Goal: Information Seeking & Learning: Learn about a topic

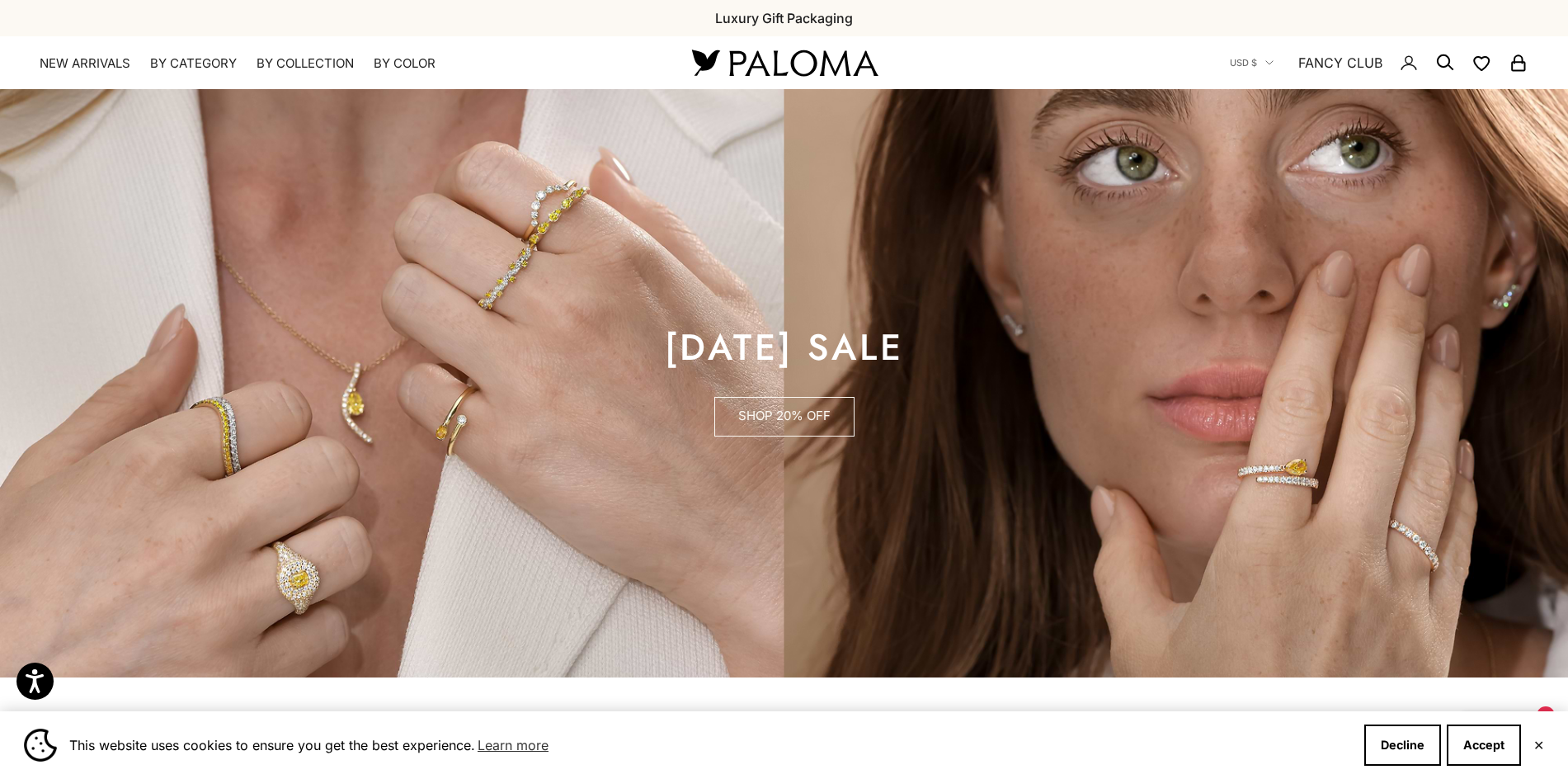
click at [788, 419] on link "SHOP 20% OFF" at bounding box center [784, 417] width 140 height 39
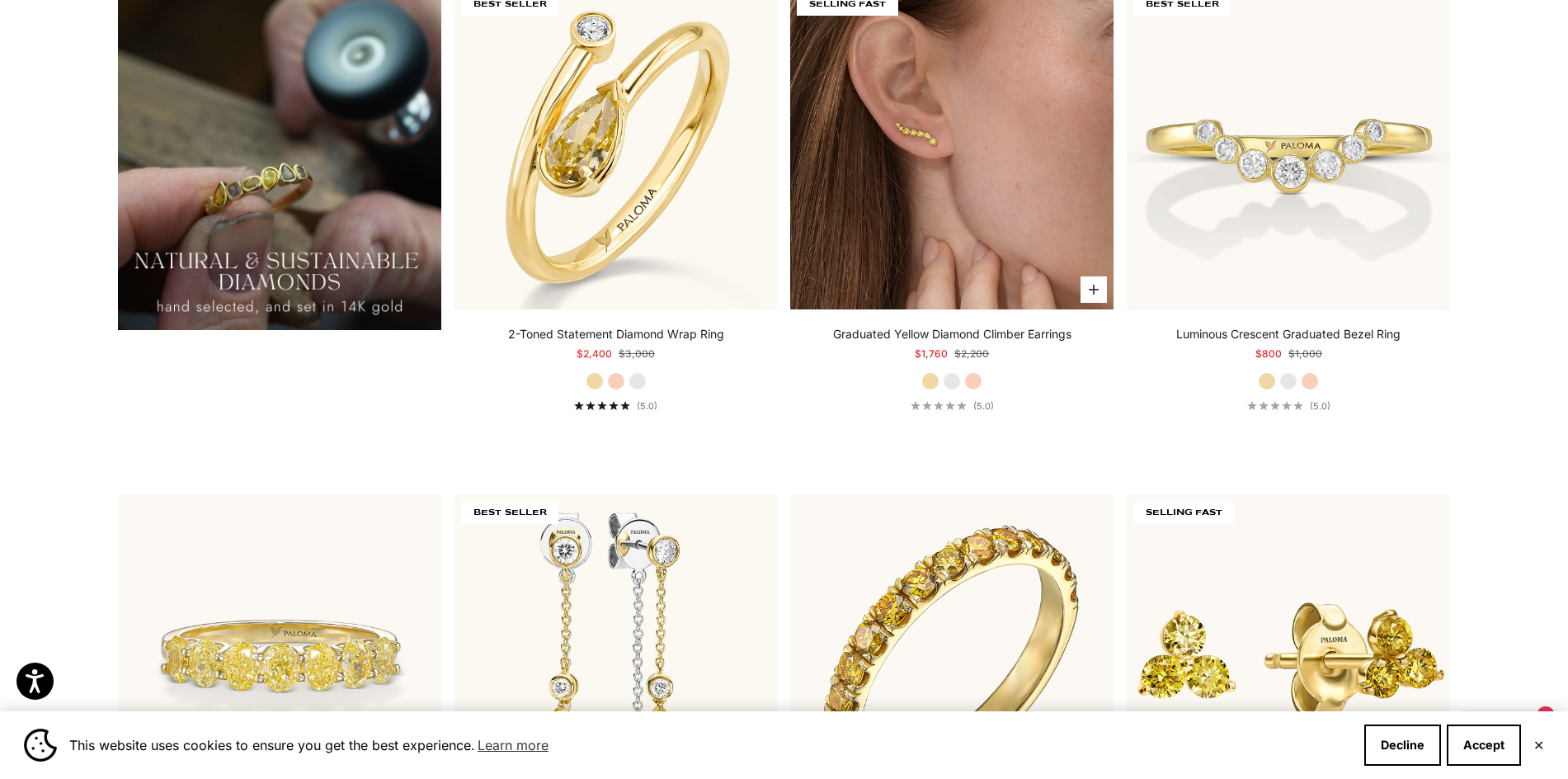
scroll to position [2064, 0]
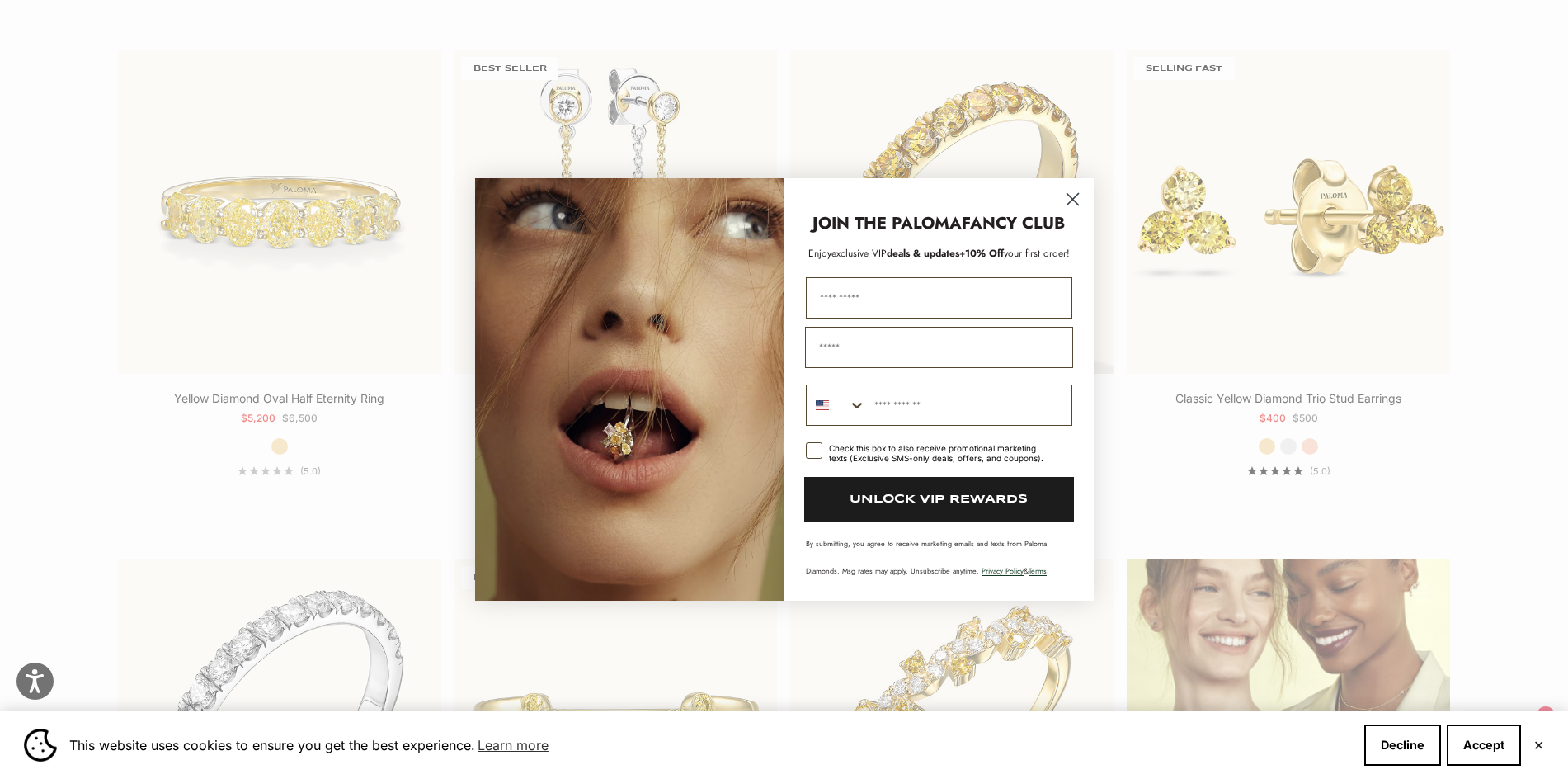
click at [1070, 198] on icon "Close dialog" at bounding box center [1073, 200] width 12 height 12
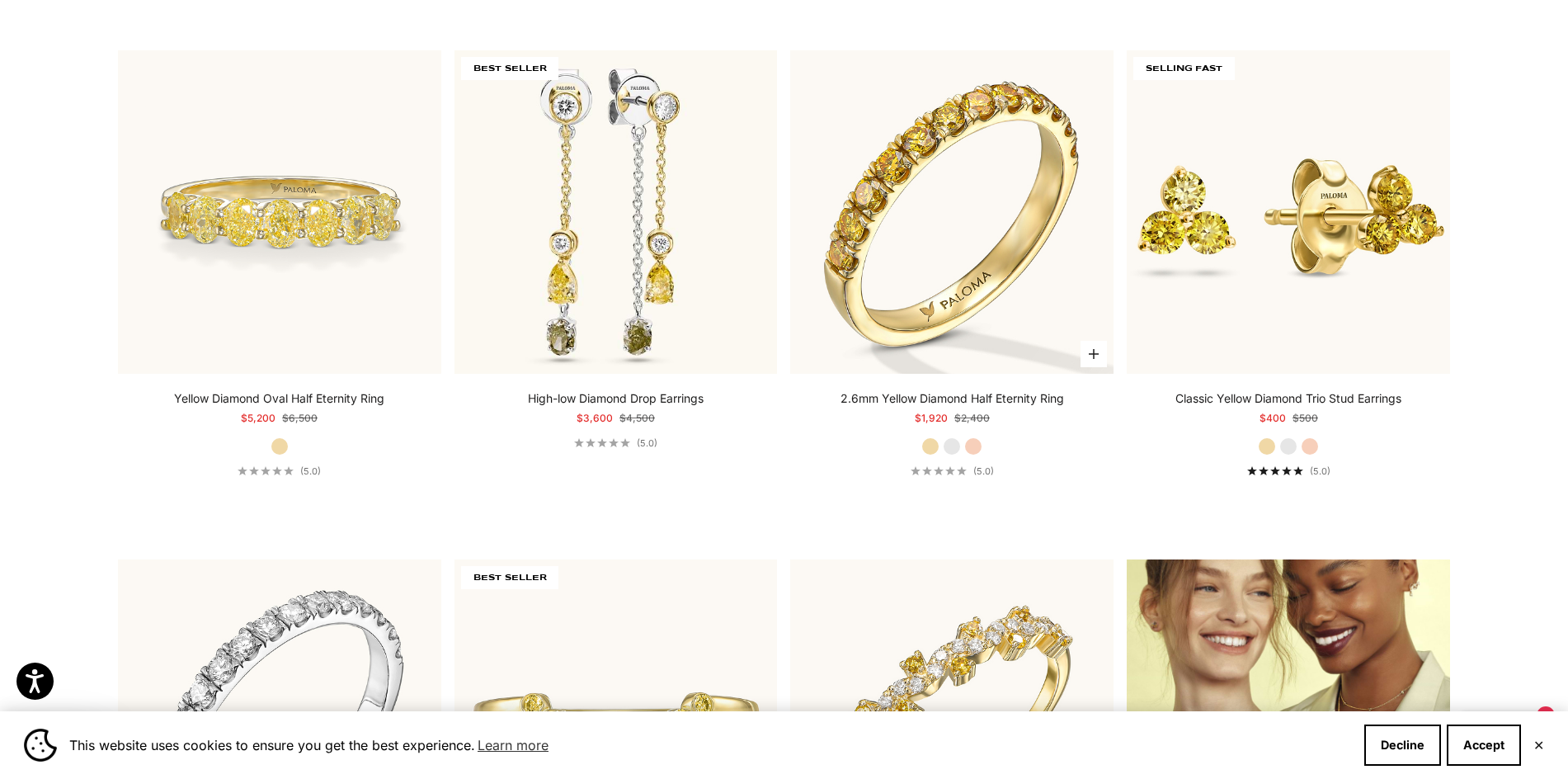
click at [953, 445] on label "White Gold" at bounding box center [952, 446] width 19 height 19
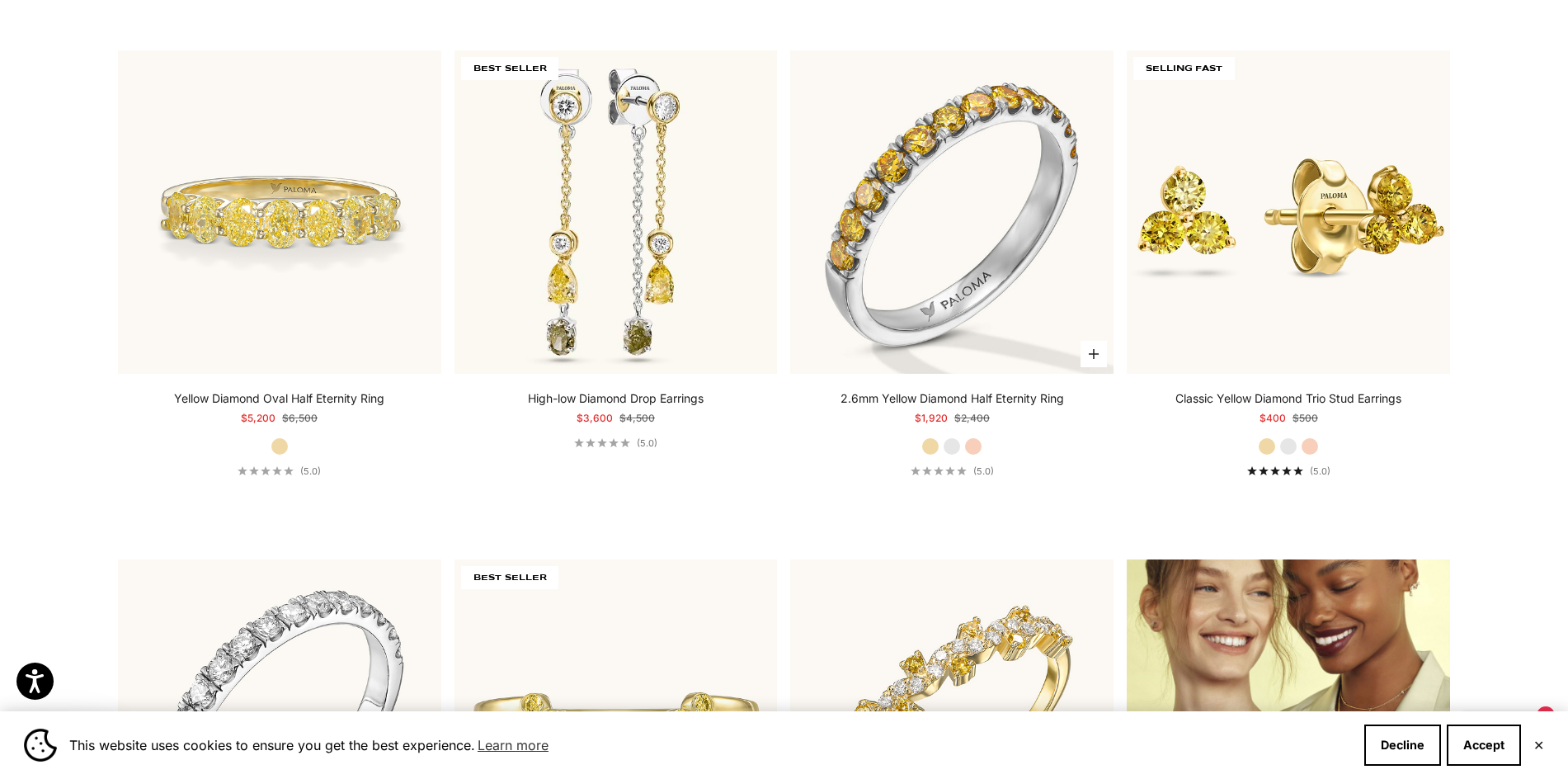
click at [977, 452] on label "Rose Gold" at bounding box center [973, 446] width 19 height 19
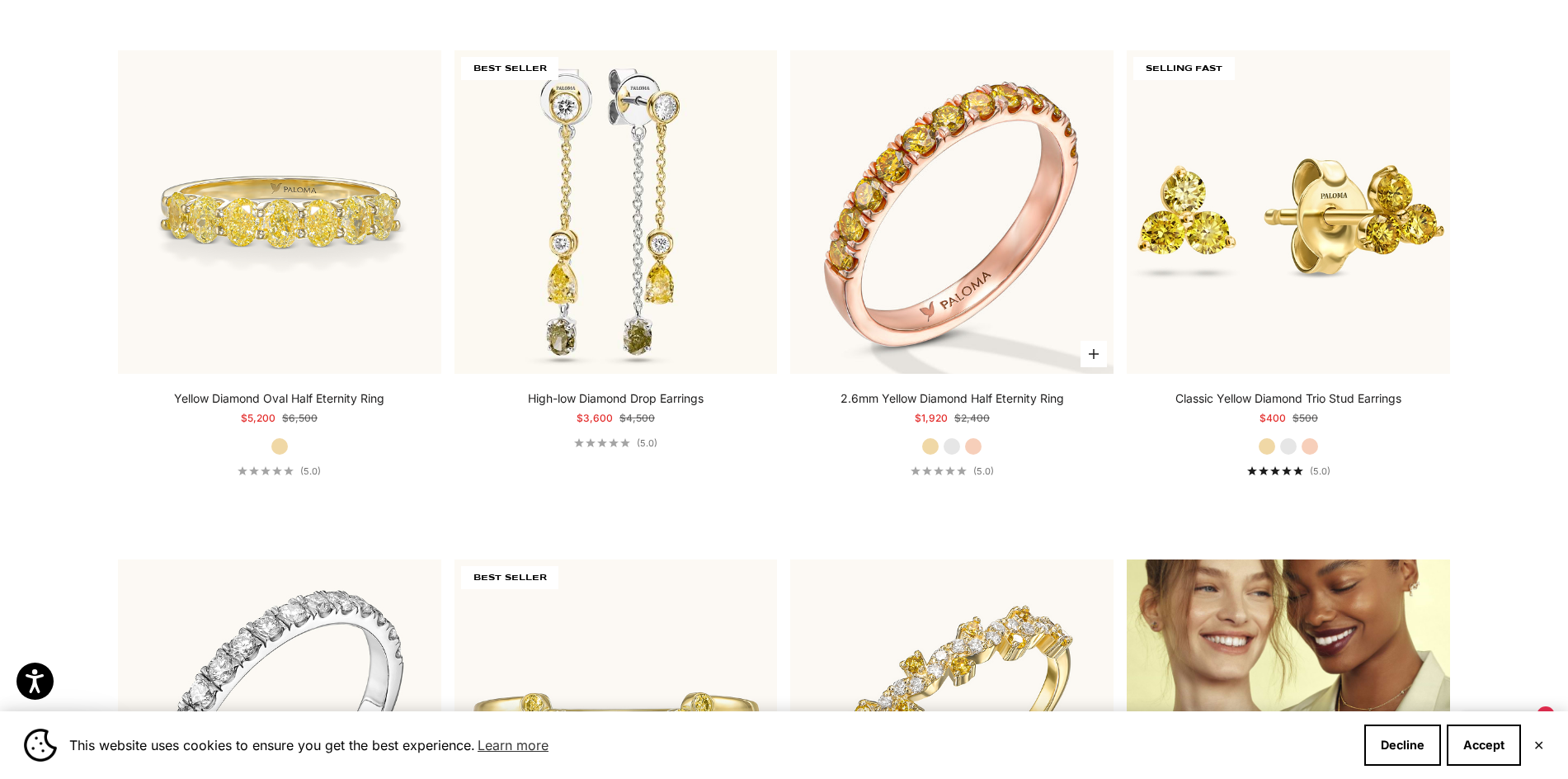
click at [929, 441] on label "Yellow Gold" at bounding box center [930, 446] width 19 height 19
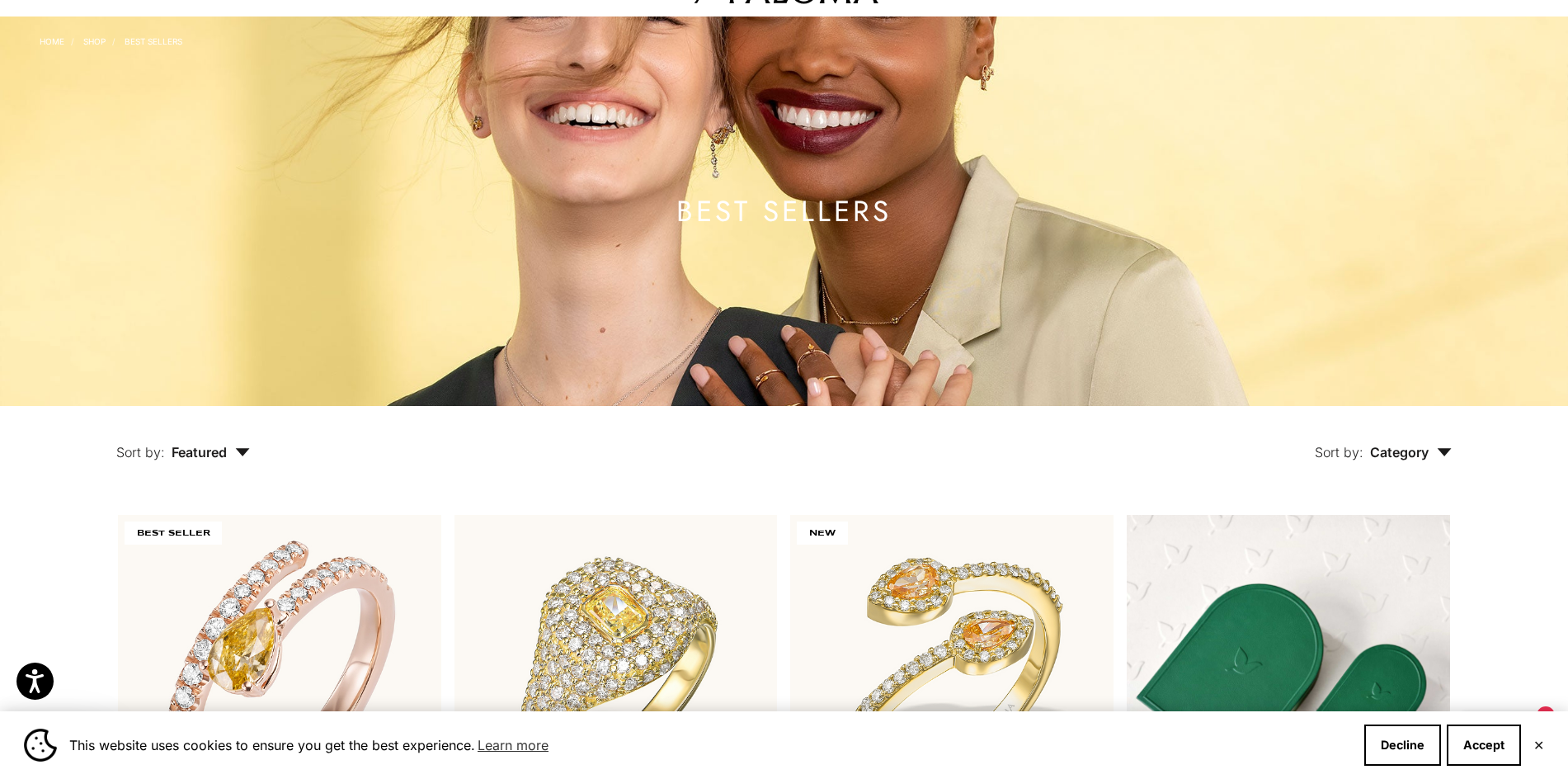
scroll to position [0, 0]
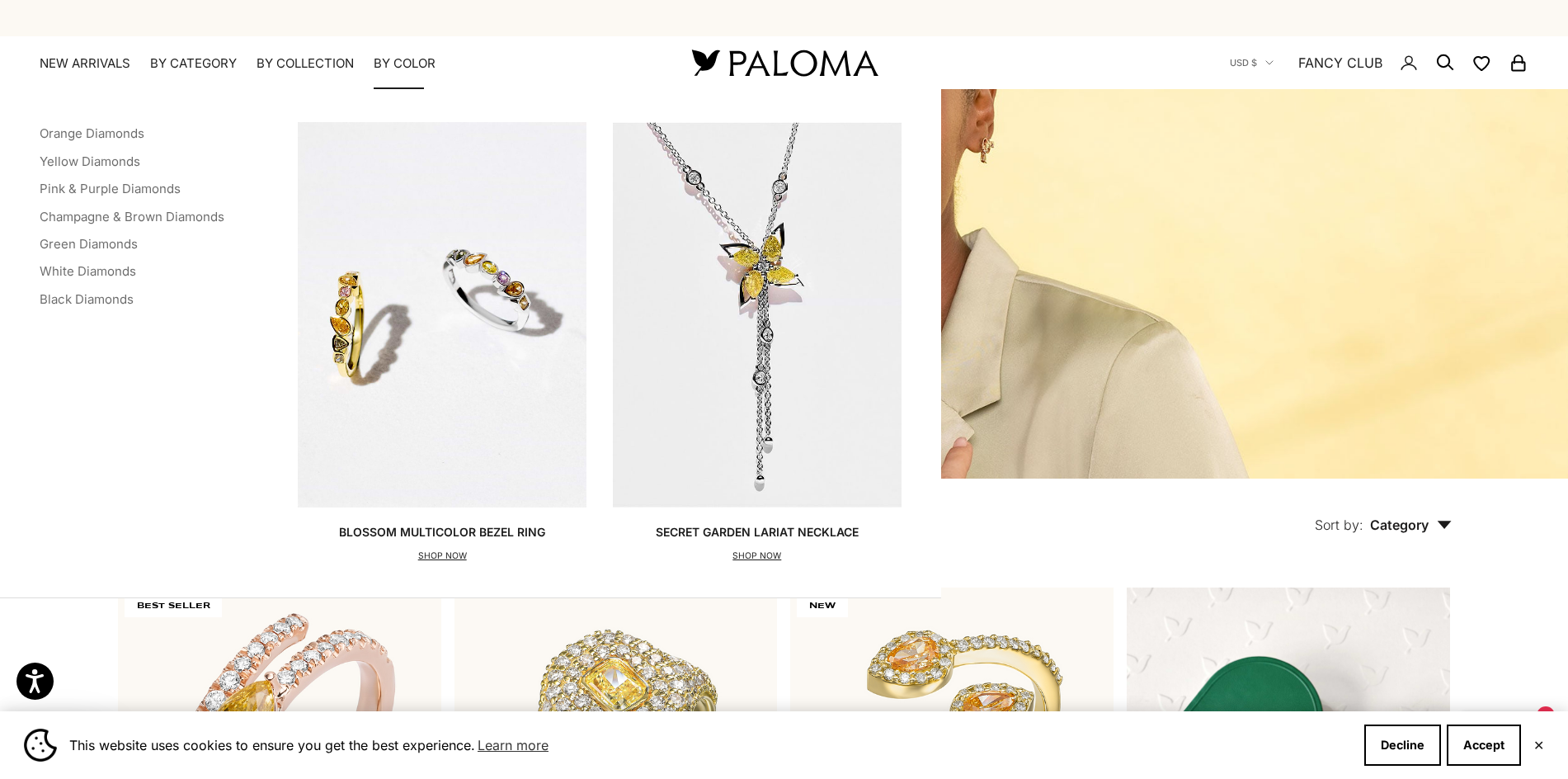
click at [488, 364] on img "Primary navigation" at bounding box center [441, 314] width 289 height 385
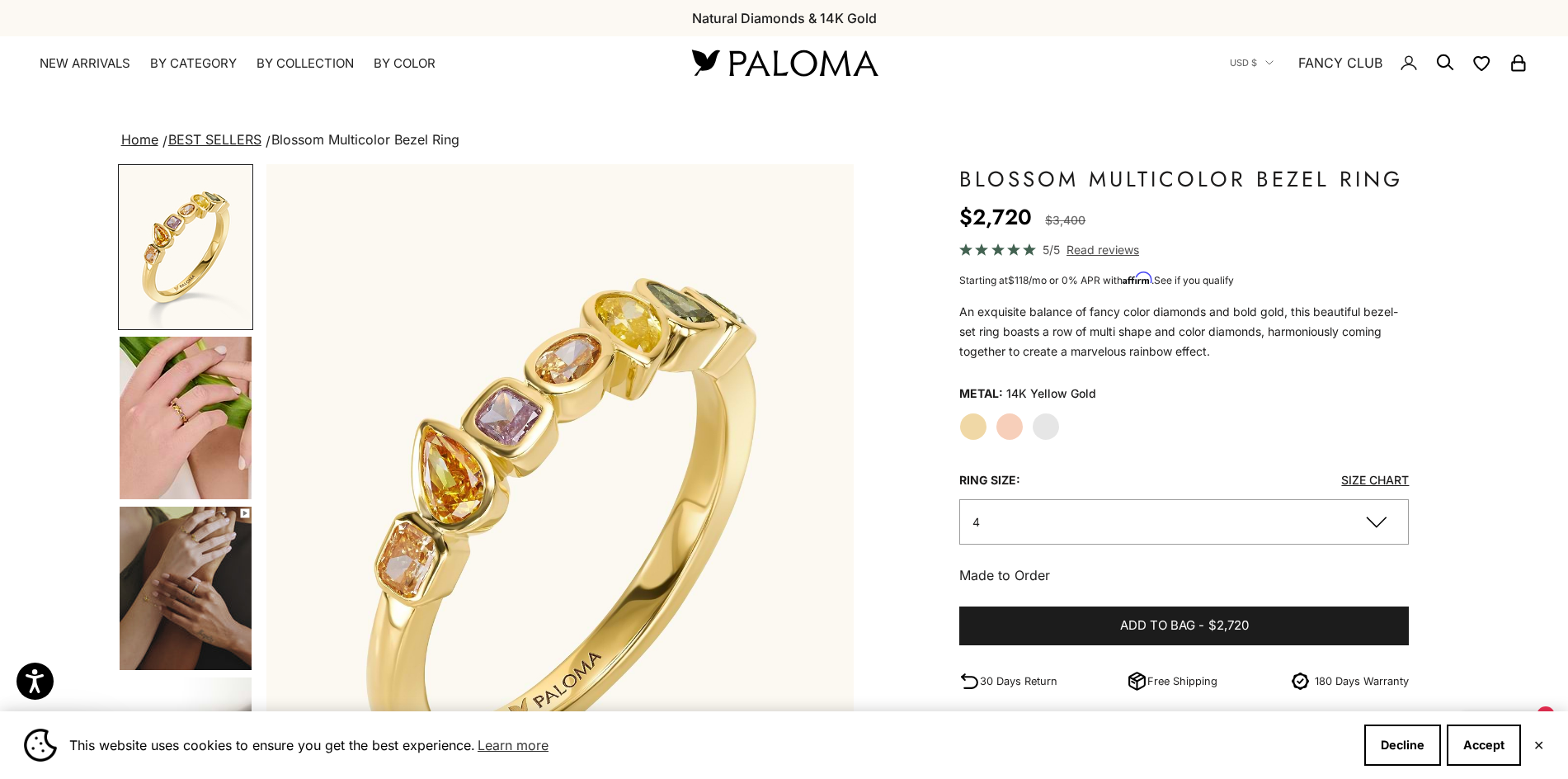
click at [1042, 483] on div "Ring Size: Size Chart" at bounding box center [1185, 480] width 450 height 25
click at [1043, 517] on button "4" at bounding box center [1185, 522] width 450 height 45
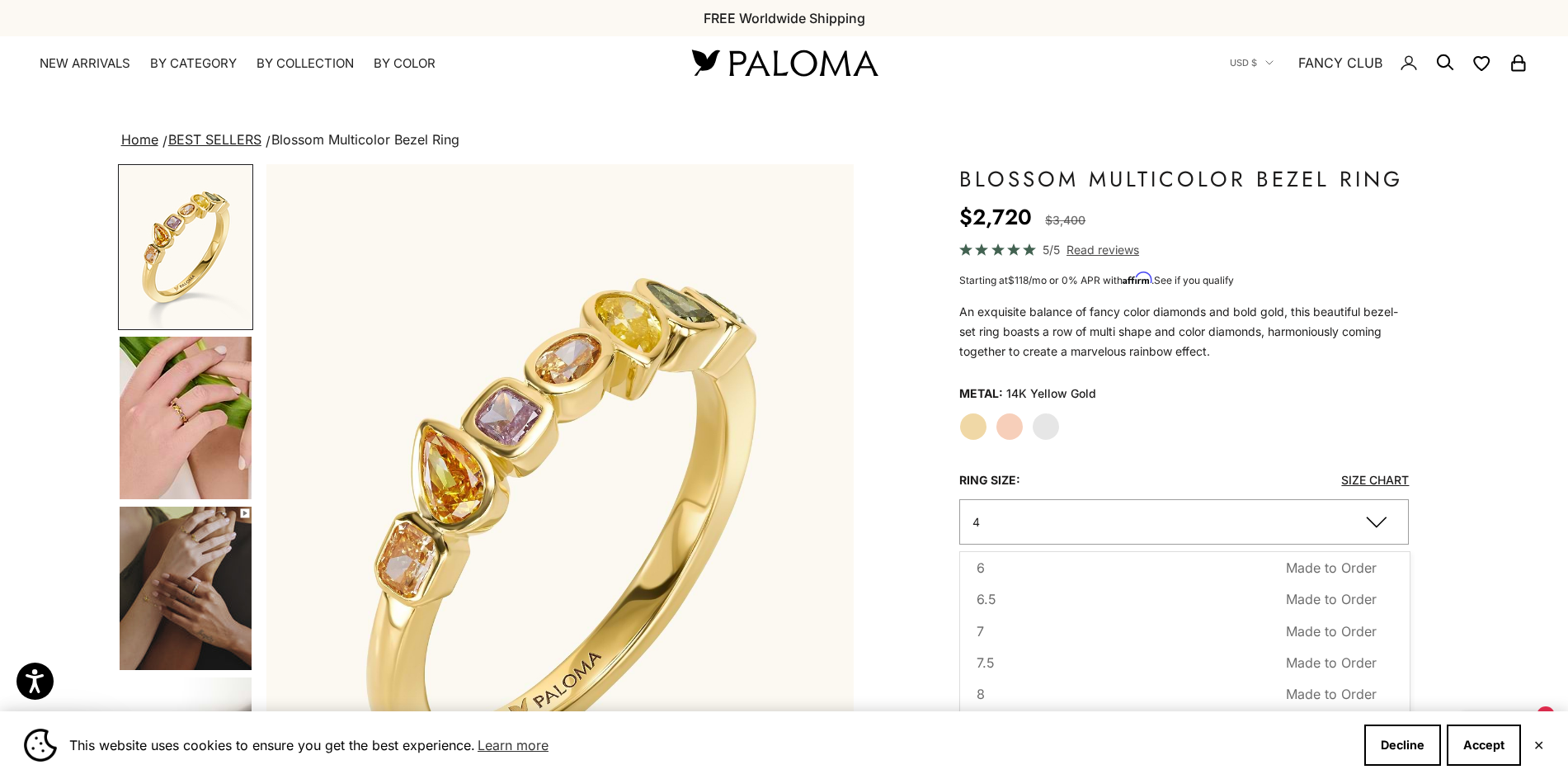
scroll to position [168, 0]
click at [1041, 673] on button "8 Made to Order Sold out" at bounding box center [1177, 664] width 400 height 22
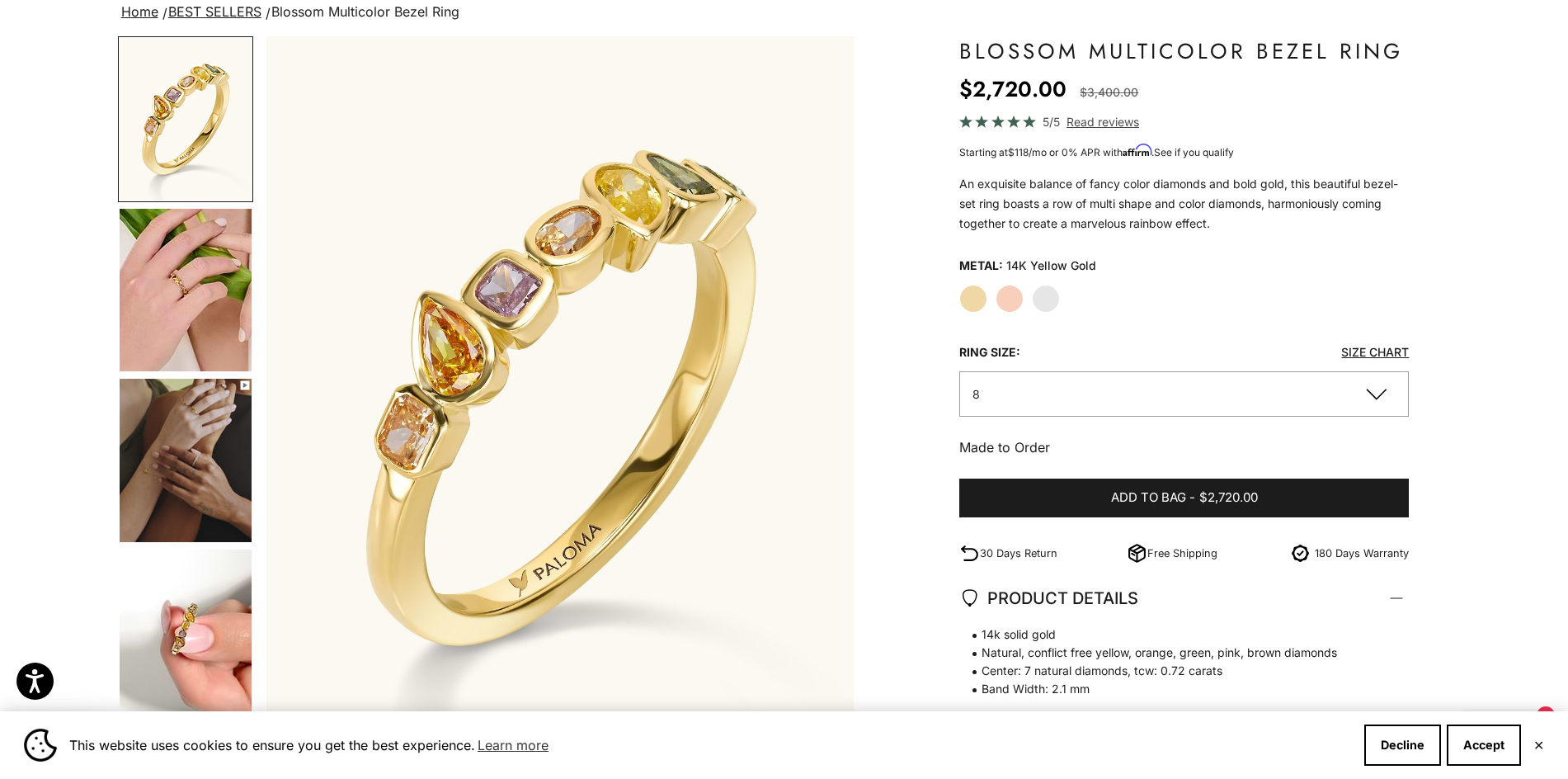
scroll to position [248, 0]
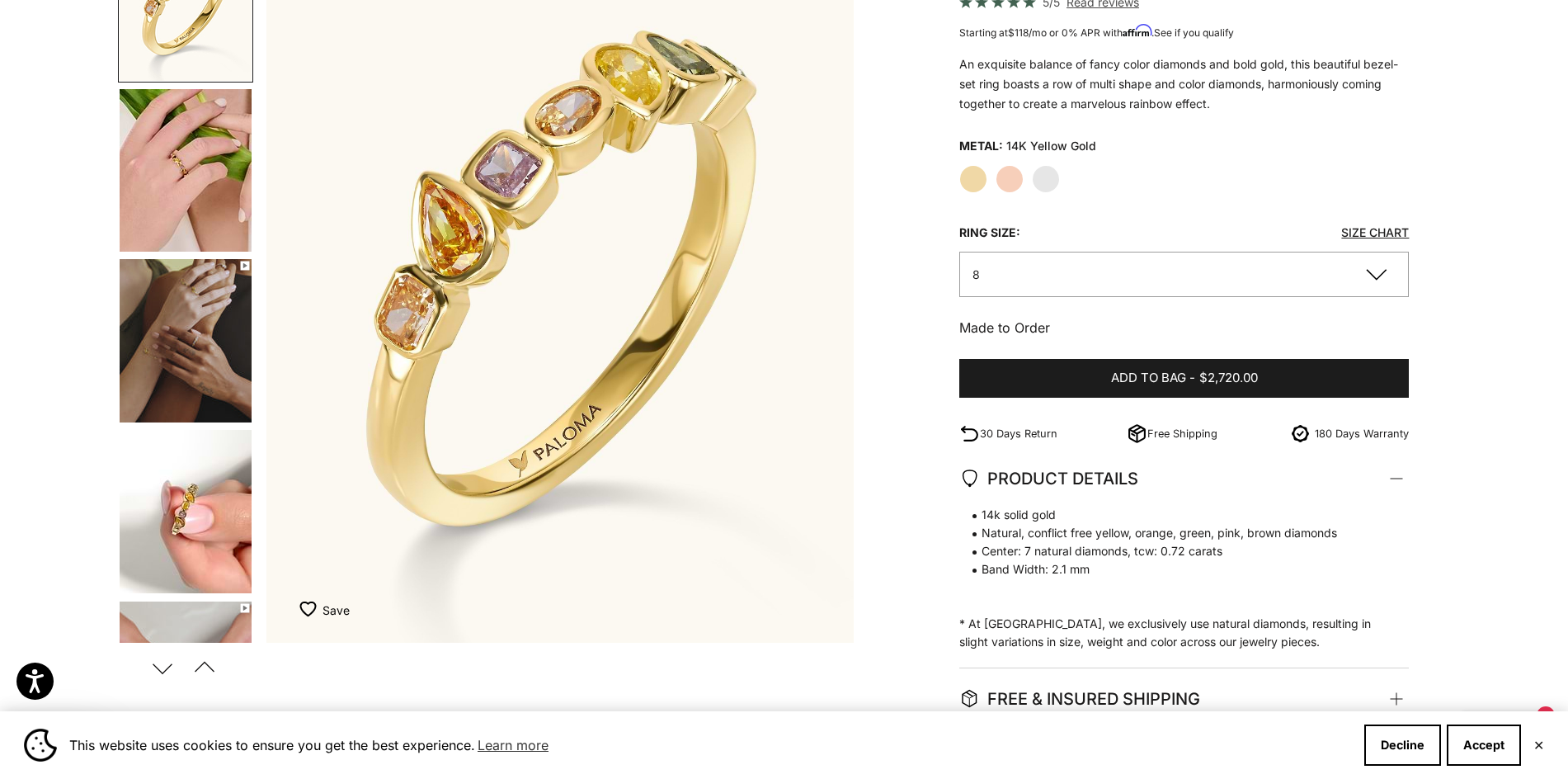
click at [184, 345] on img "Go to item 6" at bounding box center [185, 341] width 132 height 163
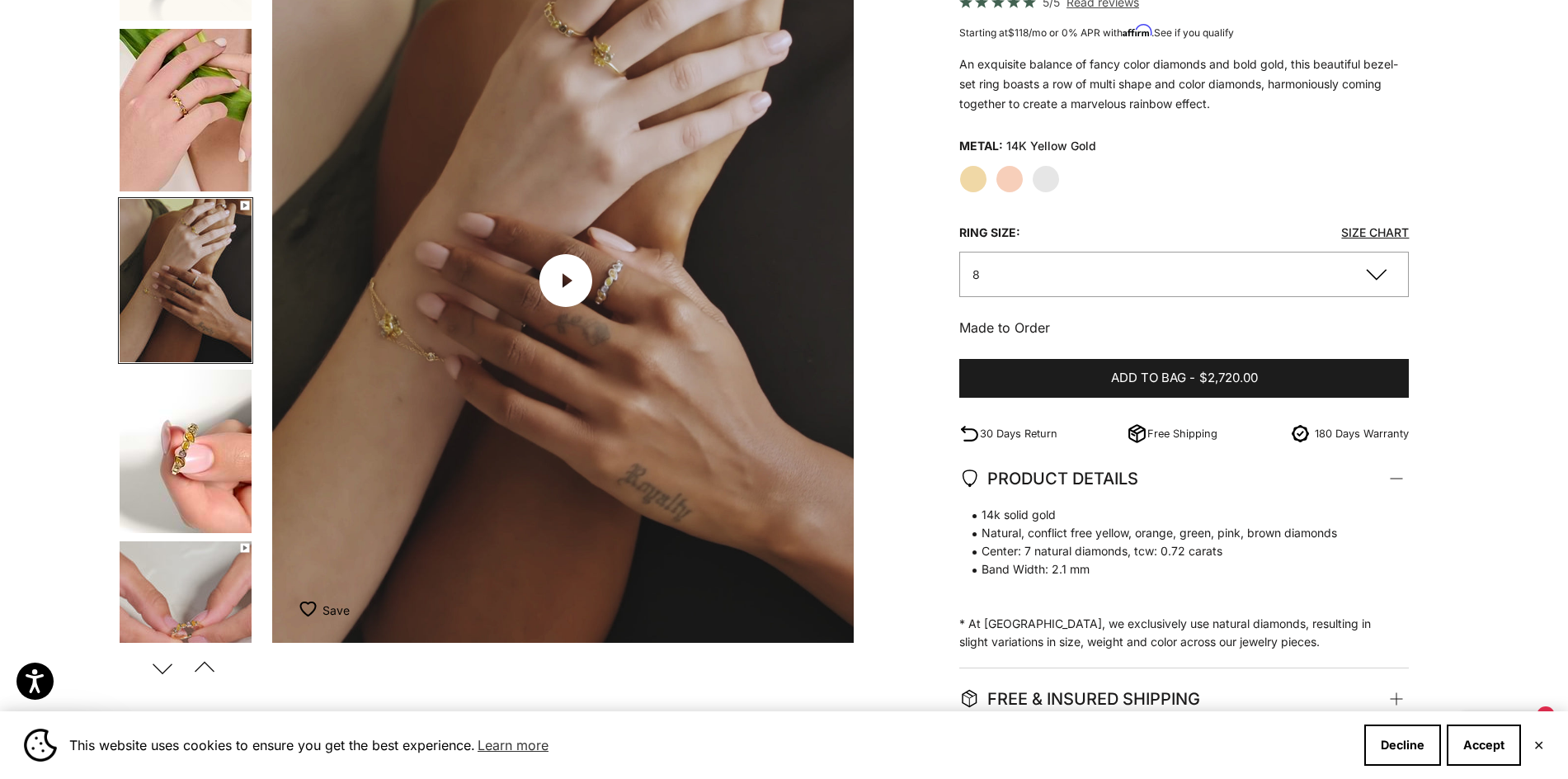
scroll to position [0, 1215]
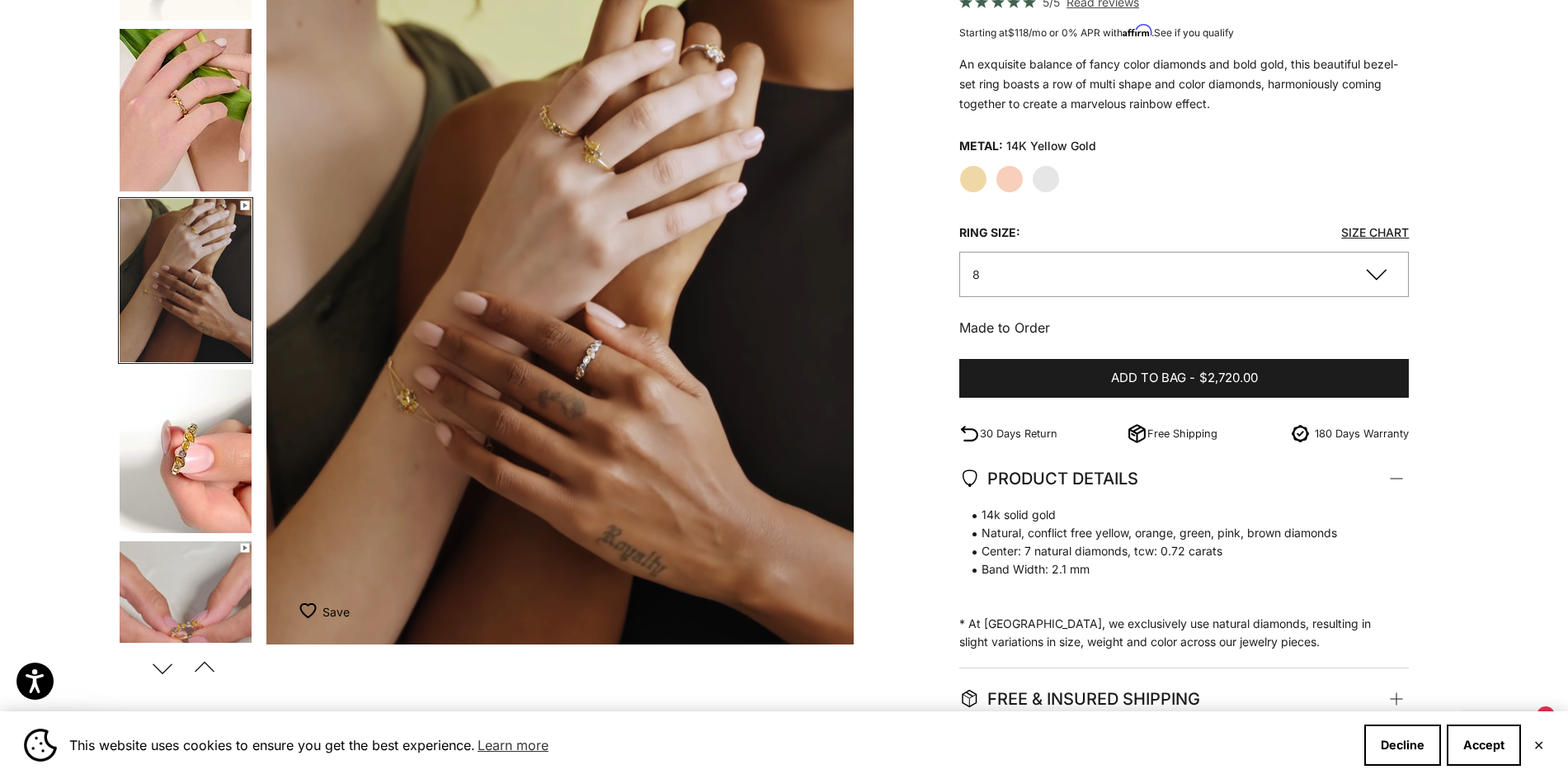
click at [228, 476] on img "Go to item 7" at bounding box center [185, 451] width 132 height 163
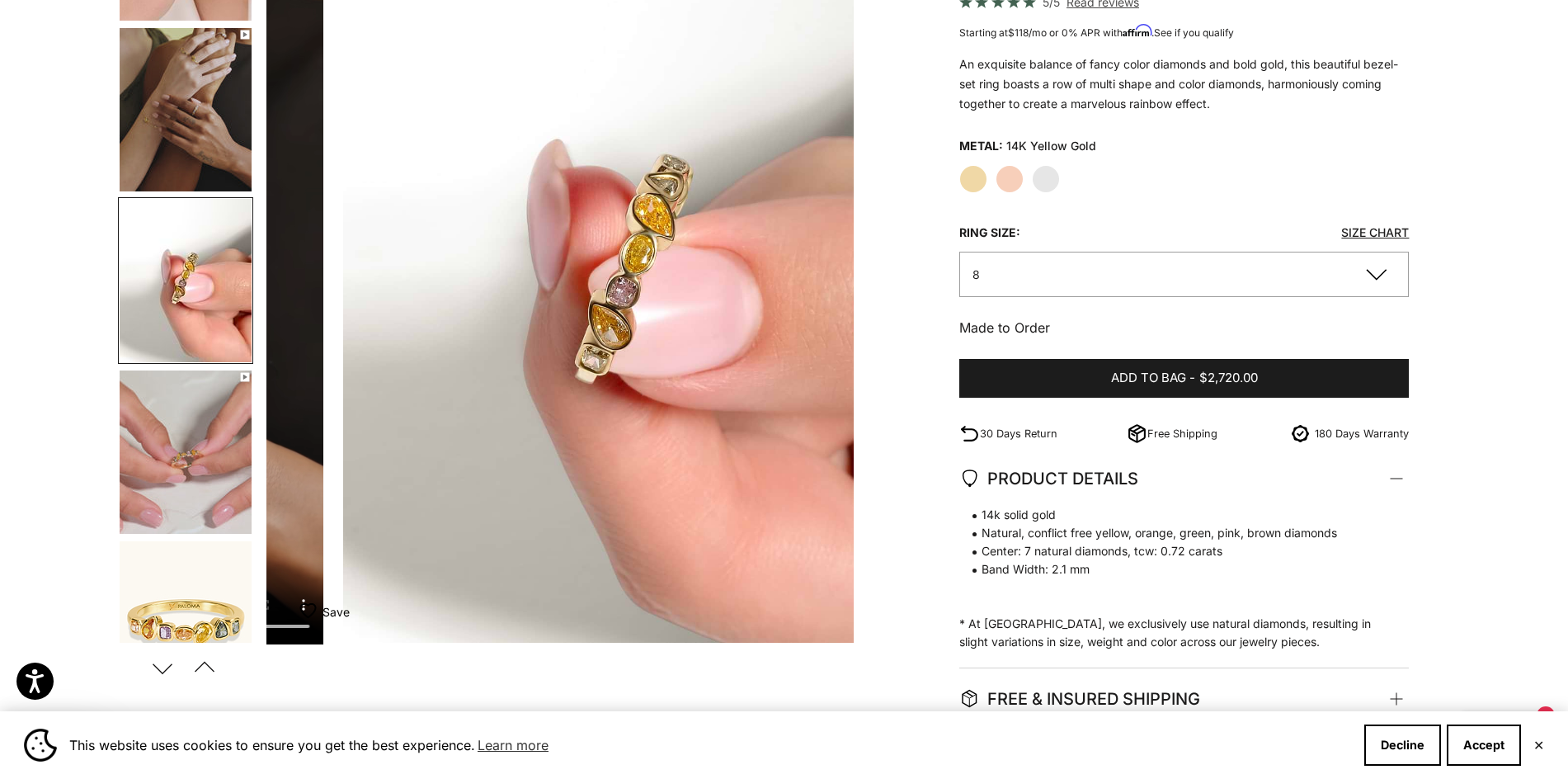
scroll to position [0, 1823]
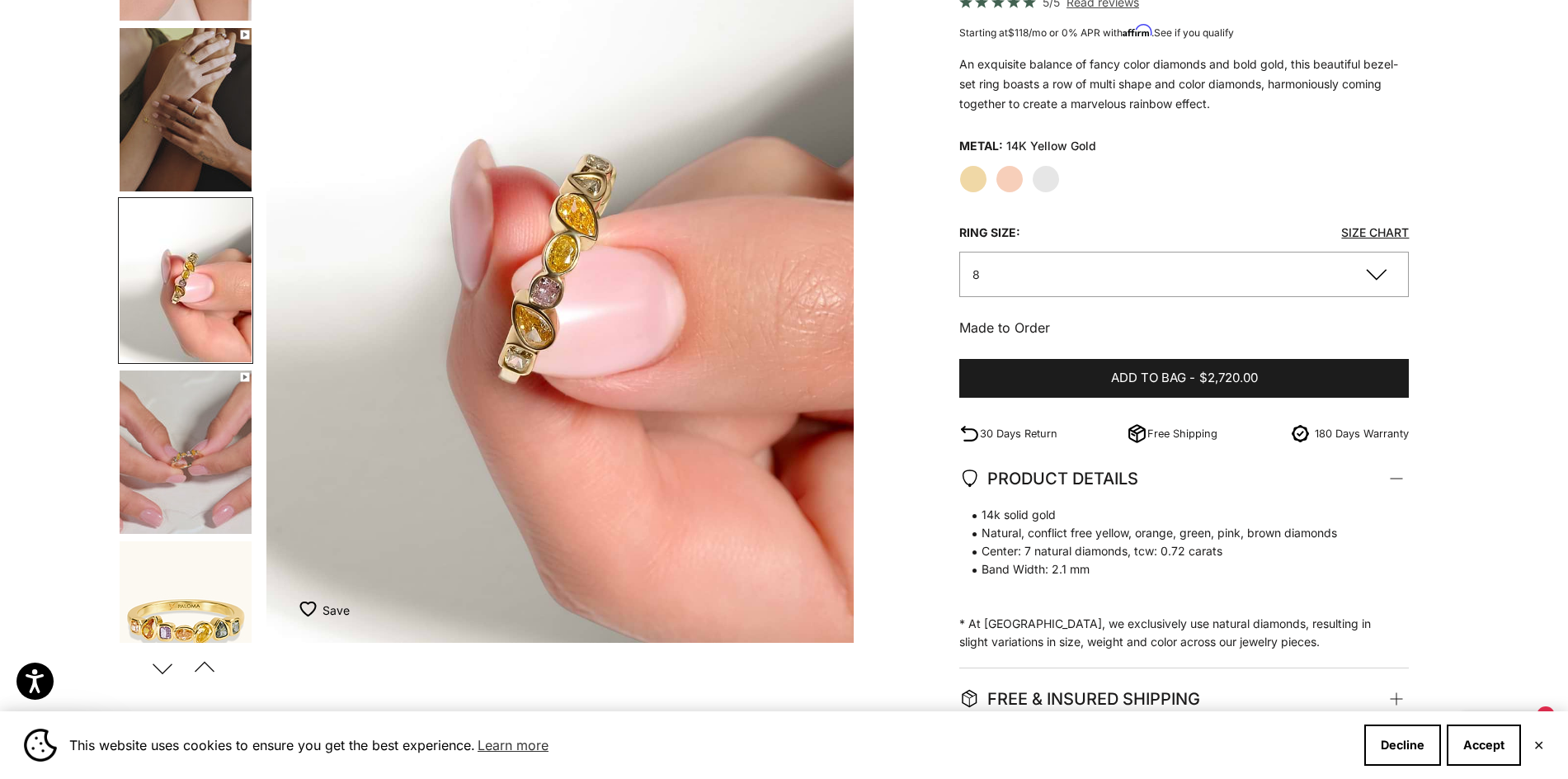
click at [224, 520] on img "Go to item 8" at bounding box center [185, 452] width 132 height 163
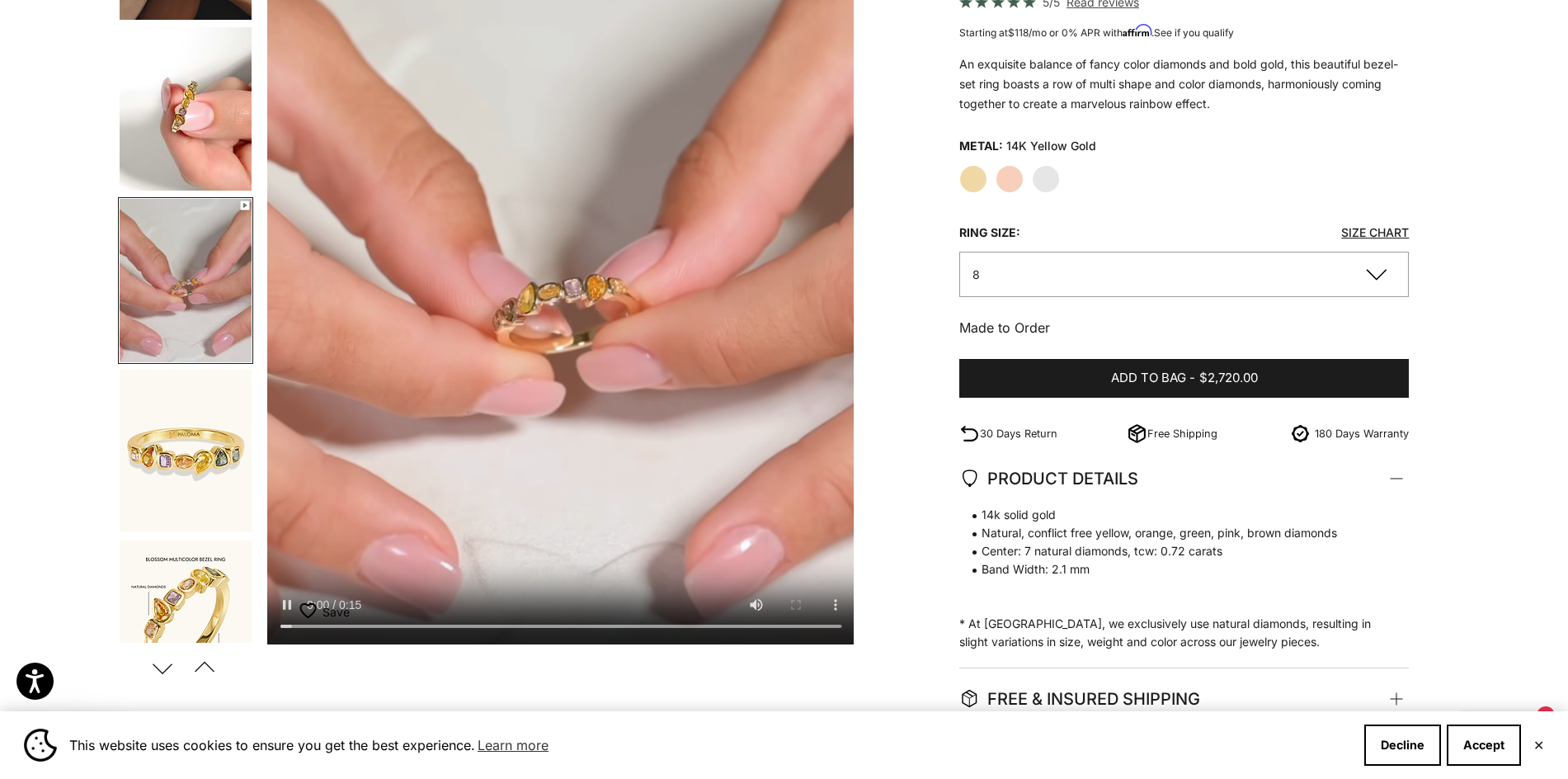
scroll to position [0, 2432]
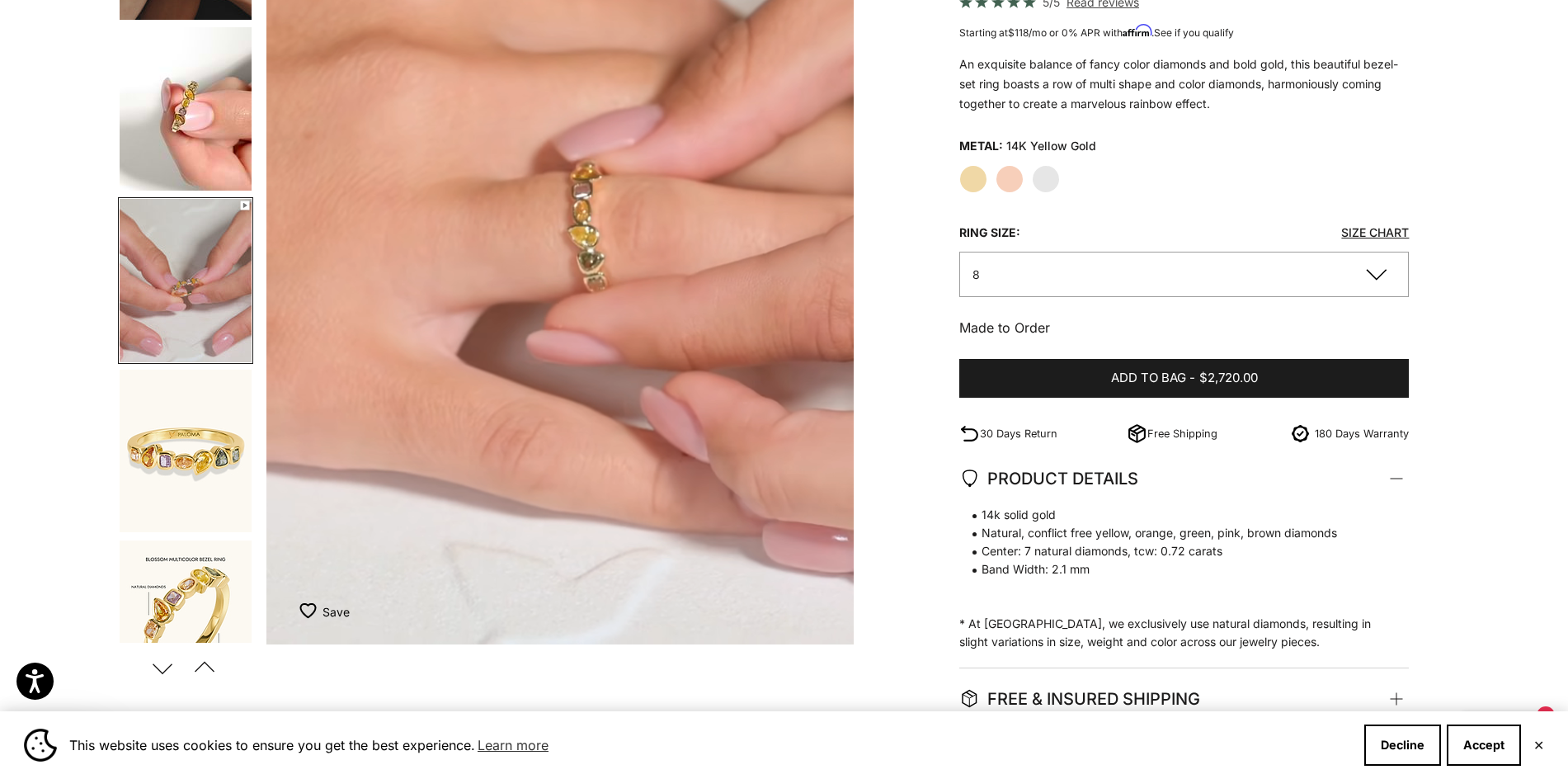
click at [213, 476] on img "Go to item 9" at bounding box center [185, 451] width 132 height 162
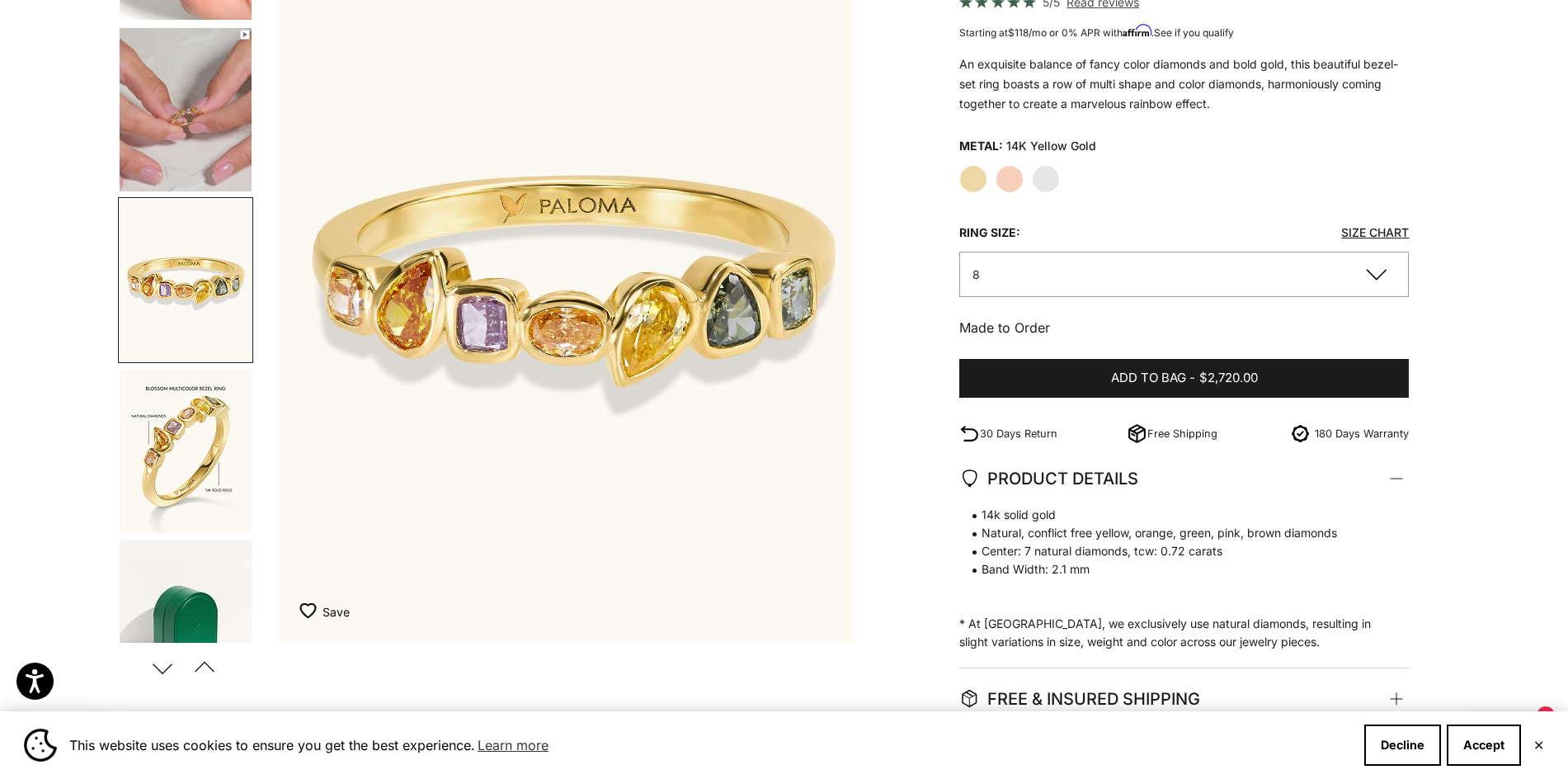
scroll to position [0, 3039]
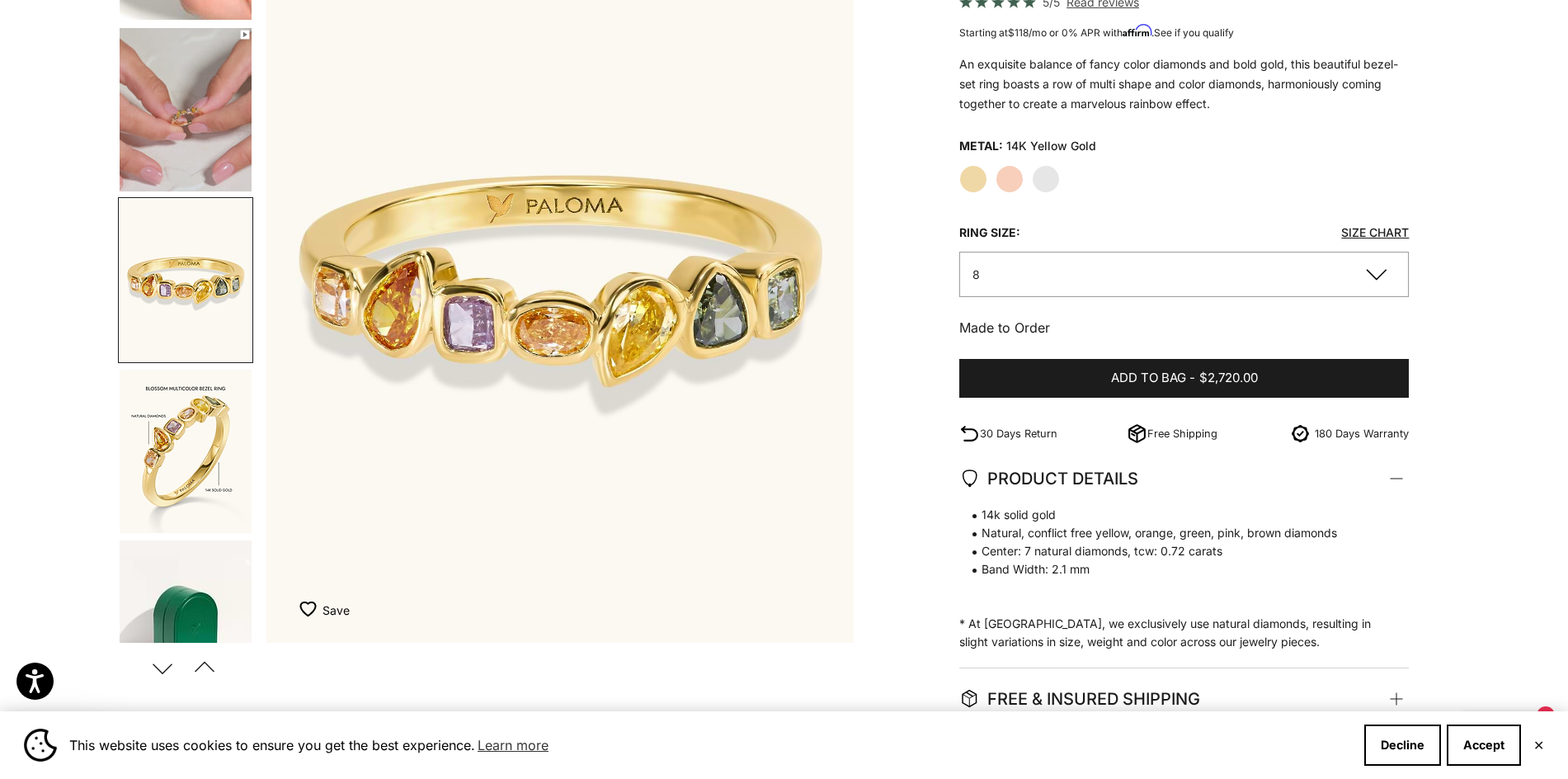
click at [187, 324] on img "Go to item 9" at bounding box center [185, 280] width 132 height 162
click at [182, 450] on img "Go to item 10" at bounding box center [185, 451] width 132 height 163
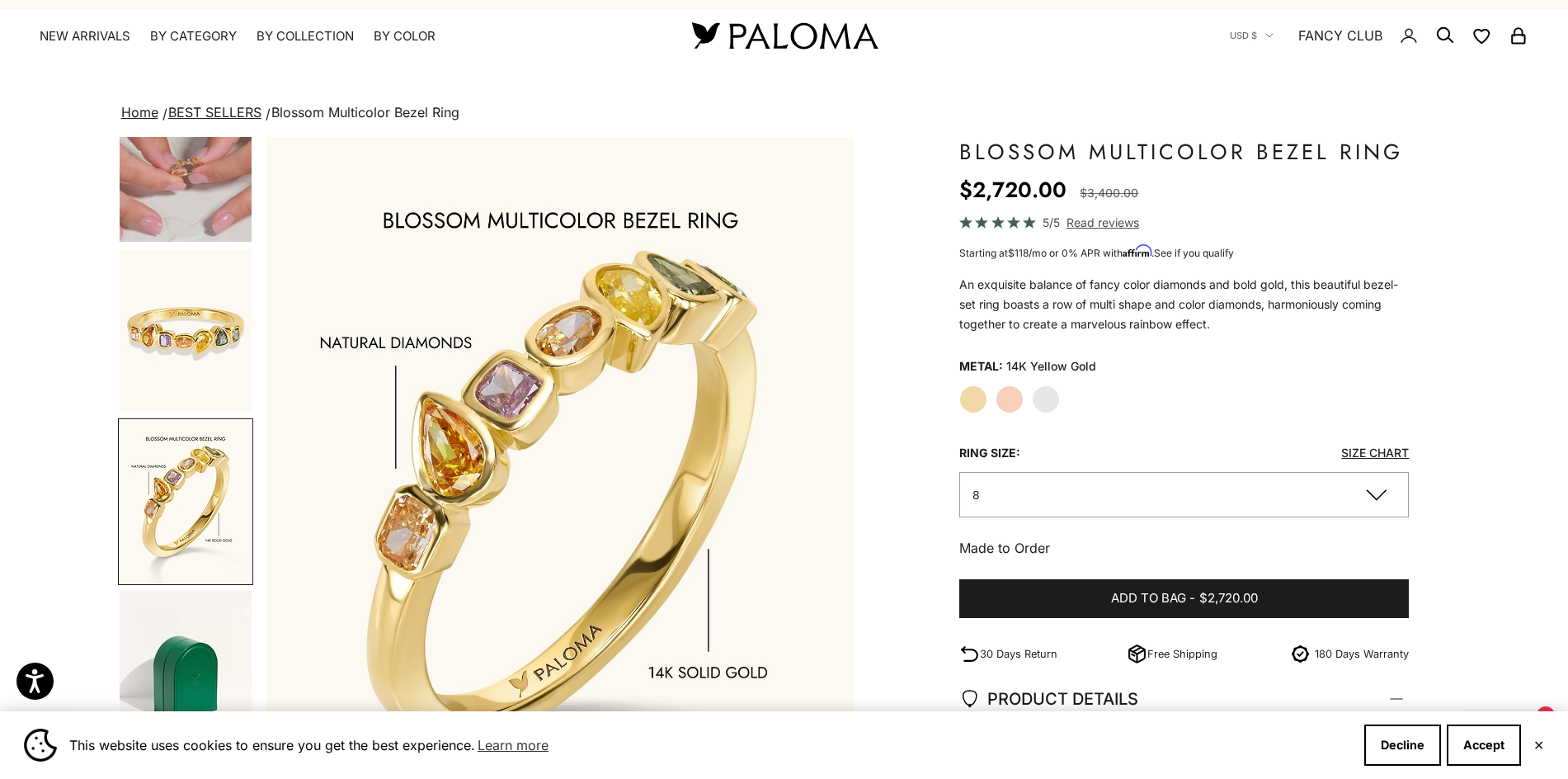
scroll to position [0, 0]
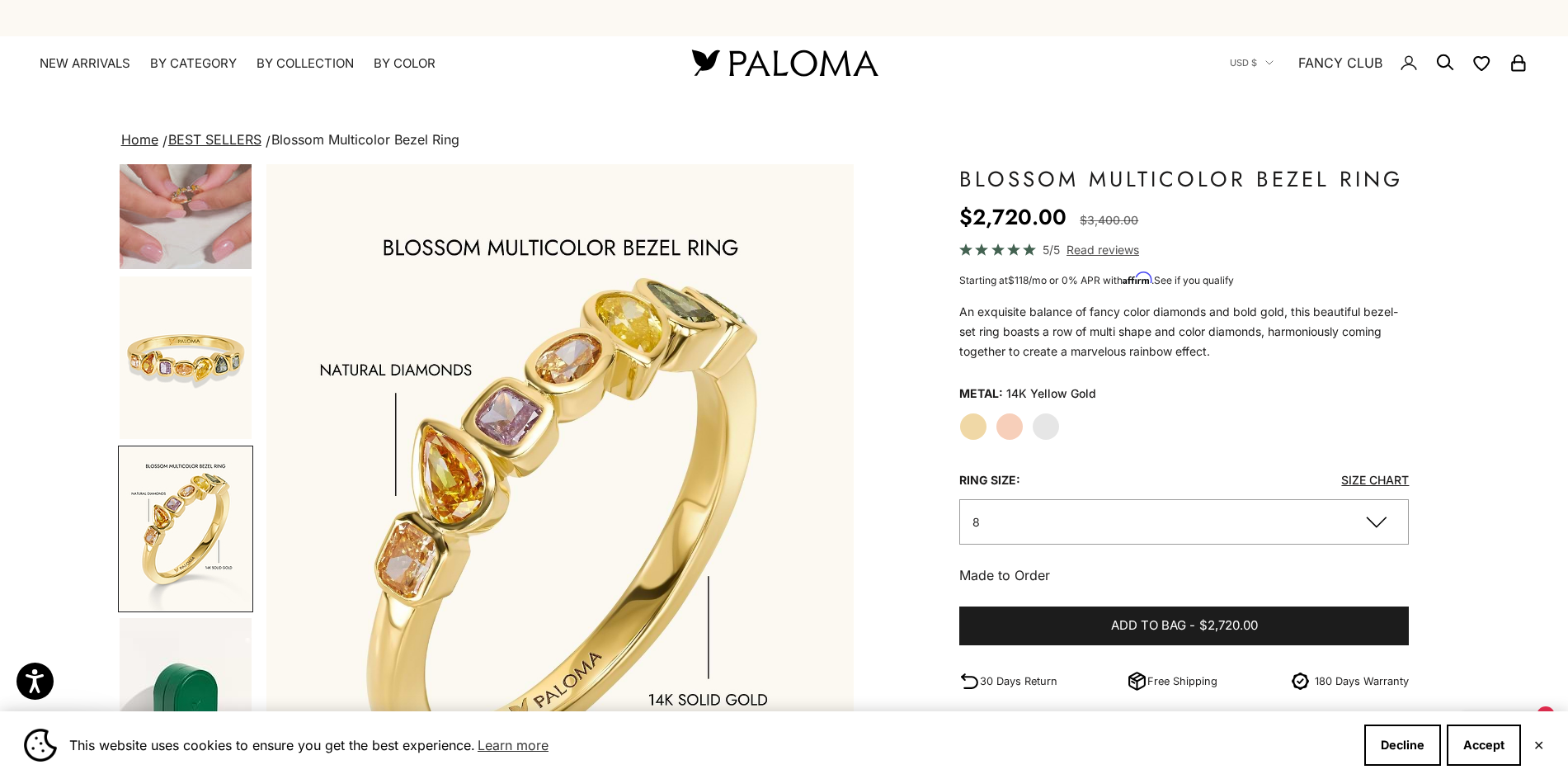
click at [169, 361] on img "Go to item 9" at bounding box center [185, 358] width 132 height 162
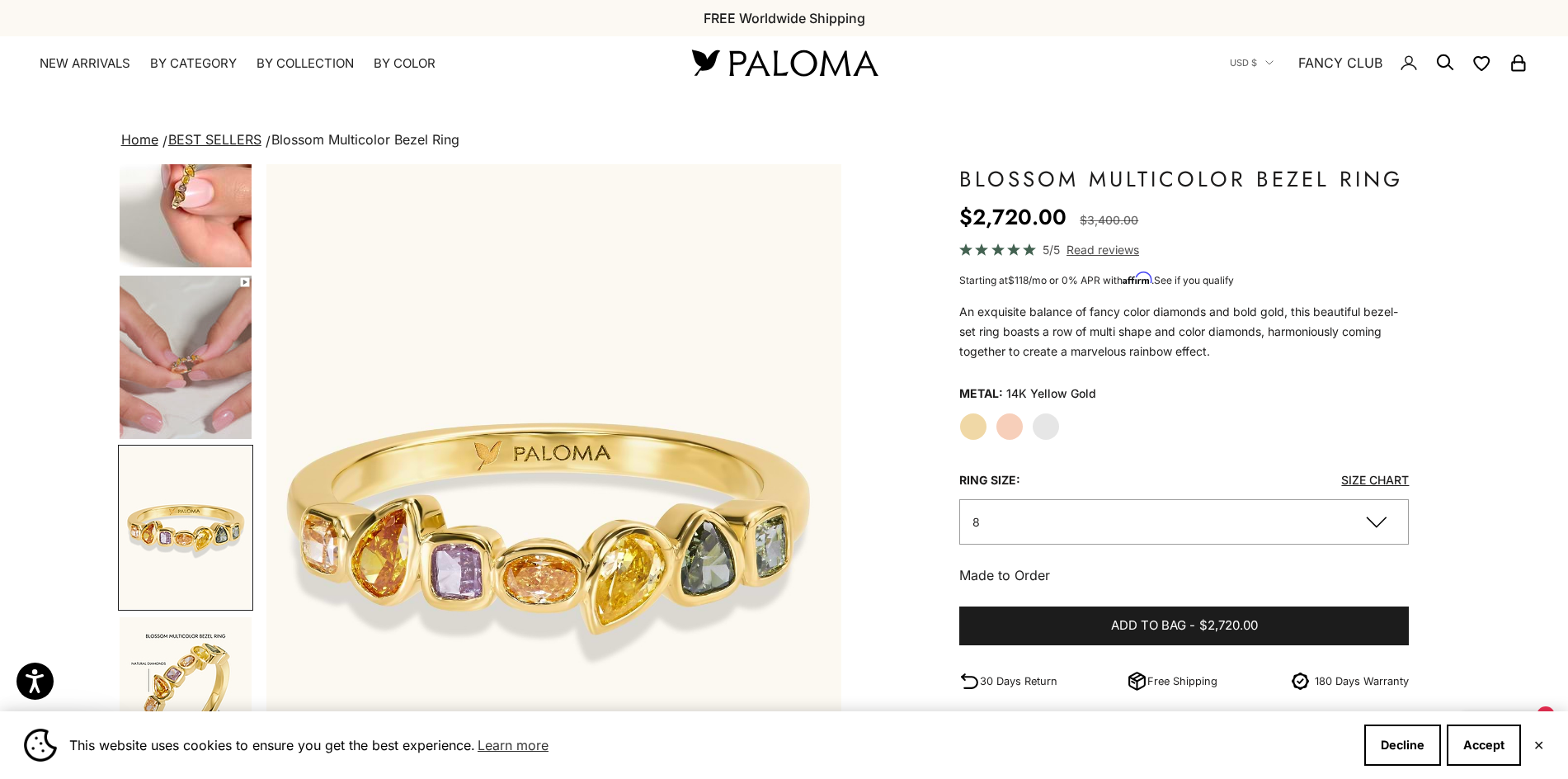
scroll to position [0, 3039]
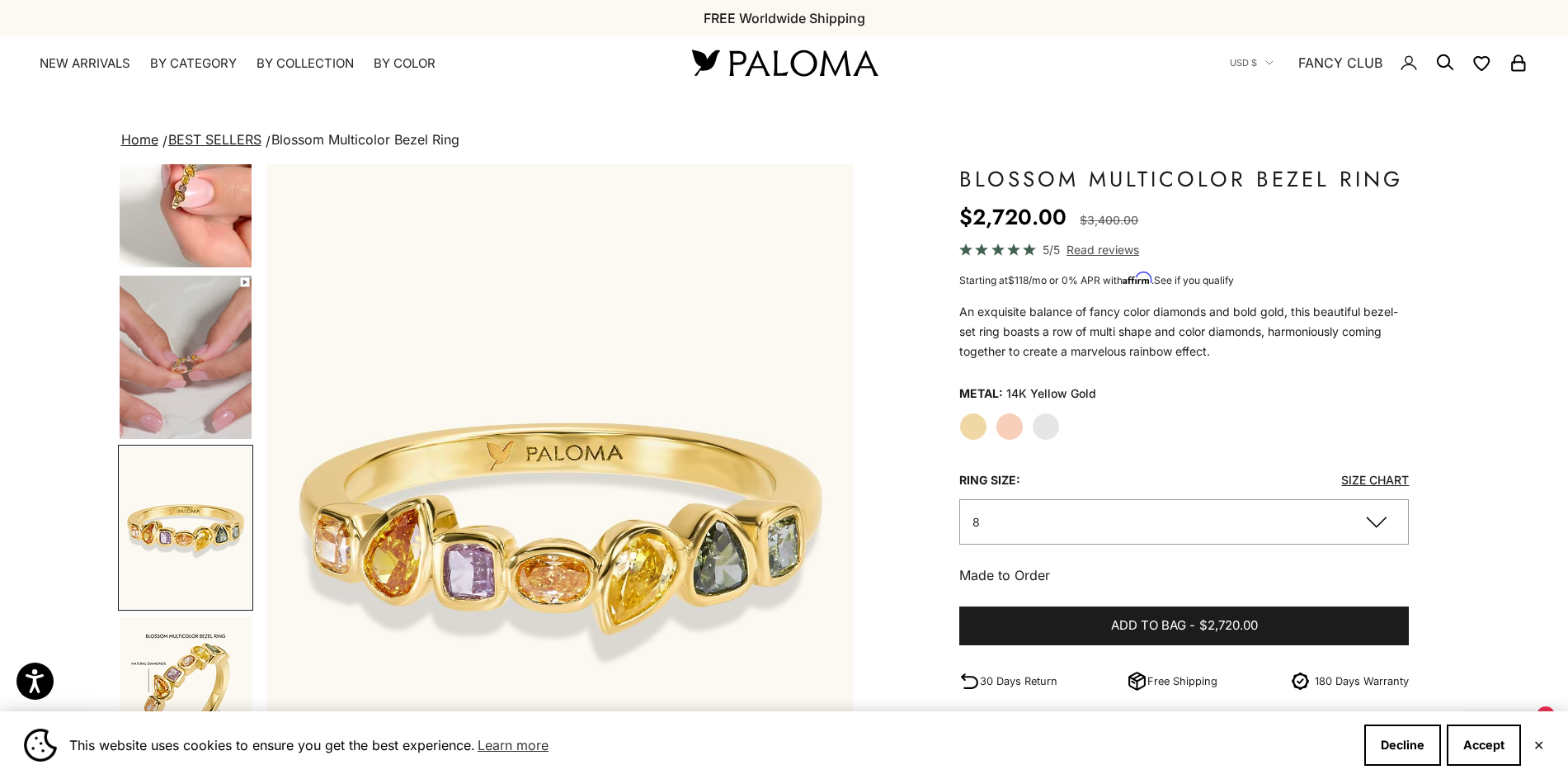
click at [165, 309] on img "Go to item 8" at bounding box center [185, 357] width 132 height 163
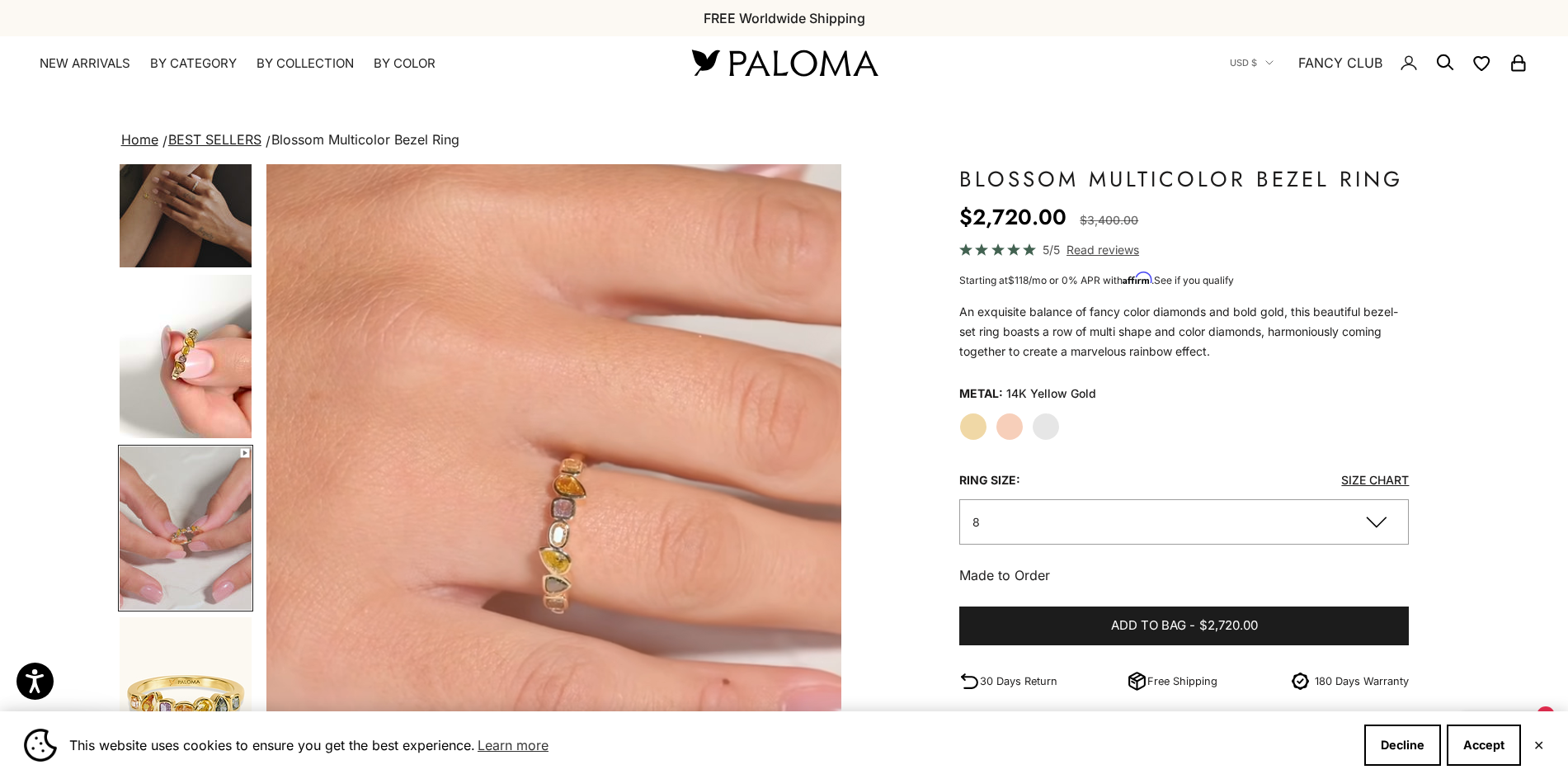
scroll to position [0, 0]
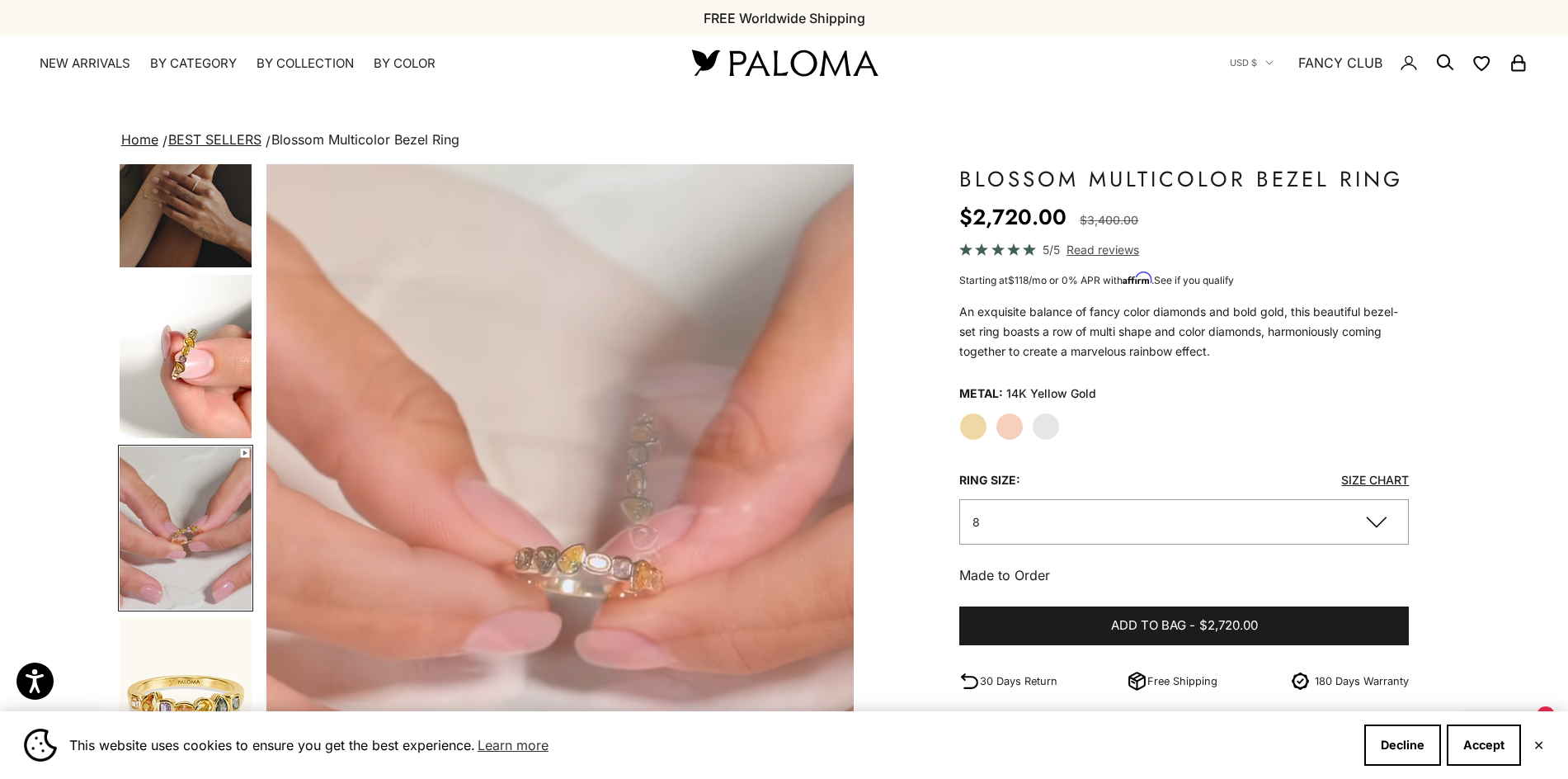
click at [182, 240] on img "Go to item 6" at bounding box center [185, 185] width 132 height 163
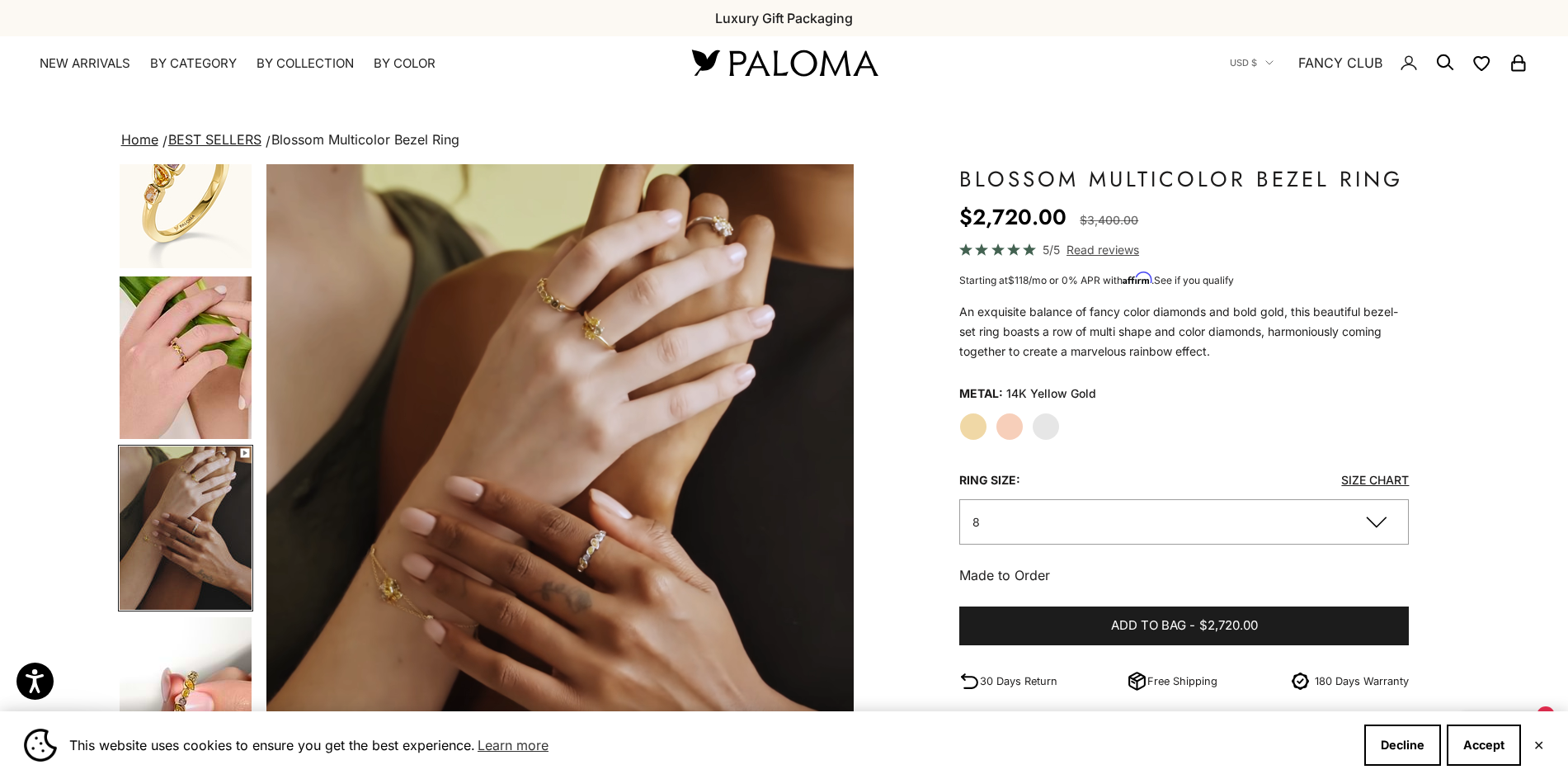
click at [193, 479] on img "Go to item 6" at bounding box center [185, 527] width 132 height 163
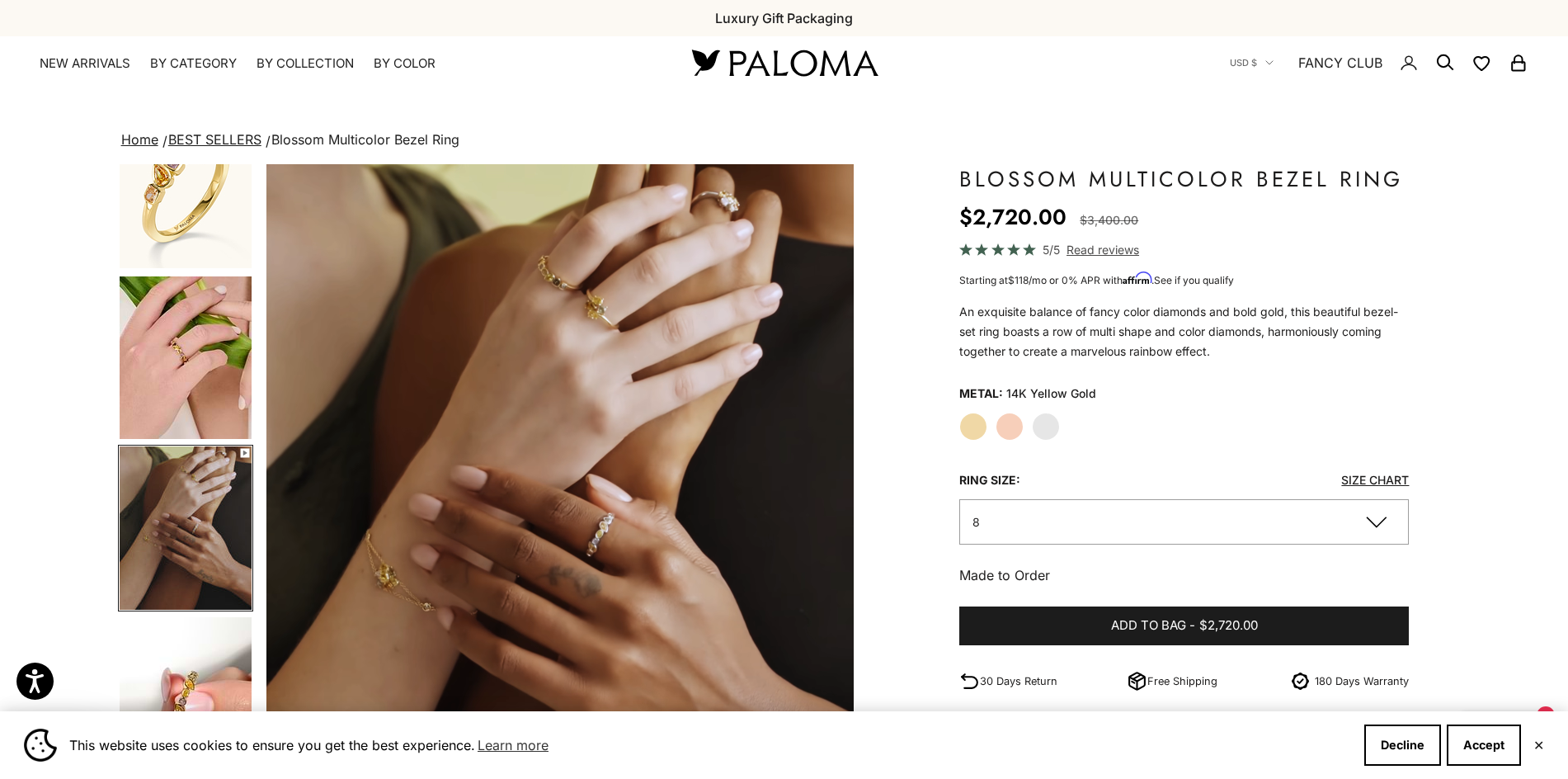
click at [185, 669] on img "Go to item 7" at bounding box center [185, 699] width 132 height 163
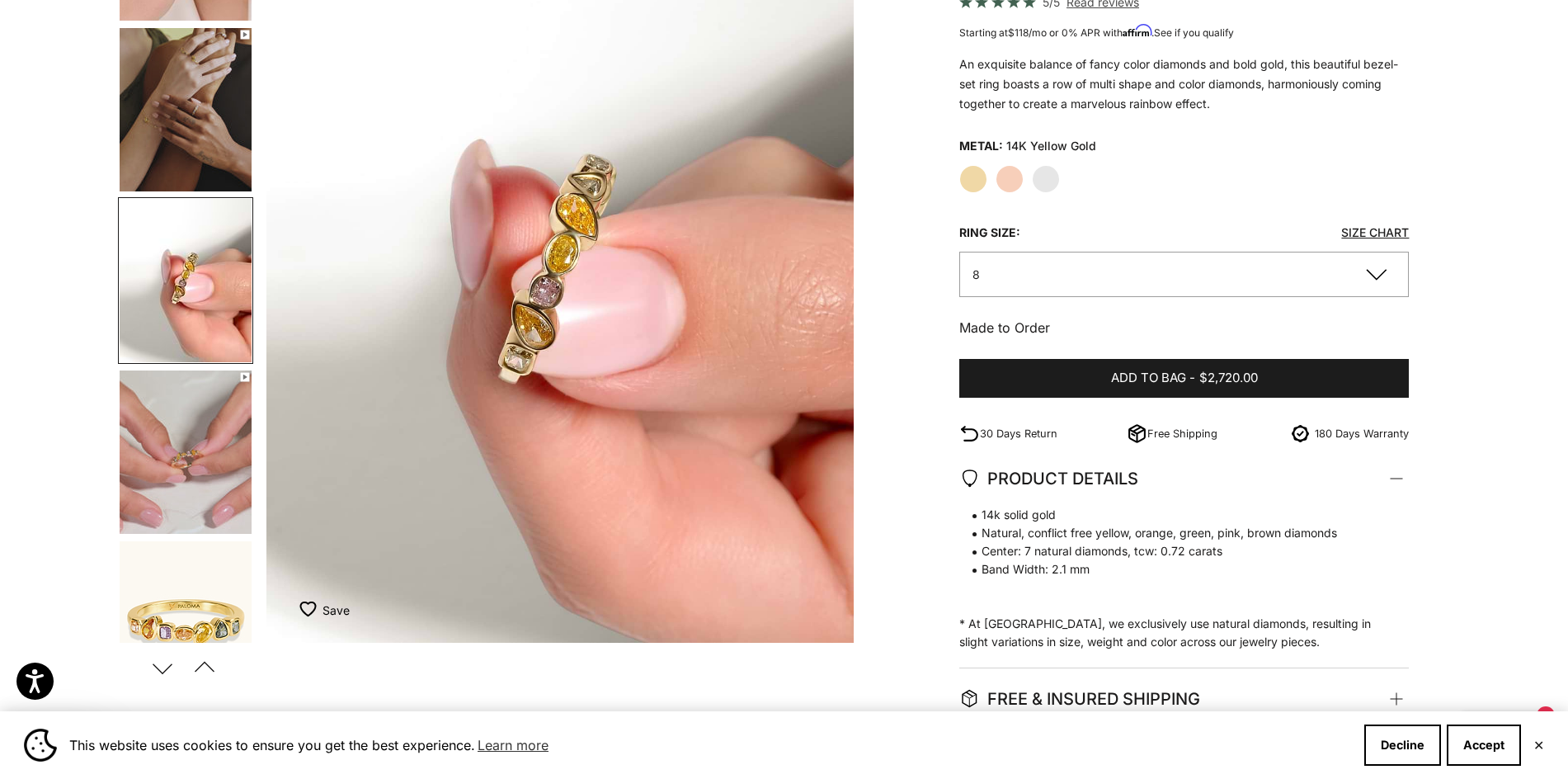
click at [177, 319] on img "Go to item 7" at bounding box center [185, 280] width 132 height 163
click at [223, 499] on img "Go to item 8" at bounding box center [185, 452] width 132 height 163
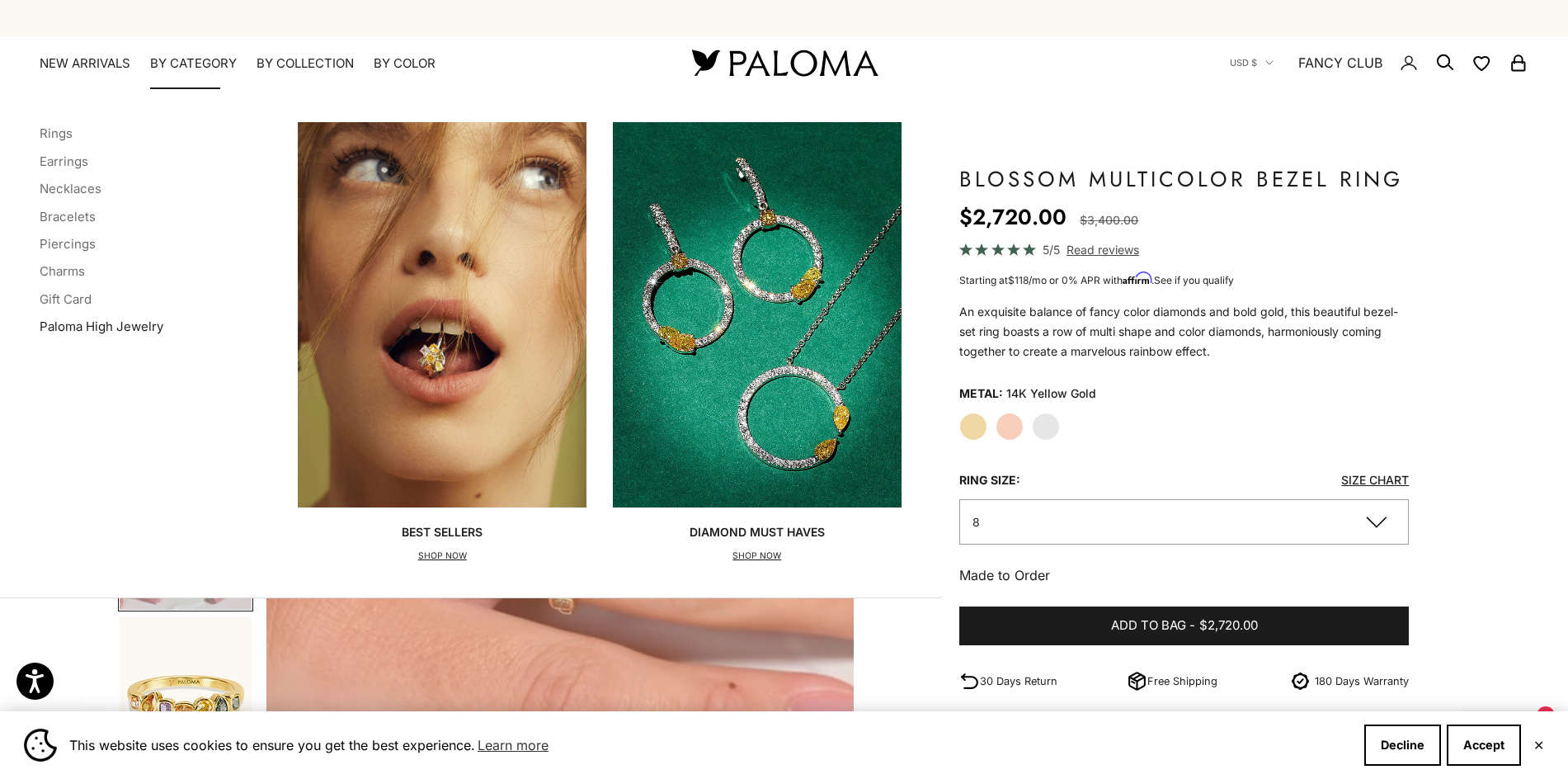
click at [139, 324] on link "Paloma High Jewelry" at bounding box center [101, 327] width 124 height 16
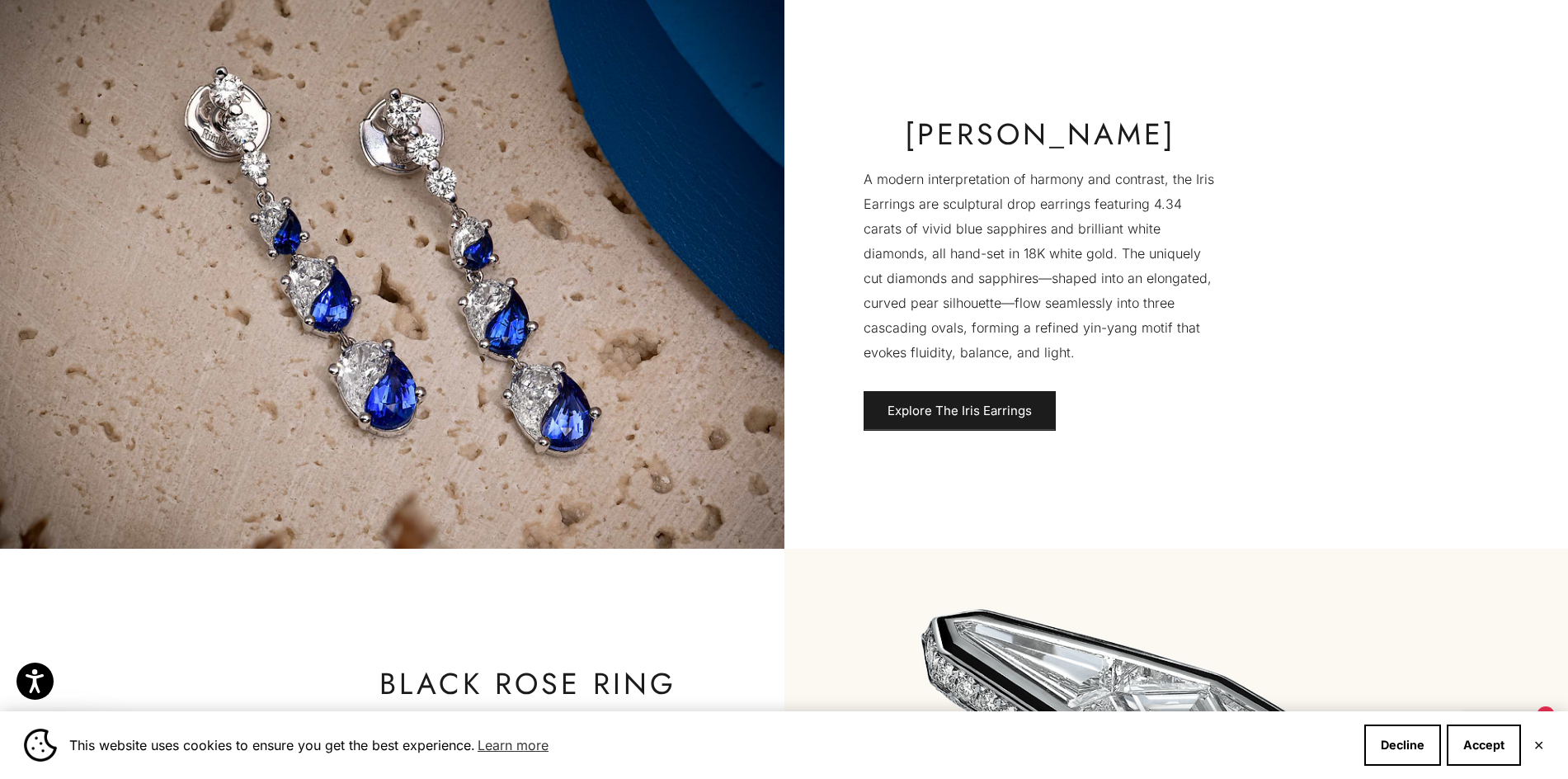
scroll to position [2146, 0]
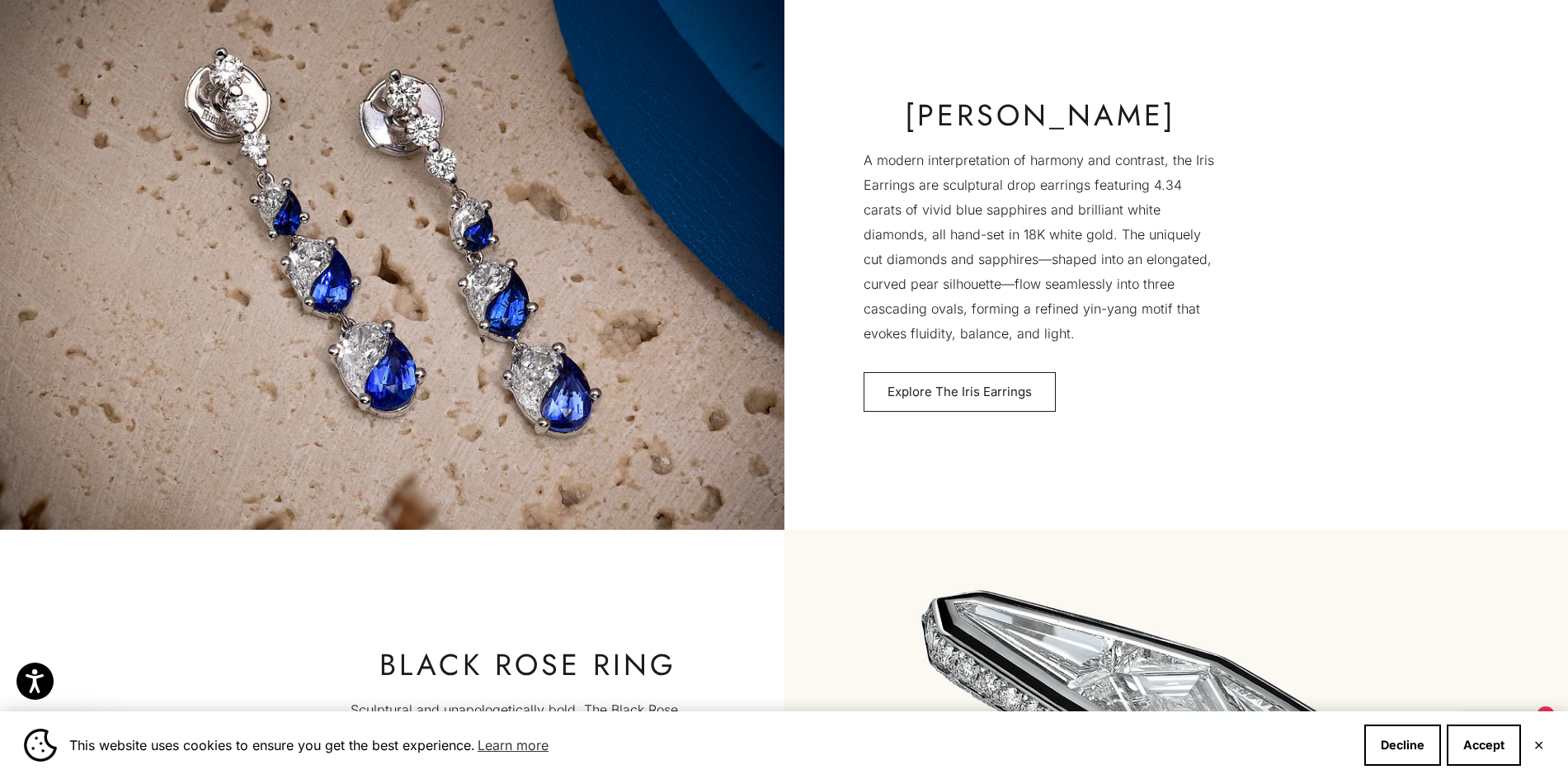
click at [958, 384] on link "Explore The Iris Earrings" at bounding box center [960, 391] width 193 height 39
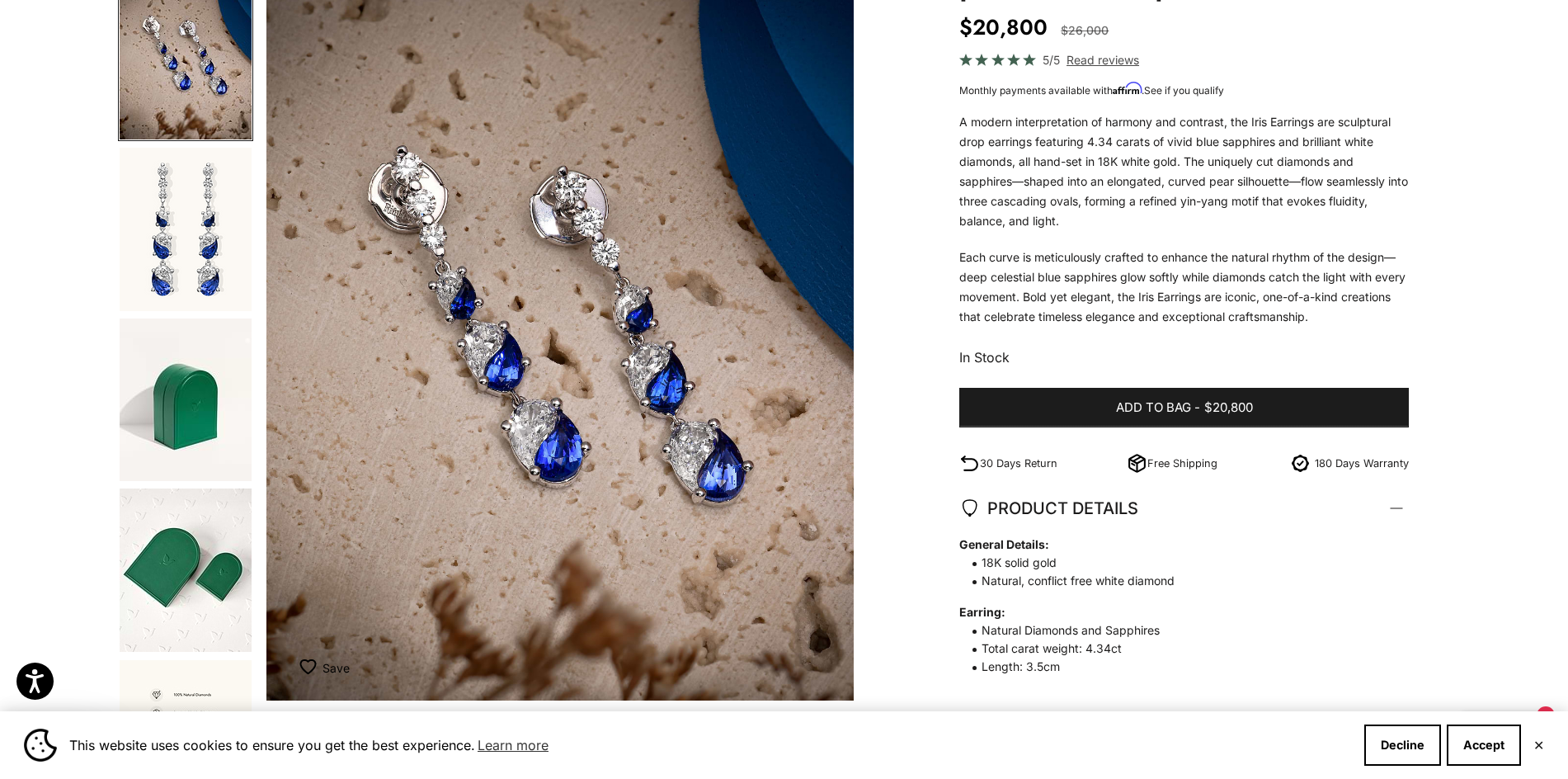
scroll to position [165, 0]
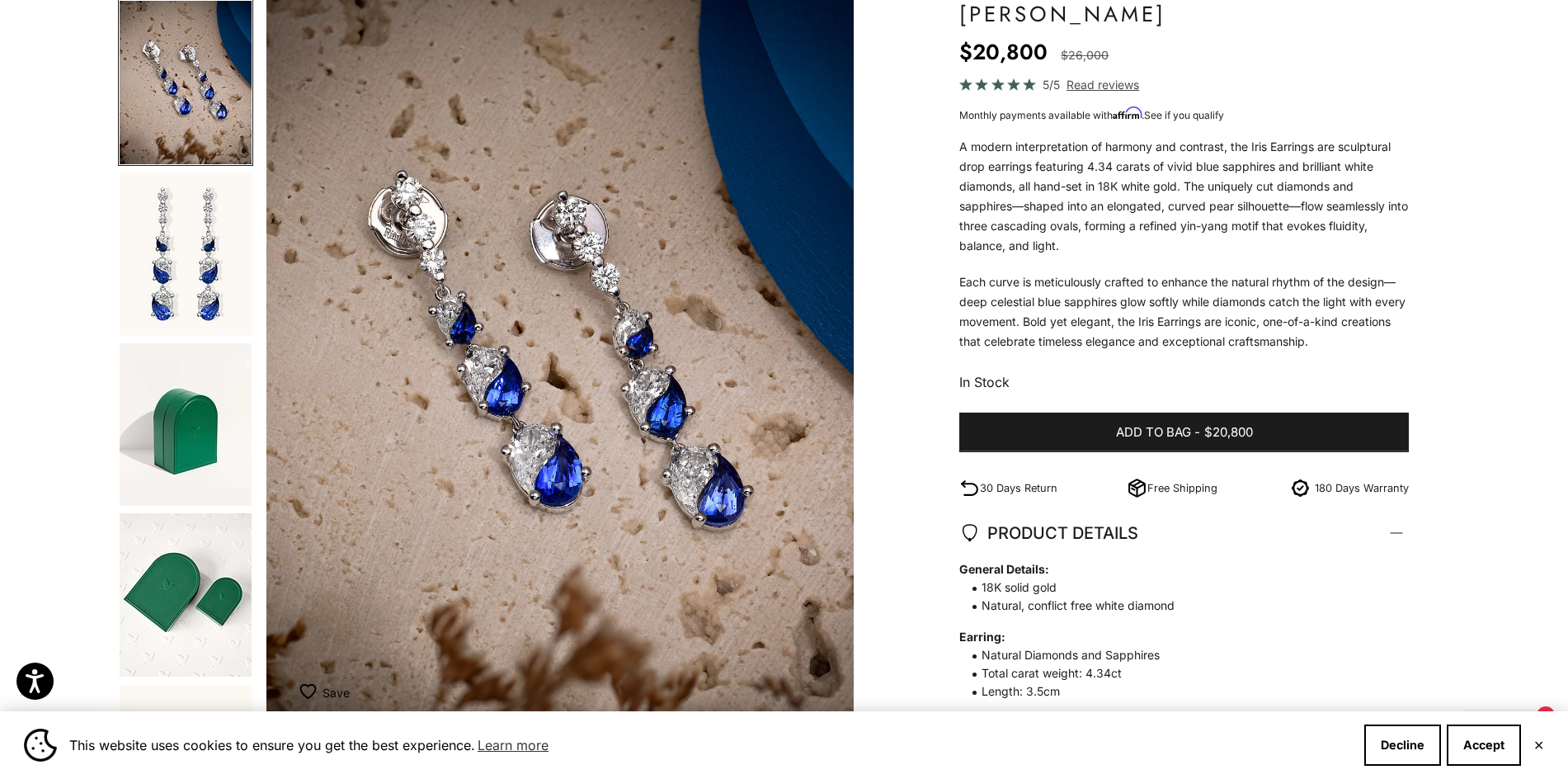
click at [187, 277] on img "Go to item 2" at bounding box center [185, 253] width 132 height 163
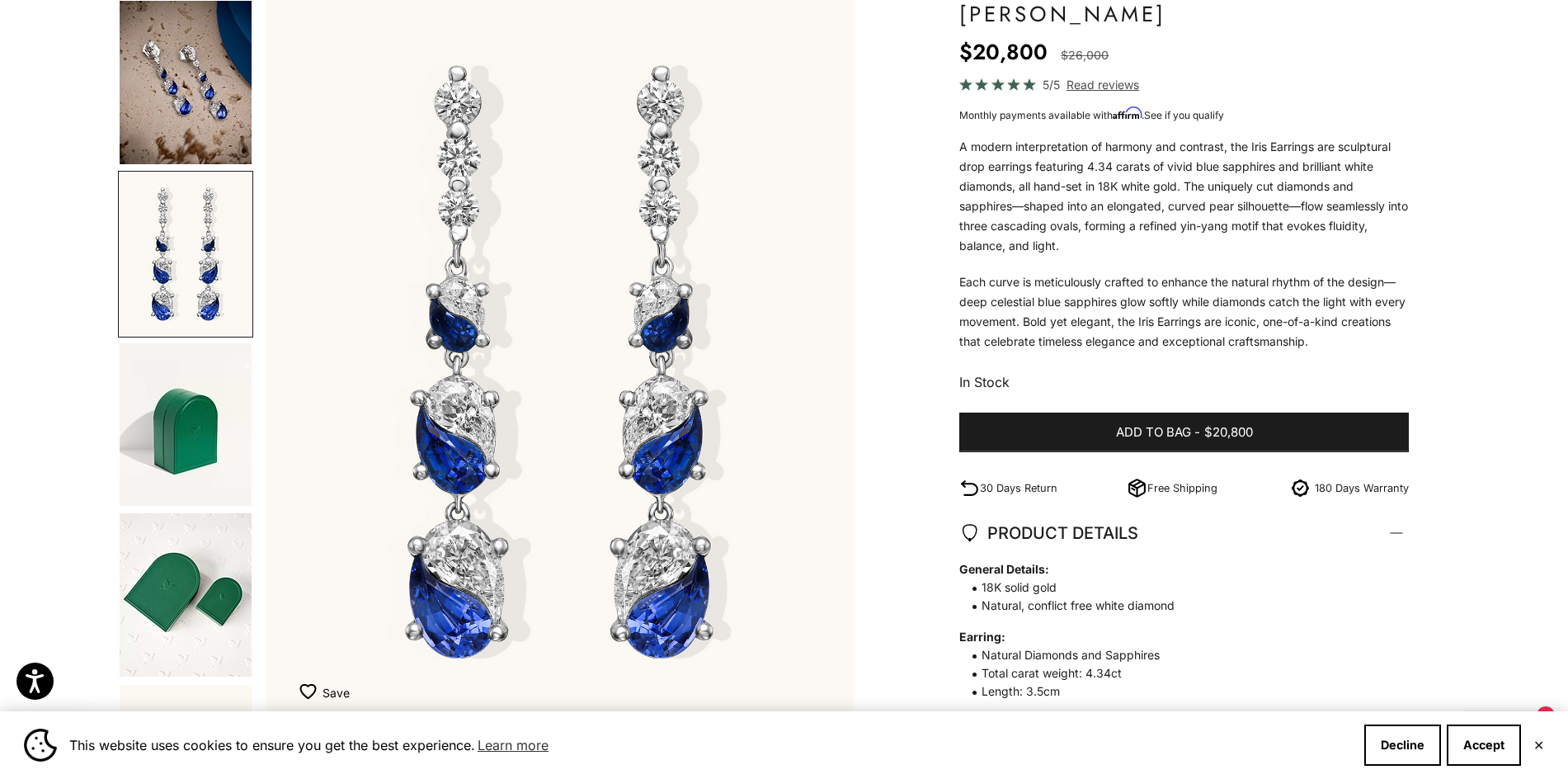
scroll to position [82, 0]
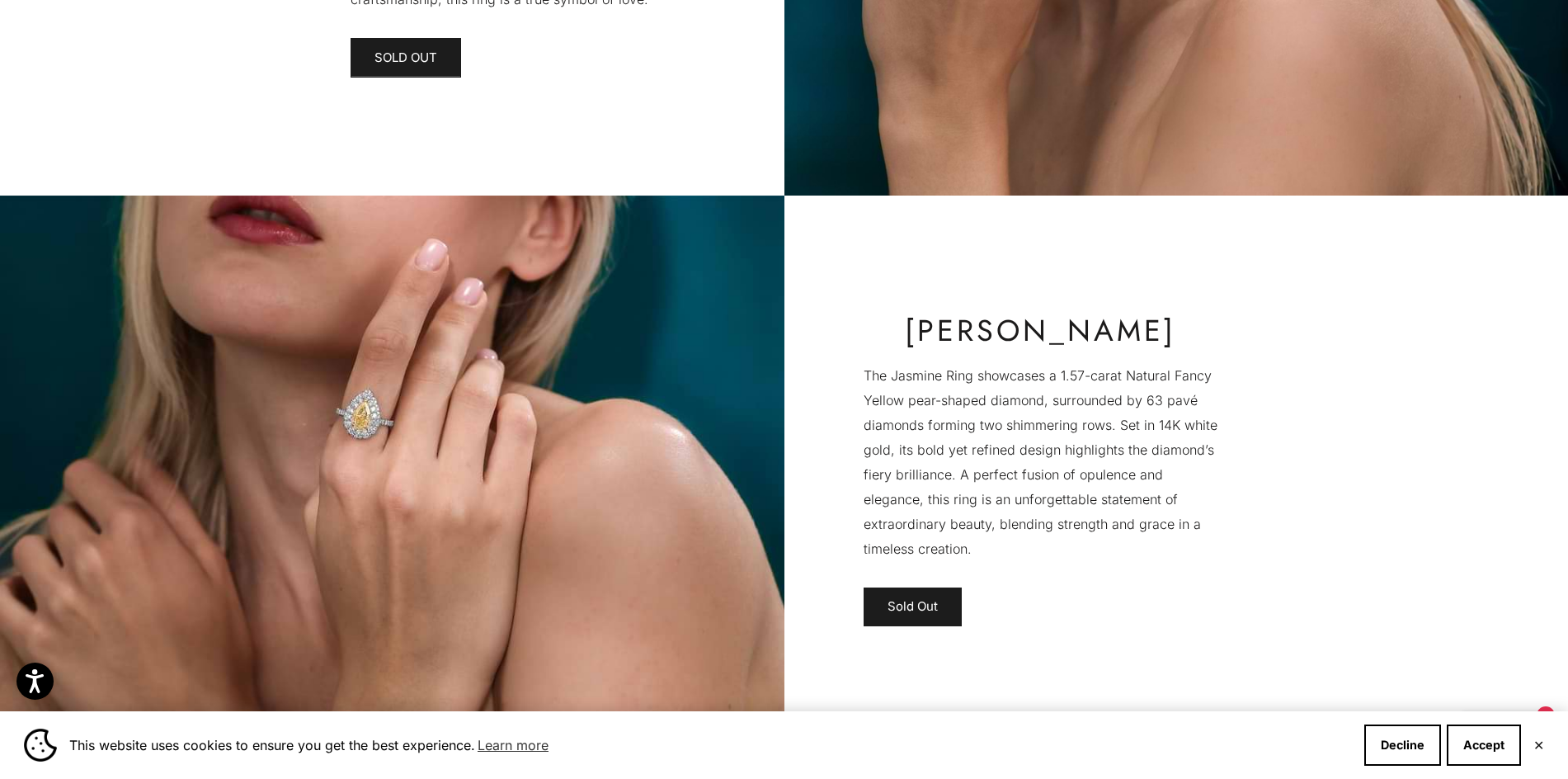
scroll to position [4127, 0]
click at [394, 418] on img at bounding box center [392, 471] width 784 height 549
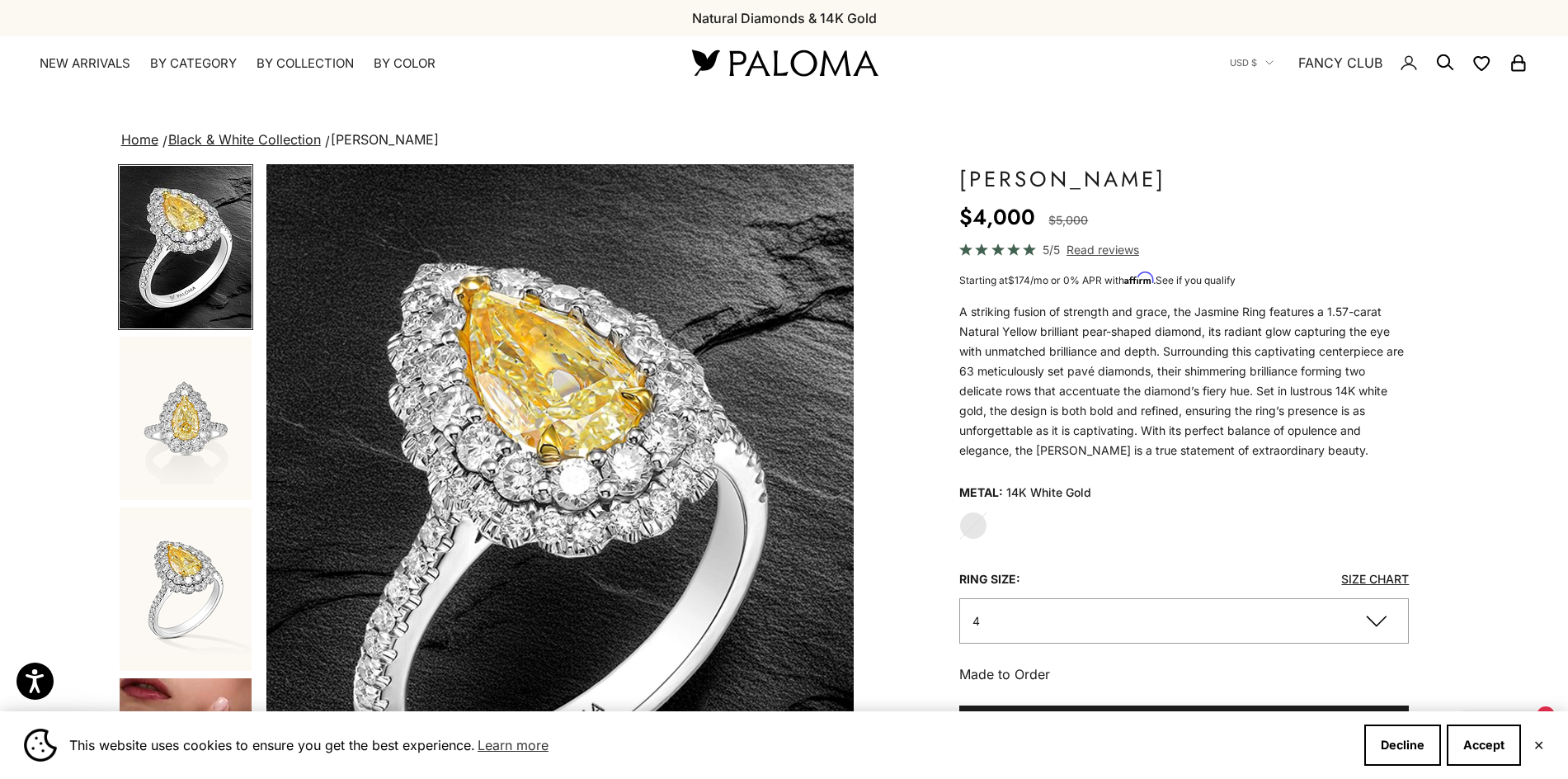
click at [171, 615] on img "Go to item 3" at bounding box center [185, 589] width 132 height 163
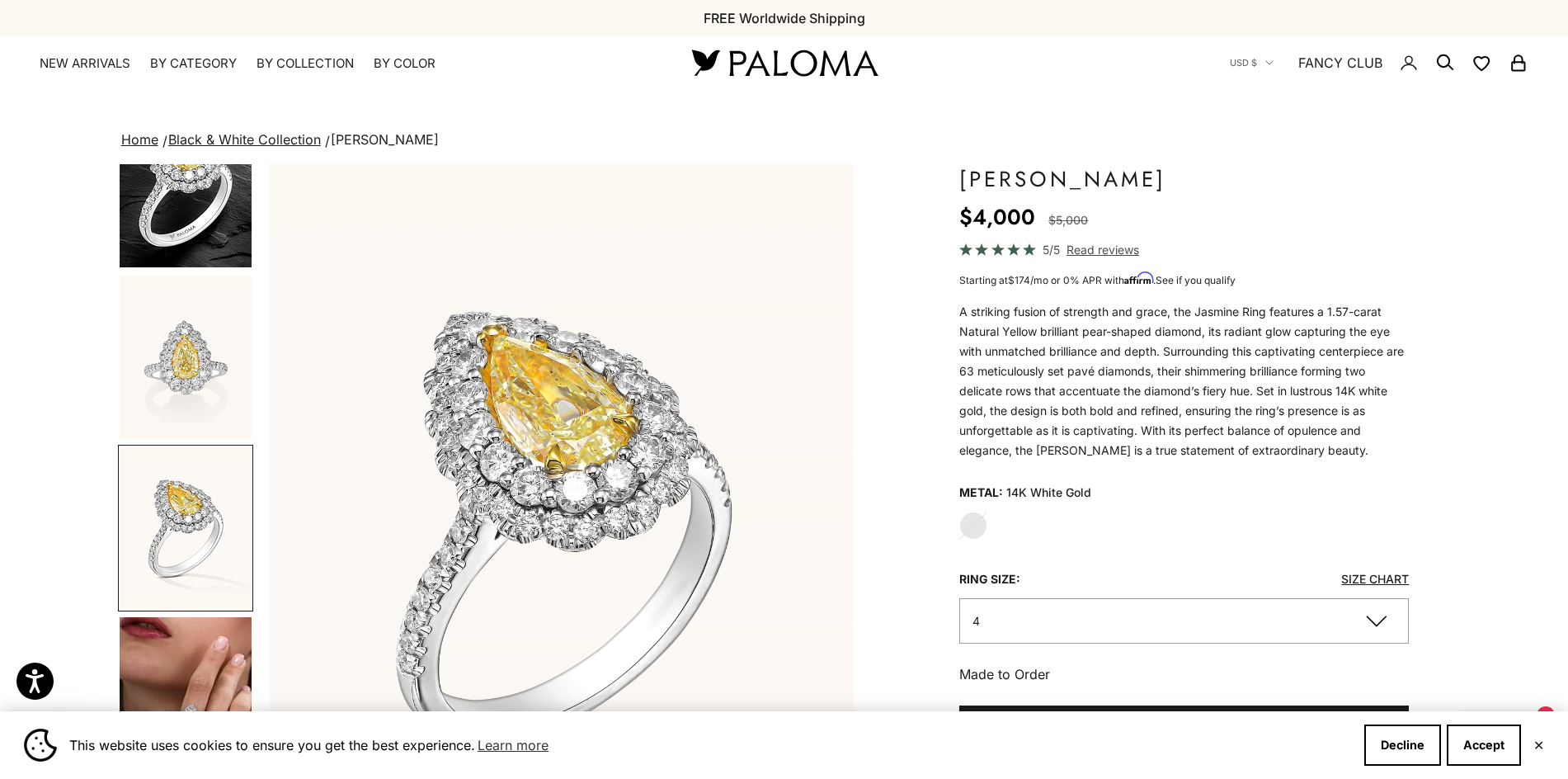
scroll to position [0, 1215]
click at [186, 324] on img "Go to item 2" at bounding box center [185, 357] width 132 height 163
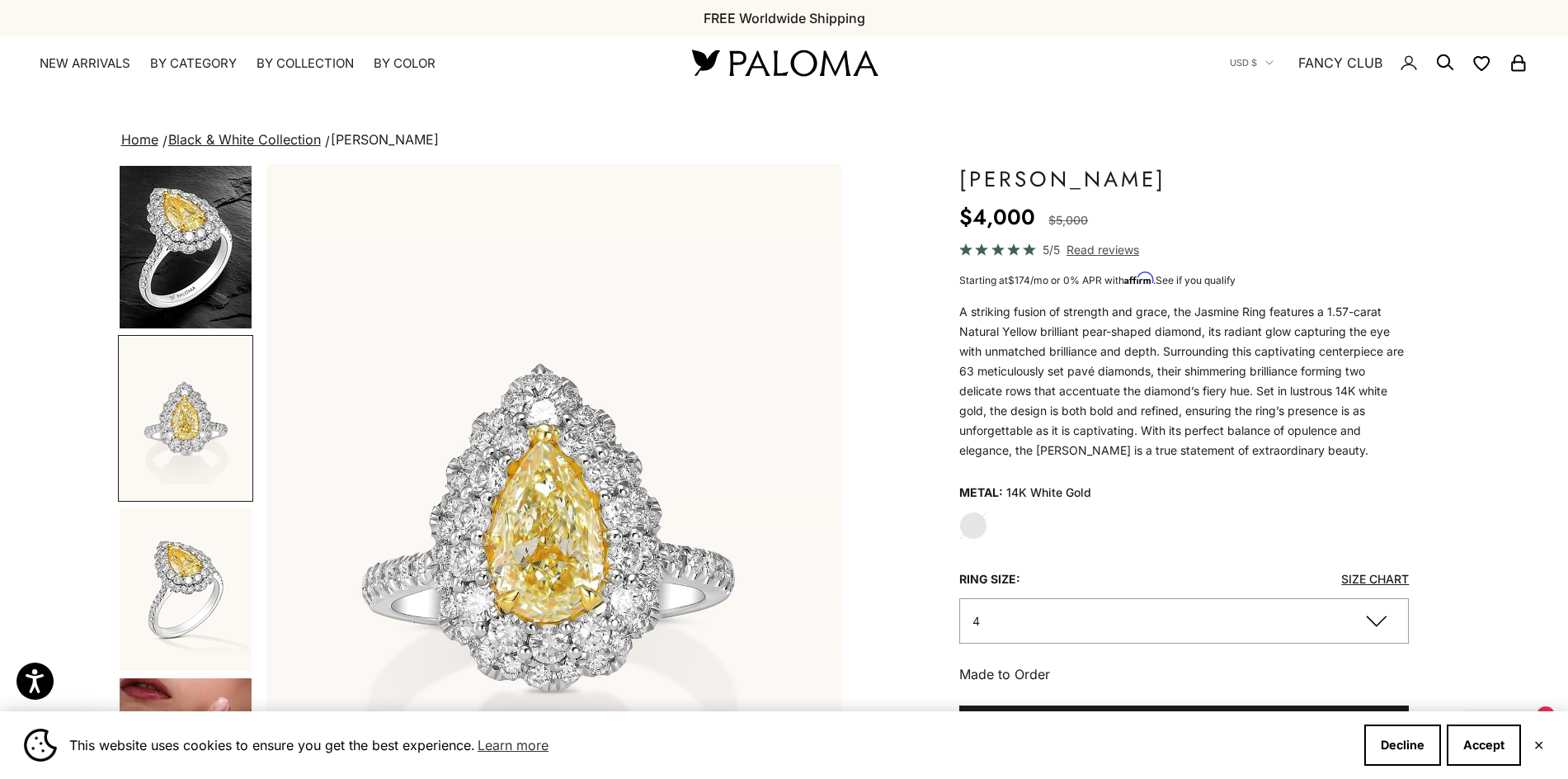
scroll to position [0, 608]
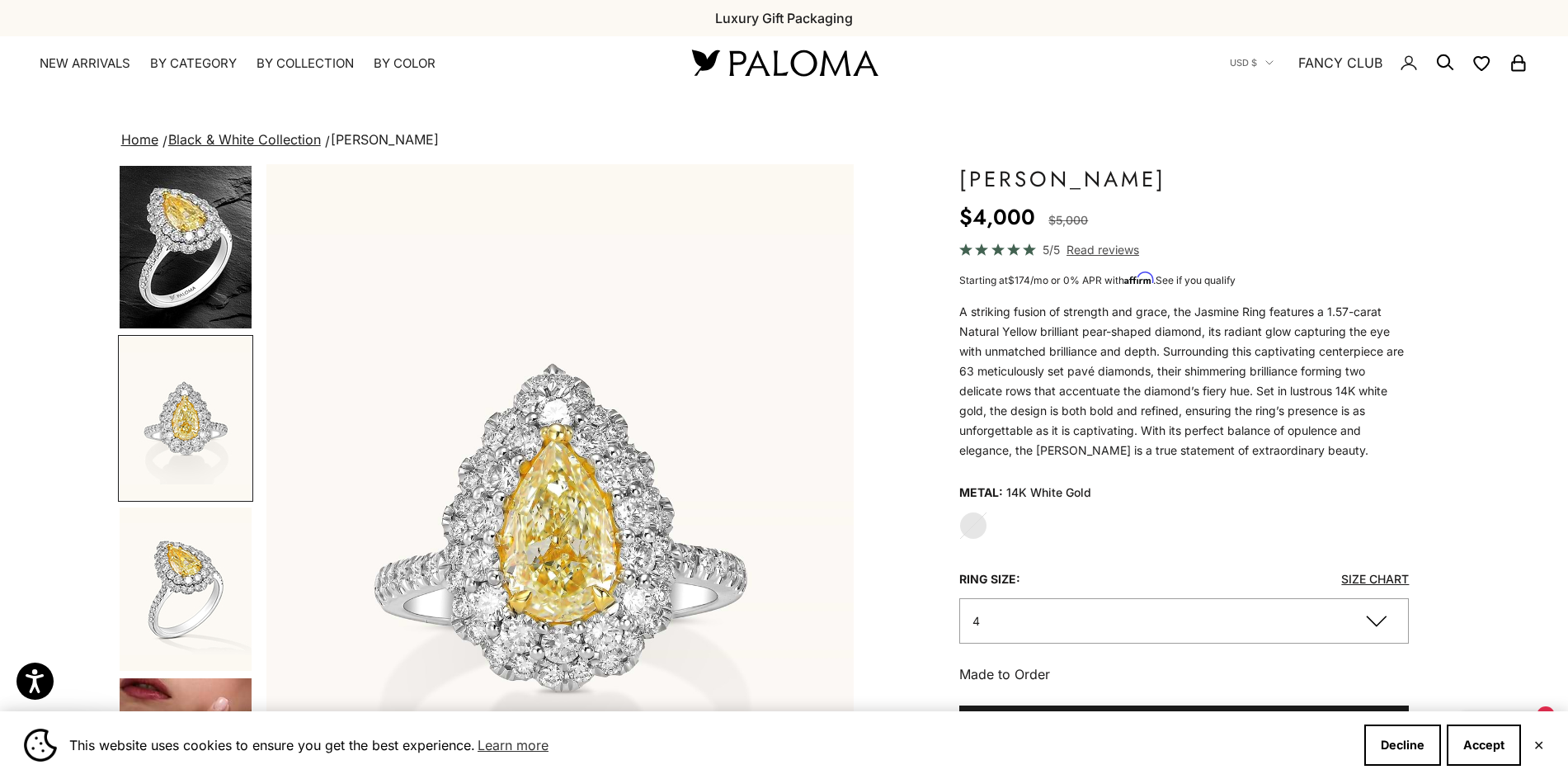
click at [207, 574] on img "Go to item 3" at bounding box center [185, 589] width 132 height 163
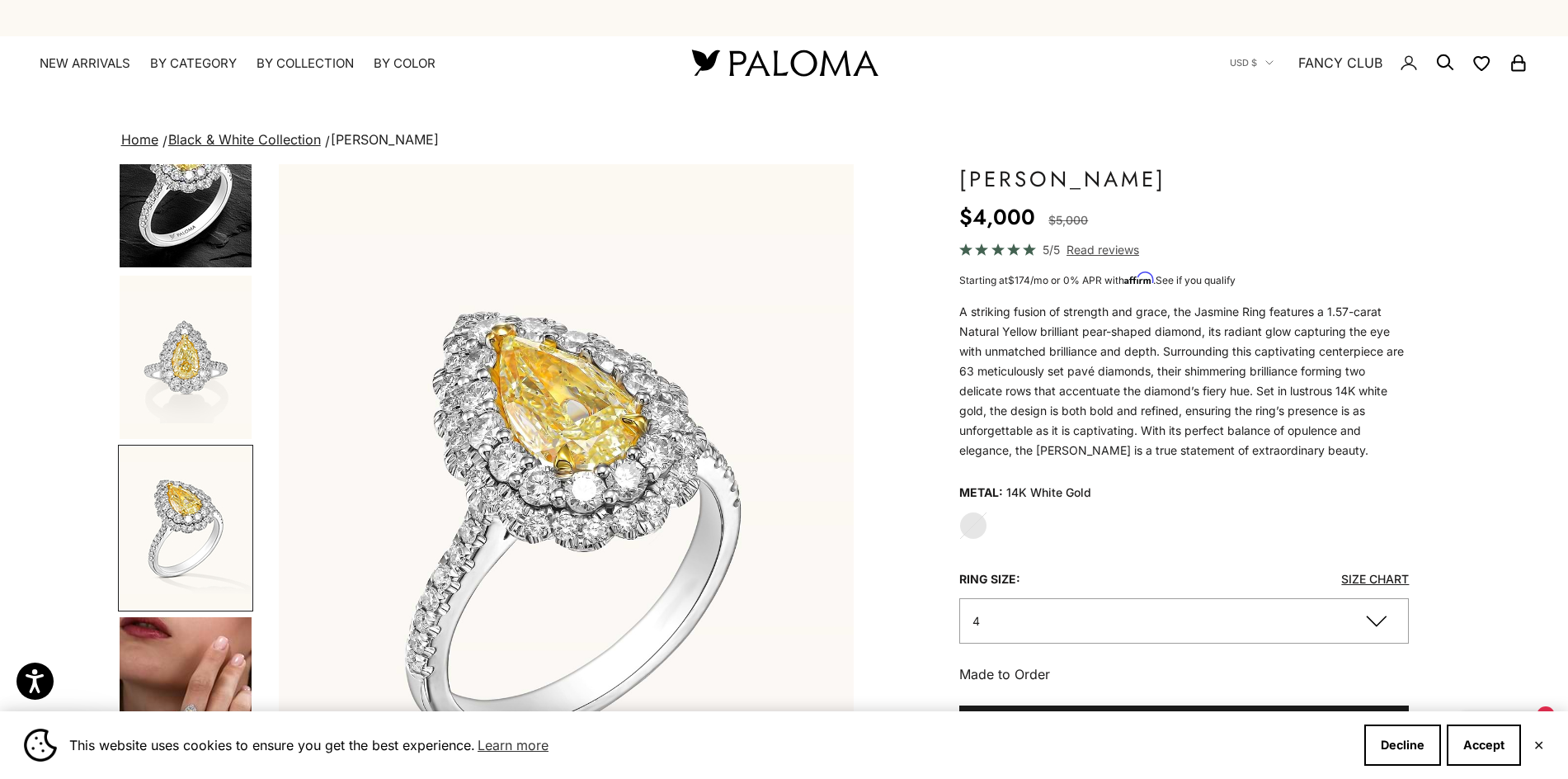
scroll to position [0, 1215]
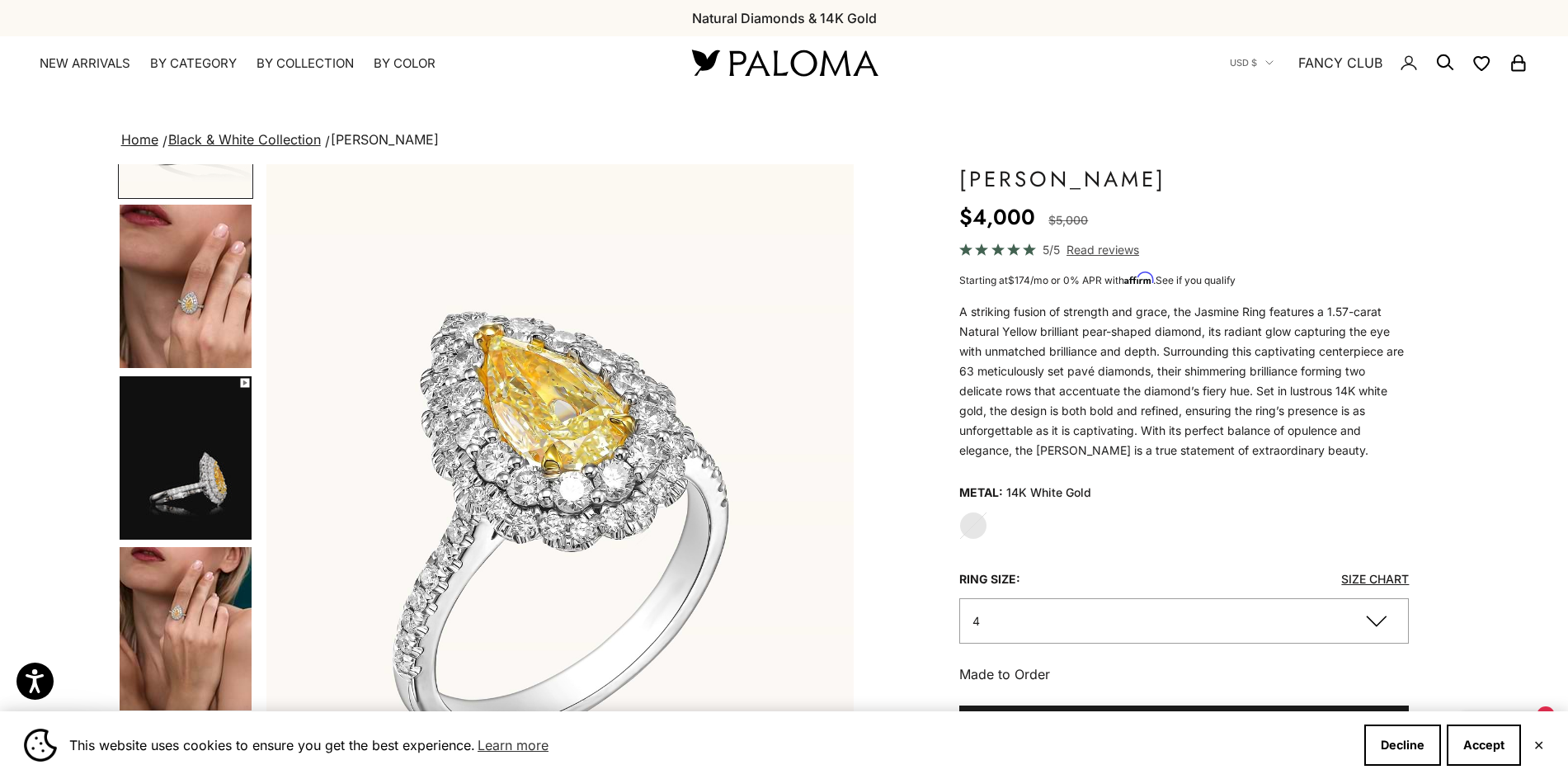
click at [195, 495] on img "Go to item 5" at bounding box center [185, 458] width 132 height 163
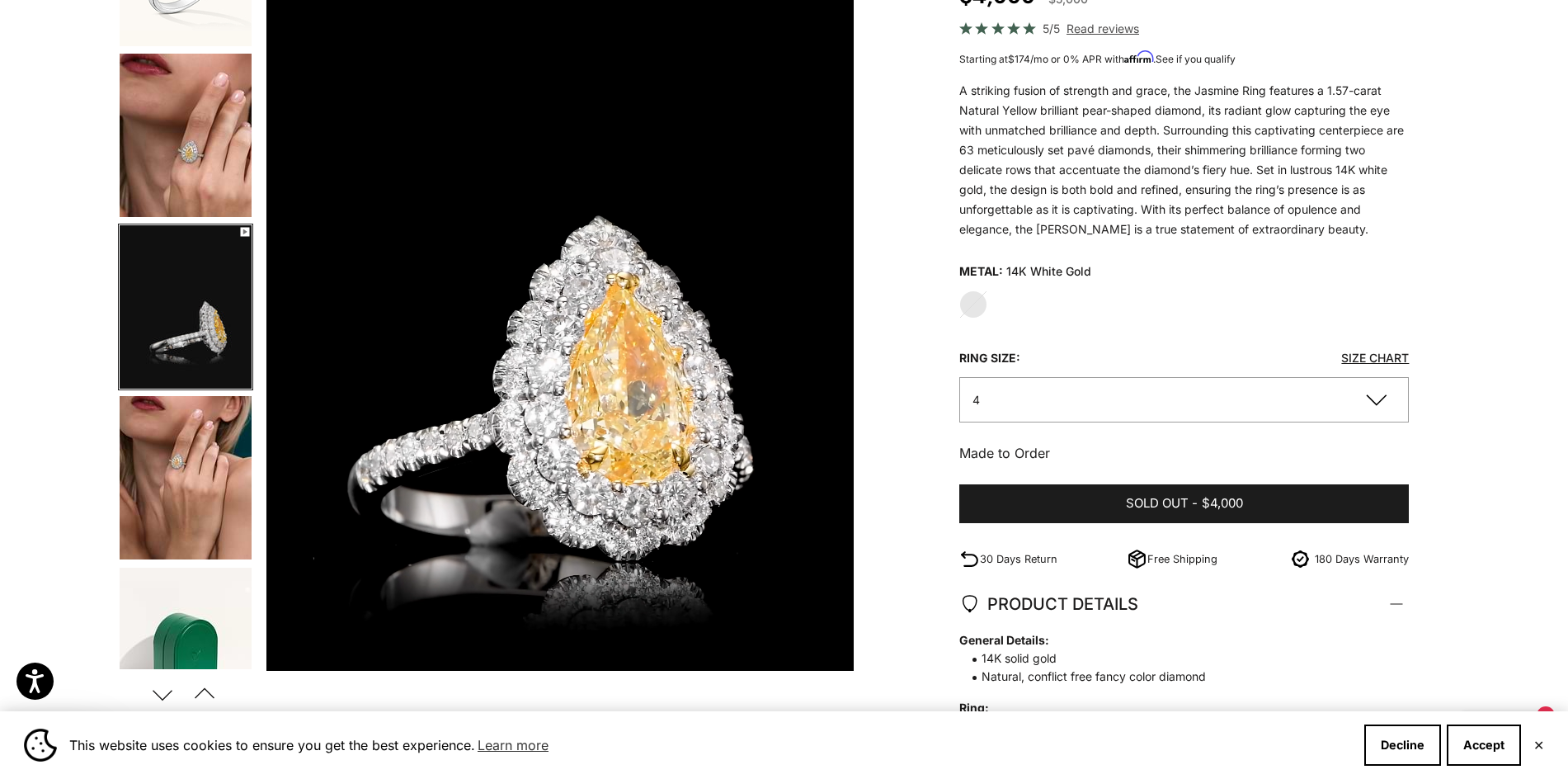
scroll to position [330, 0]
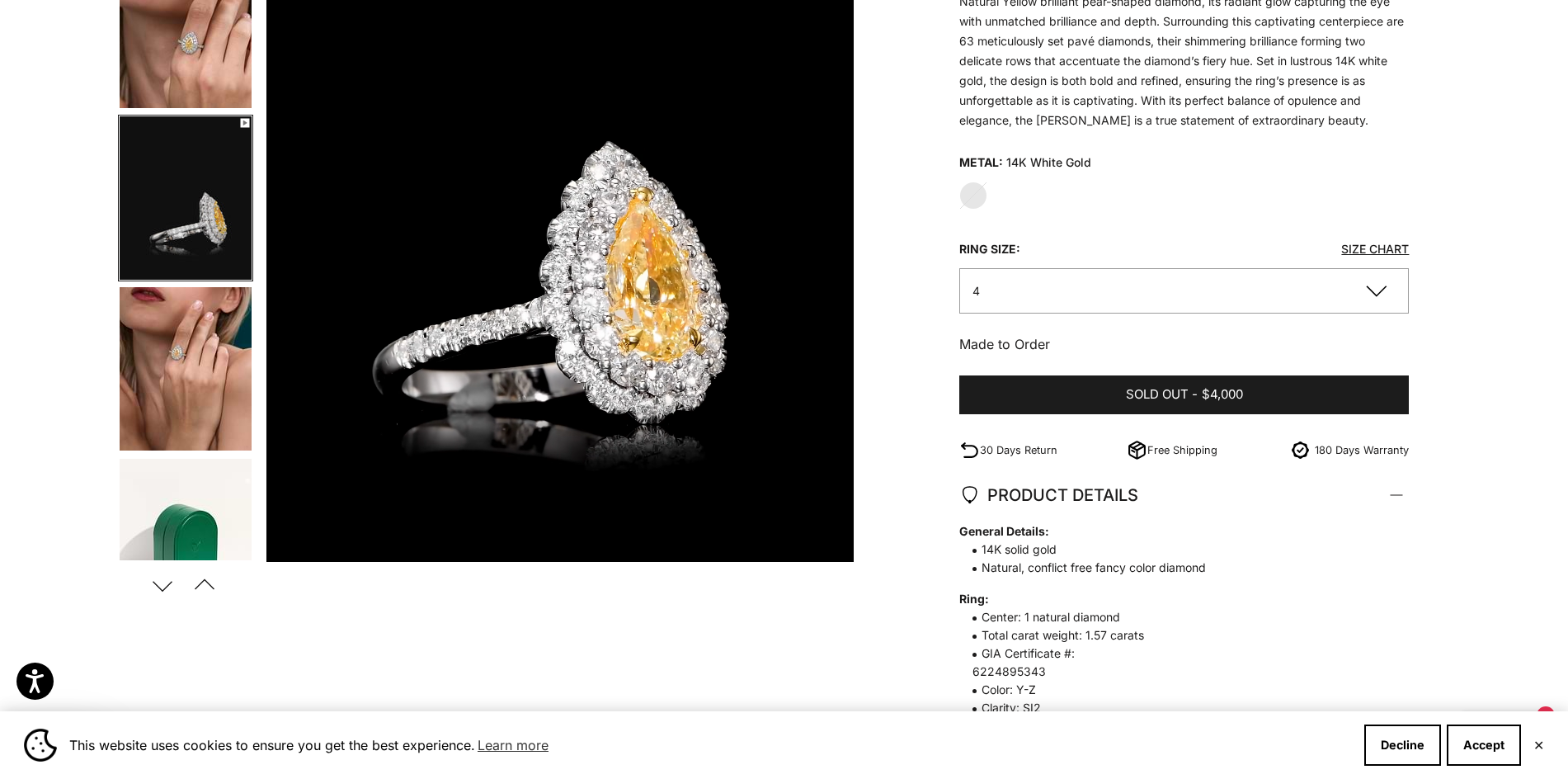
click at [317, 538] on button "Save Add to wishlist" at bounding box center [324, 529] width 50 height 33
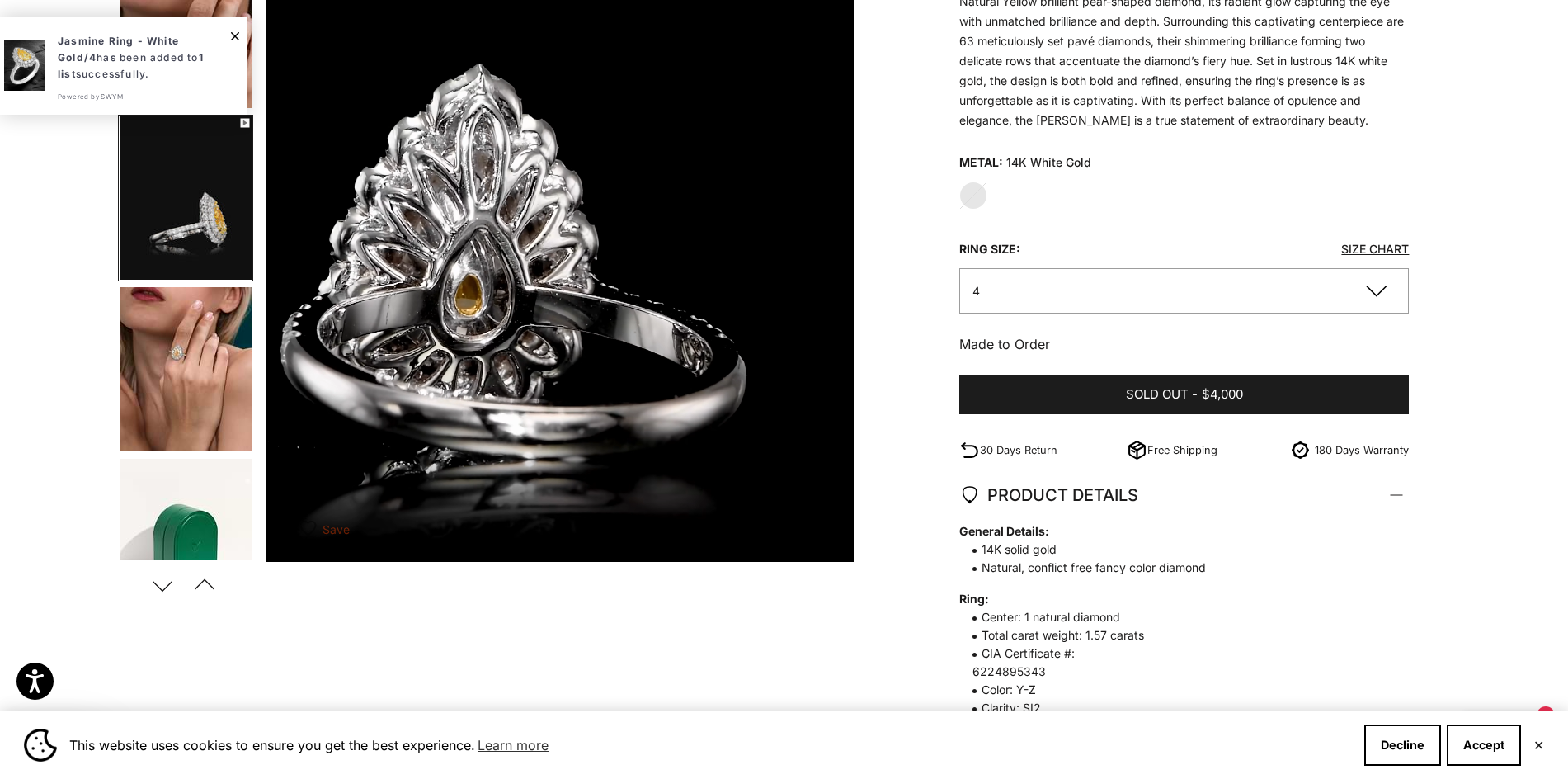
click at [336, 457] on video "#YellowGold\a#WhiteGold\a#RoseGold" at bounding box center [560, 198] width 588 height 728
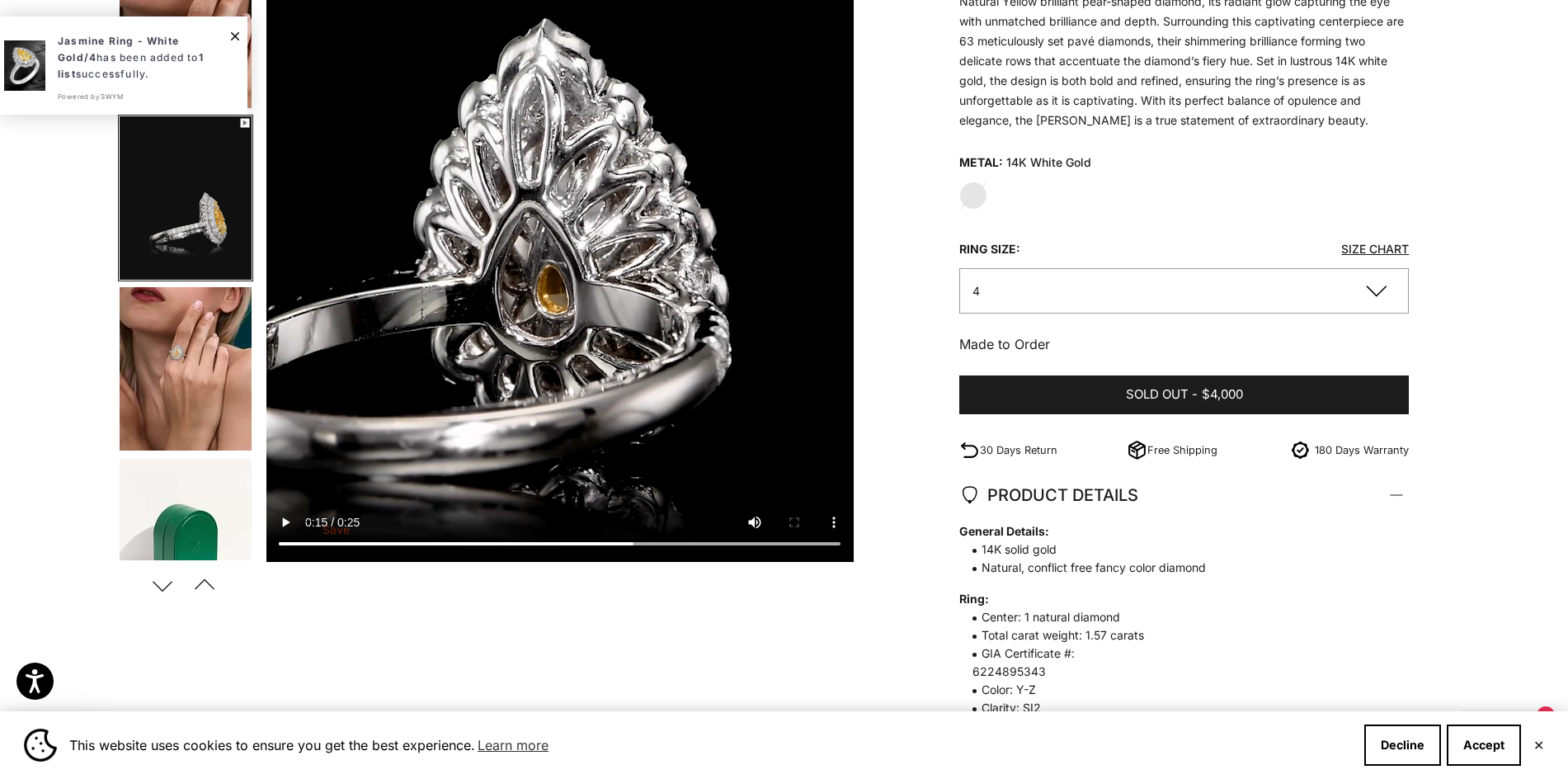
click at [293, 541] on div "Save Added. View Wishlist" at bounding box center [560, 537] width 588 height 50
click at [286, 541] on div "Save Added. View Wishlist" at bounding box center [560, 537] width 588 height 50
click at [286, 542] on div "Save Added. View Wishlist" at bounding box center [560, 537] width 588 height 50
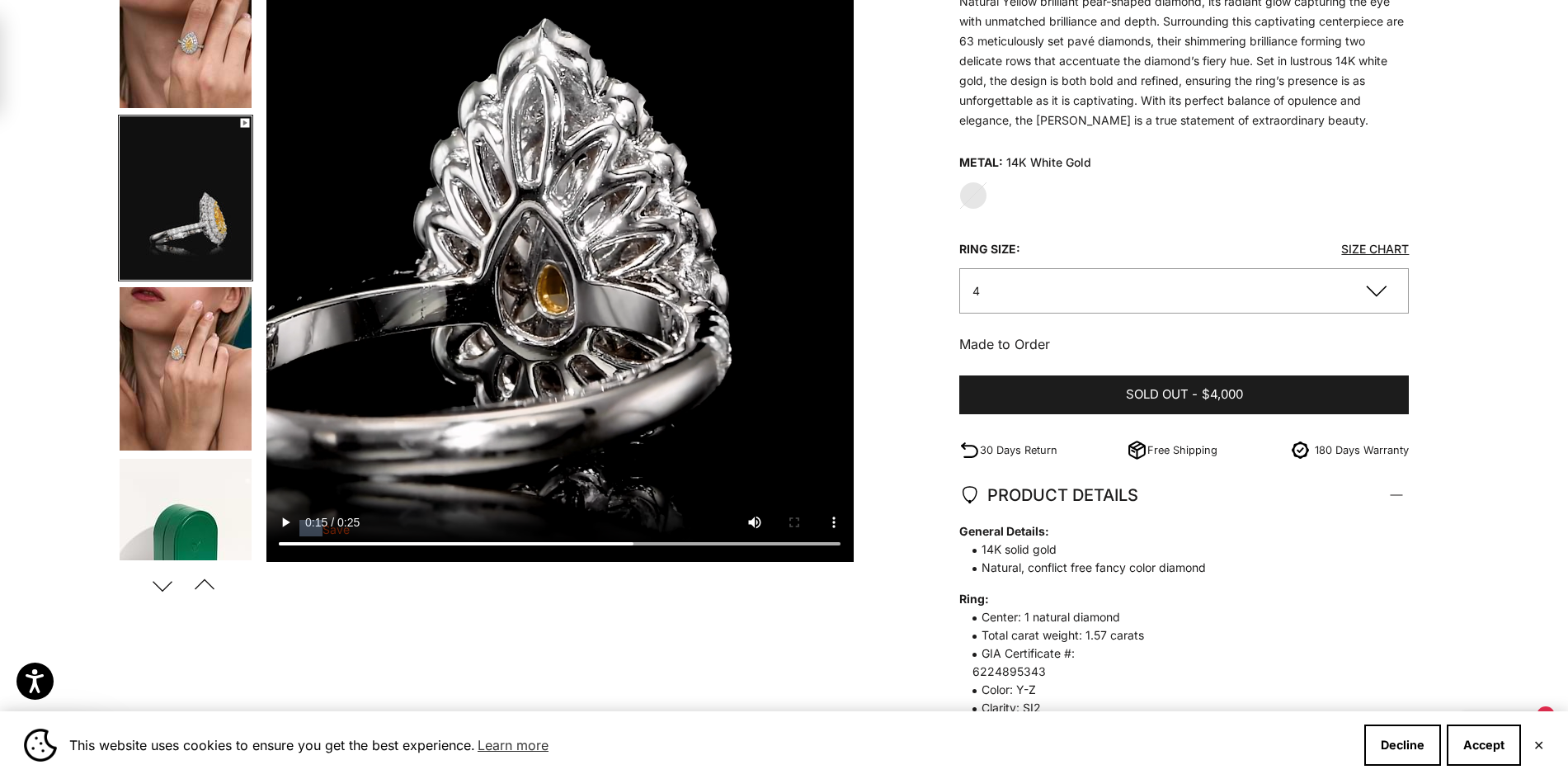
click at [295, 520] on div "Save Added. View Wishlist" at bounding box center [560, 537] width 588 height 50
click at [286, 520] on div "Save Added. View Wishlist" at bounding box center [560, 537] width 588 height 50
drag, startPoint x: 196, startPoint y: 371, endPoint x: 198, endPoint y: 328, distance: 43.0
click at [196, 368] on img "Go to item 6" at bounding box center [185, 369] width 132 height 163
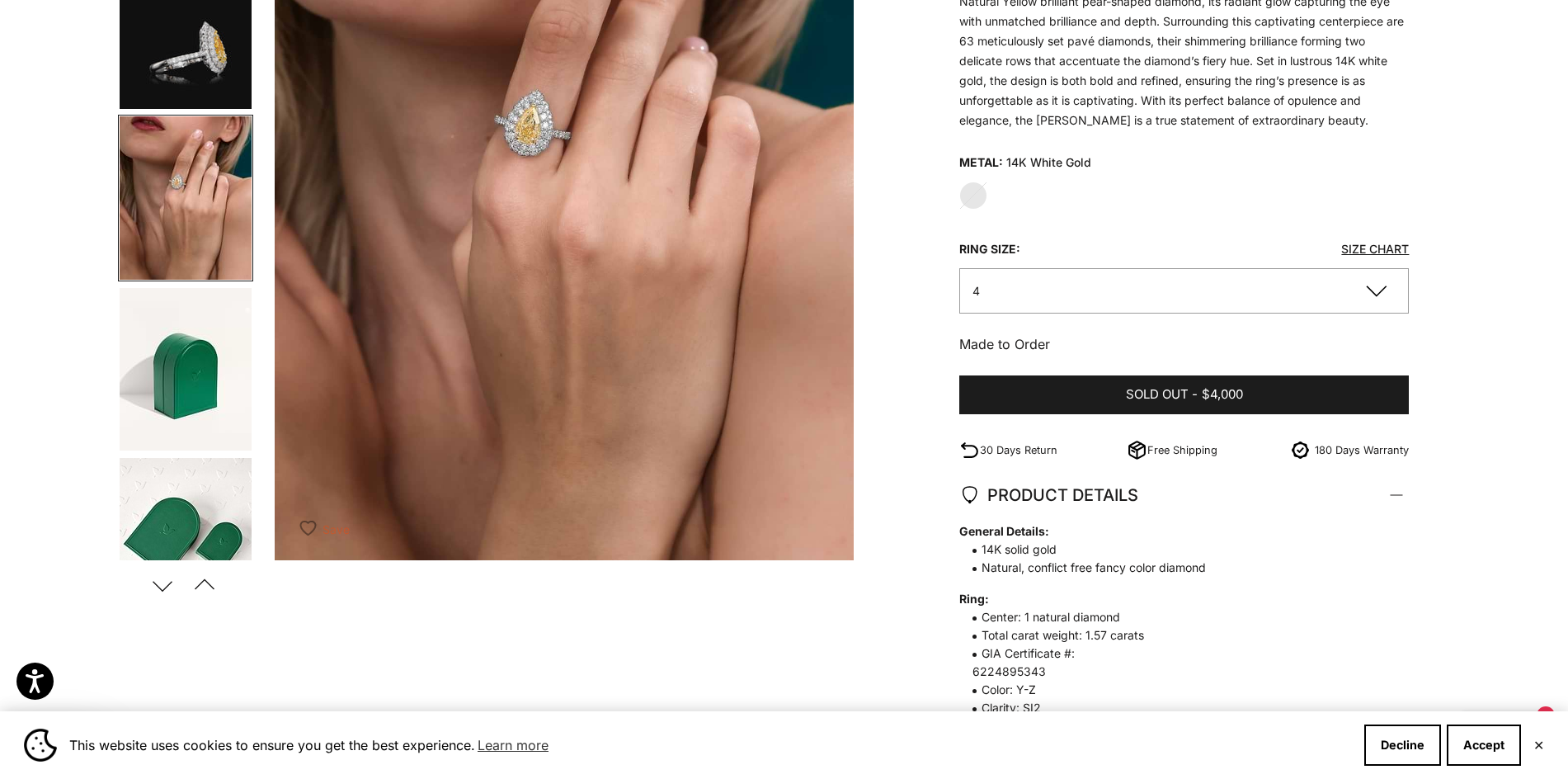
scroll to position [0, 3039]
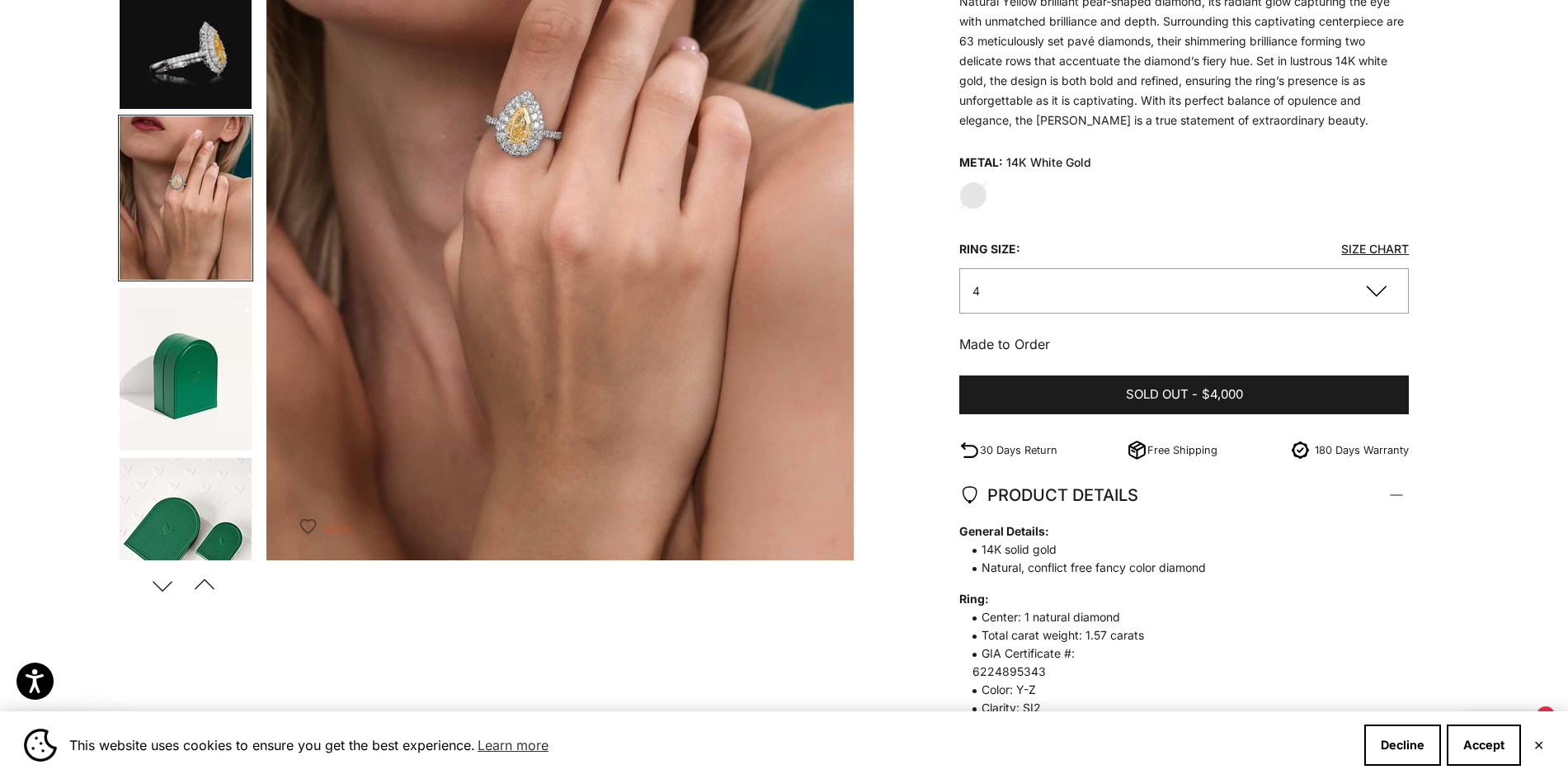
click at [164, 132] on img "Go to item 6" at bounding box center [185, 198] width 132 height 163
click at [169, 66] on img "Go to item 5" at bounding box center [185, 26] width 132 height 163
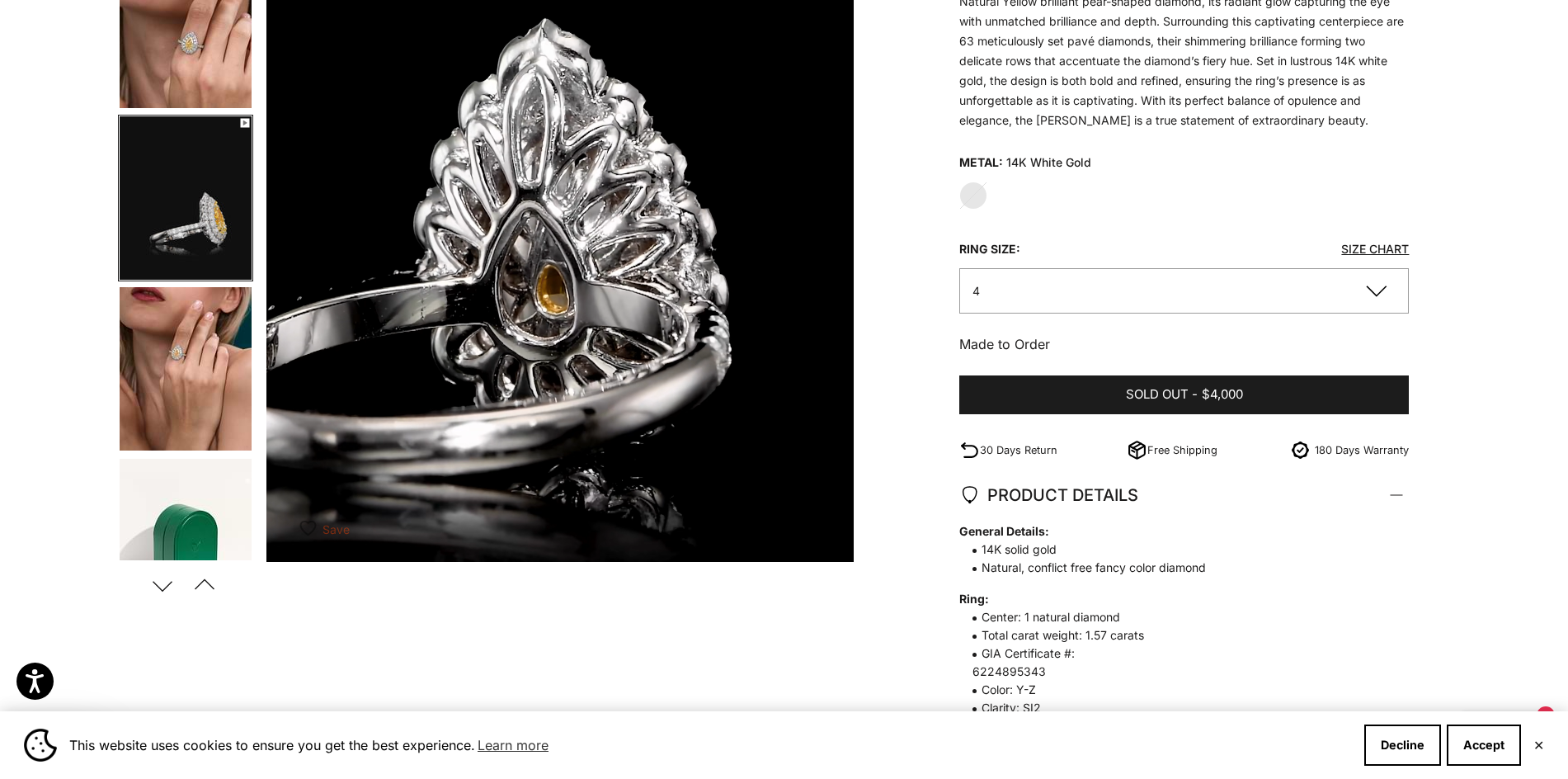
scroll to position [413, 0]
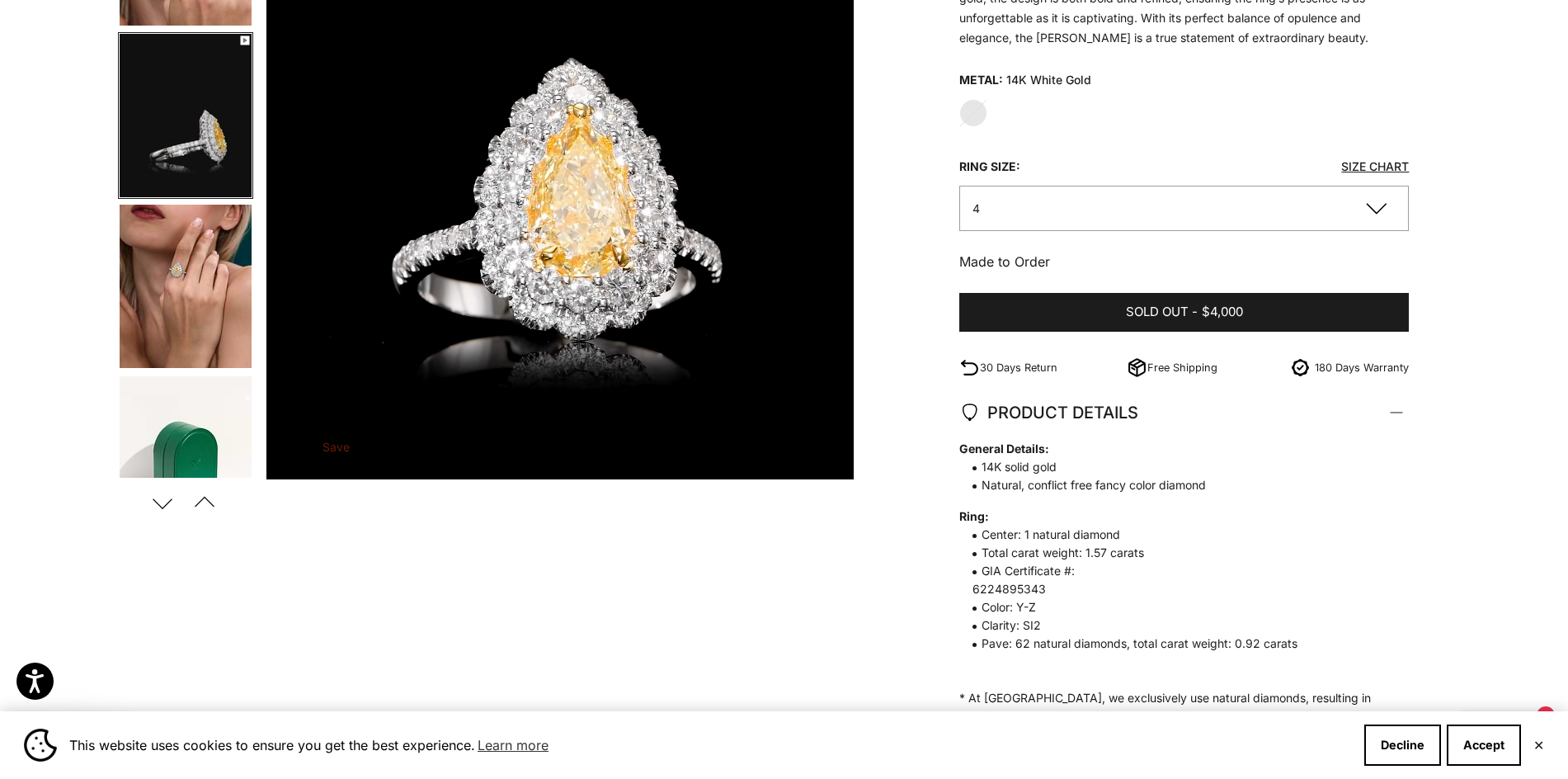
click at [484, 284] on video "#YellowGold\a#WhiteGold\a#RoseGold" at bounding box center [560, 115] width 588 height 728
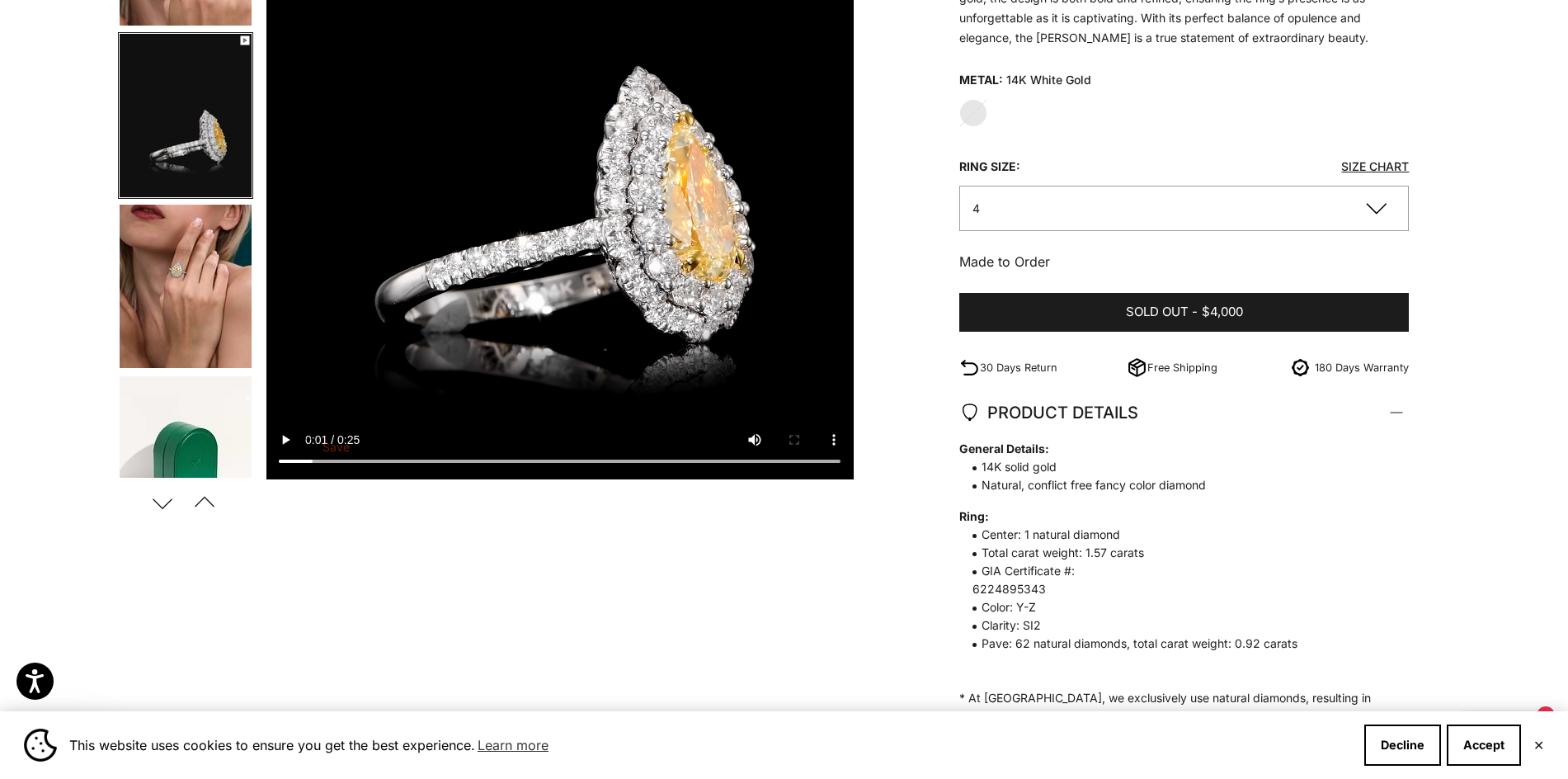
click at [487, 282] on video "#YellowGold\a#WhiteGold\a#RoseGold" at bounding box center [560, 115] width 588 height 728
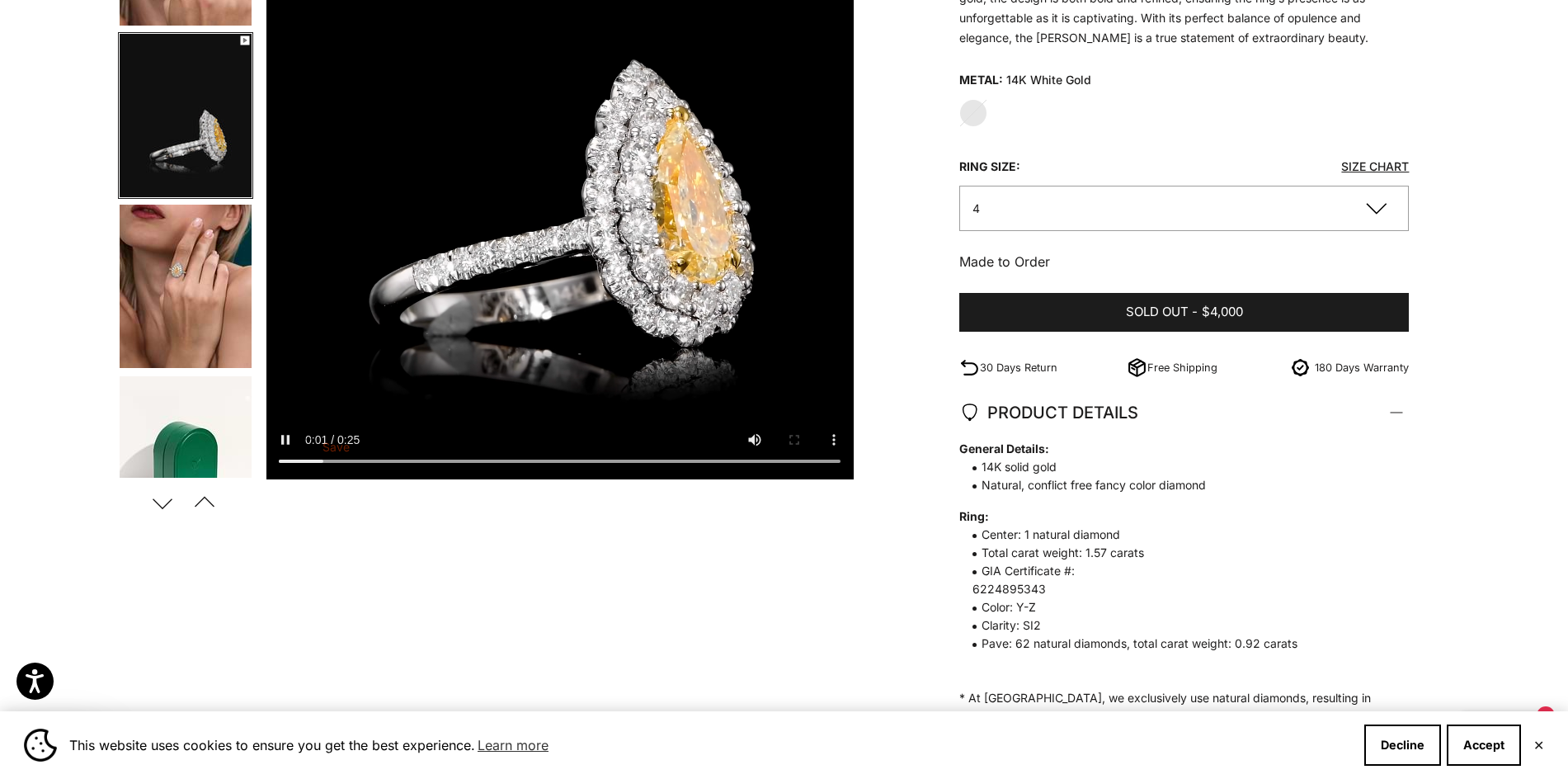
click at [500, 148] on video "#YellowGold\a#WhiteGold\a#RoseGold" at bounding box center [560, 115] width 588 height 728
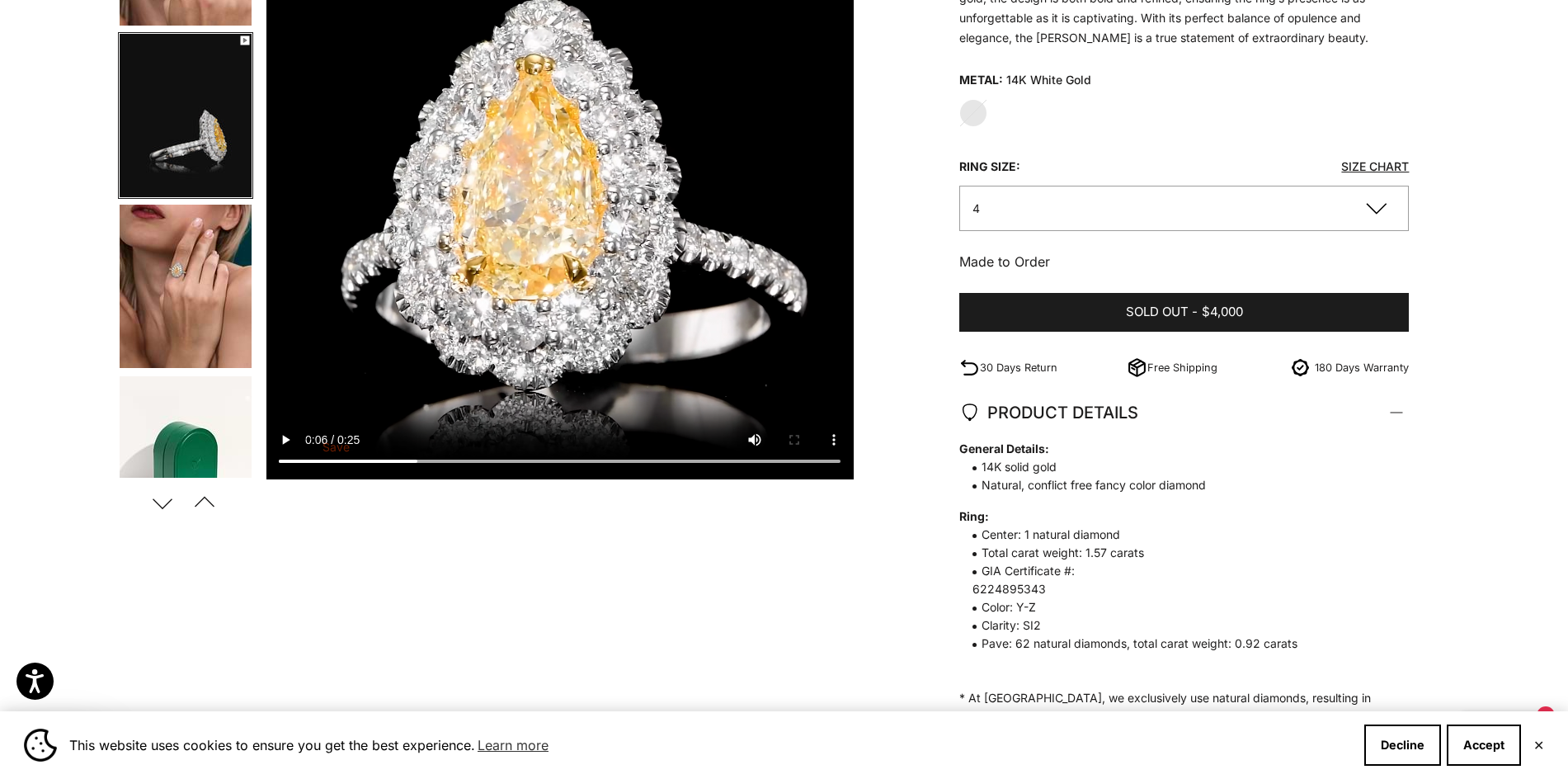
click at [1062, 202] on button "4" at bounding box center [1185, 208] width 450 height 45
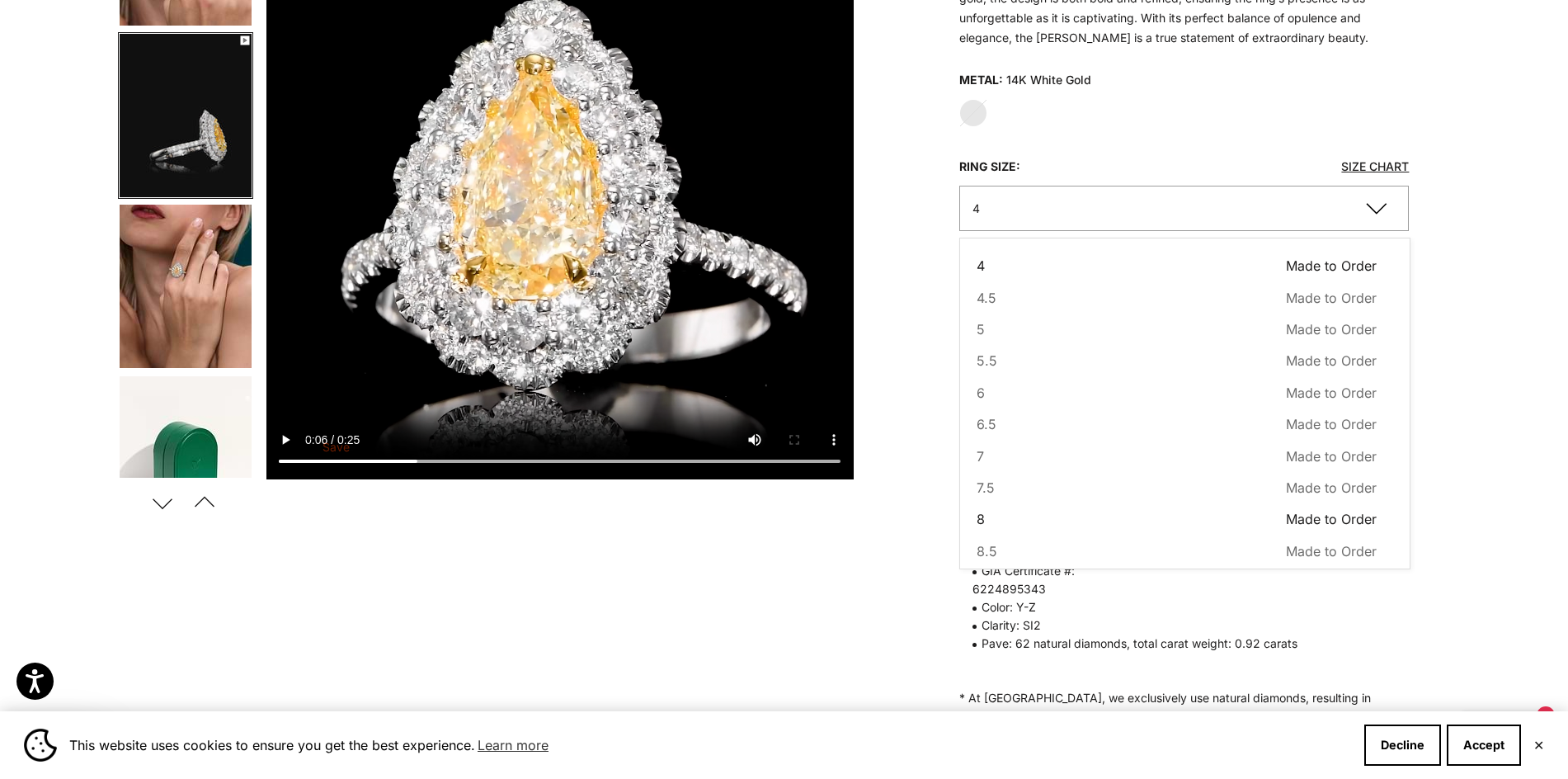
click at [1078, 517] on button "8 Made to Order Sold out" at bounding box center [1177, 520] width 400 height 22
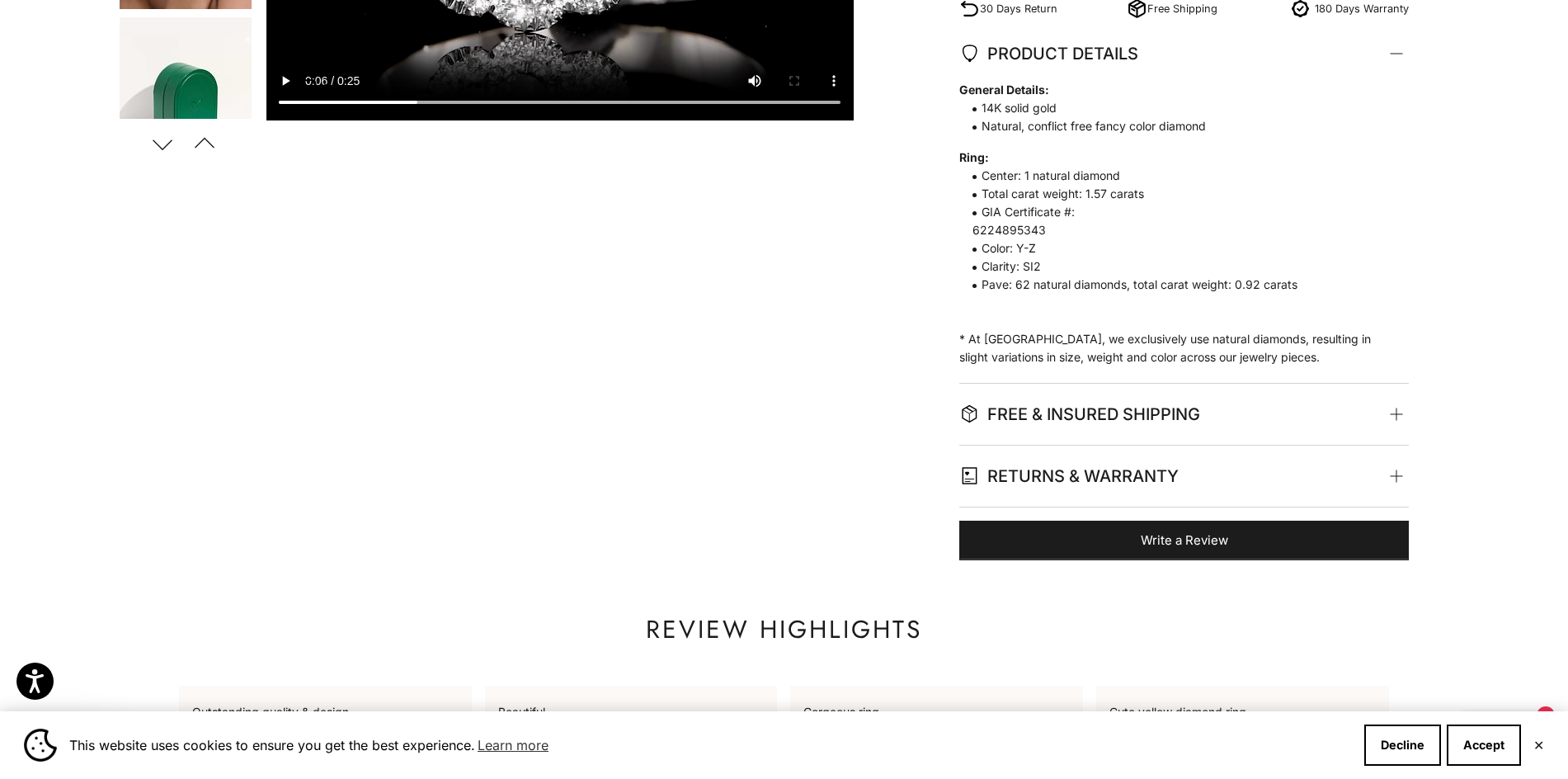
scroll to position [743, 0]
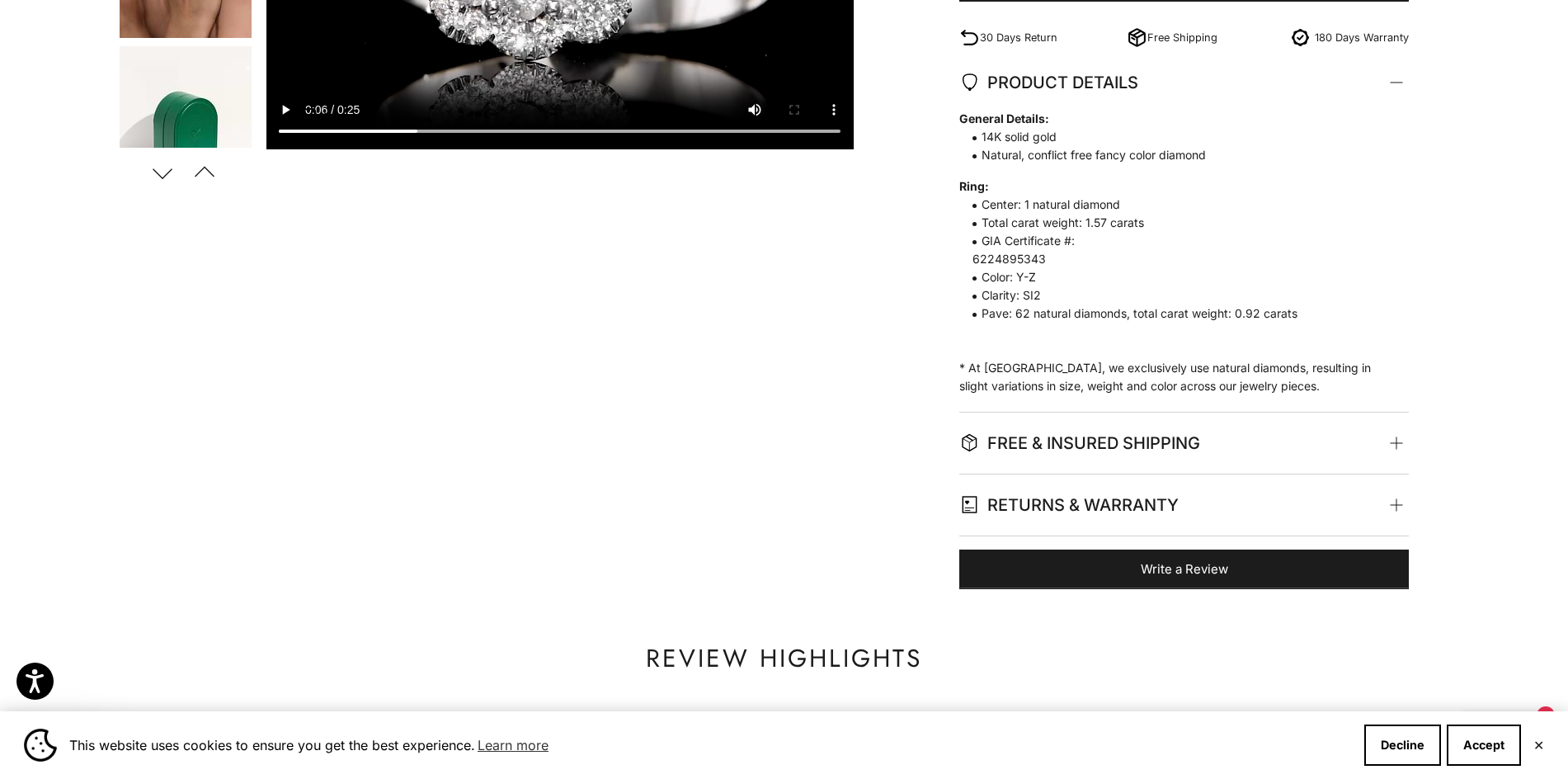
drag, startPoint x: 1054, startPoint y: 256, endPoint x: 972, endPoint y: 257, distance: 82.0
click at [972, 257] on span "GIA Certificate #: 6224895343" at bounding box center [1176, 250] width 433 height 36
copy span "6224895343"
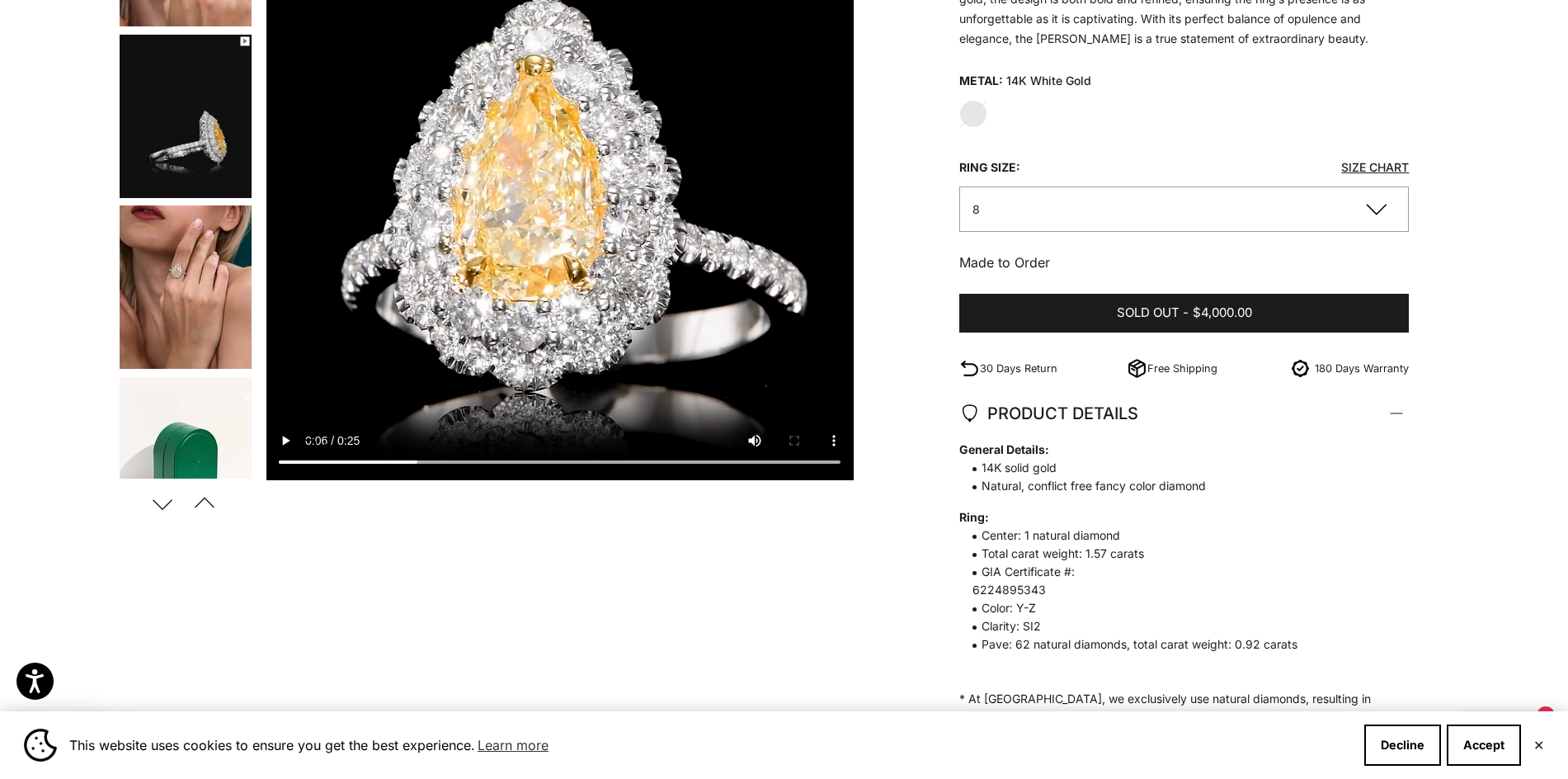
scroll to position [248, 0]
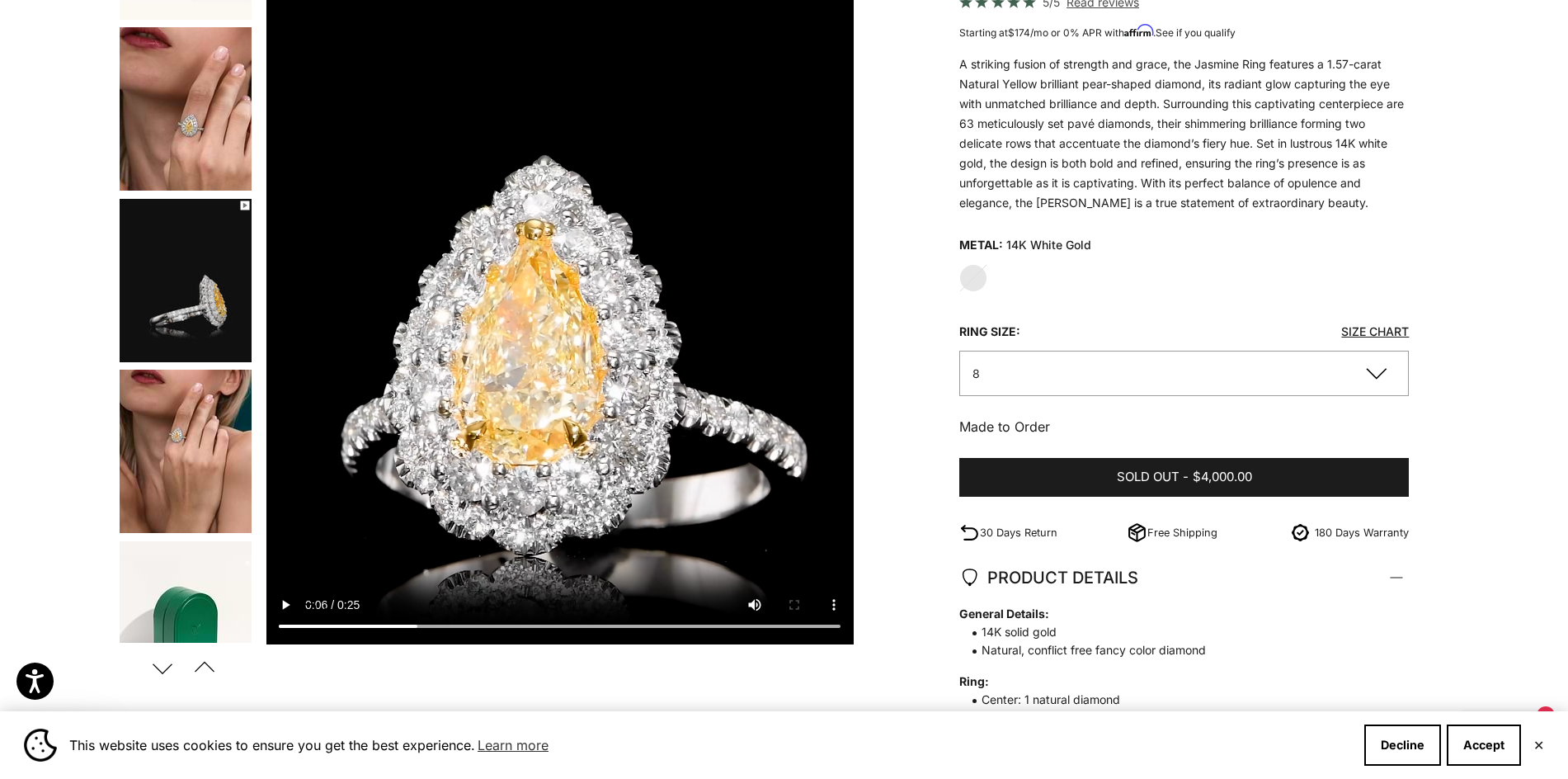
click at [187, 289] on img "Go to item 5" at bounding box center [185, 280] width 132 height 163
click at [194, 308] on img "Go to item 5" at bounding box center [185, 280] width 132 height 163
click at [182, 461] on img "Go to item 6" at bounding box center [185, 451] width 132 height 163
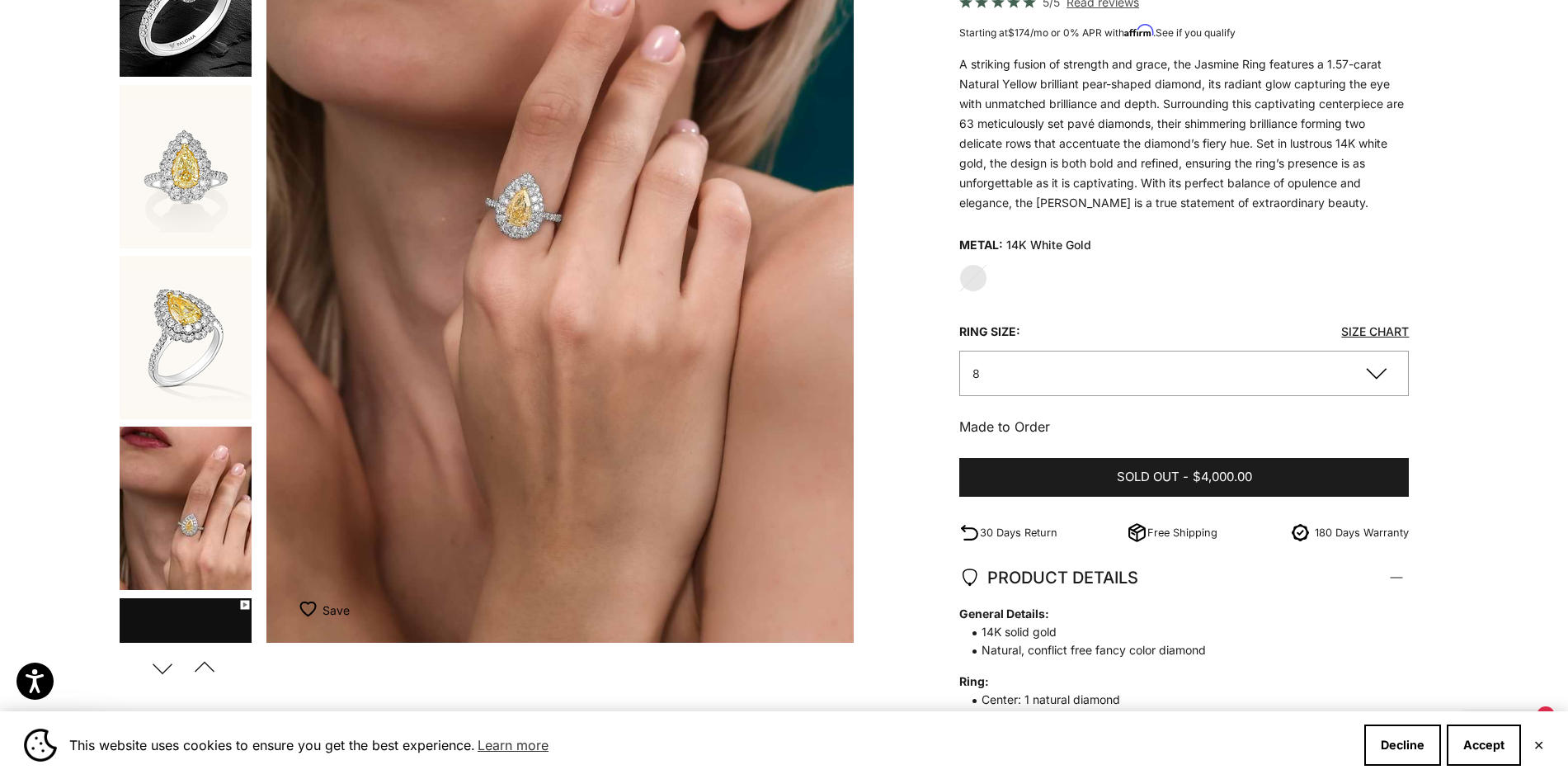
scroll to position [0, 0]
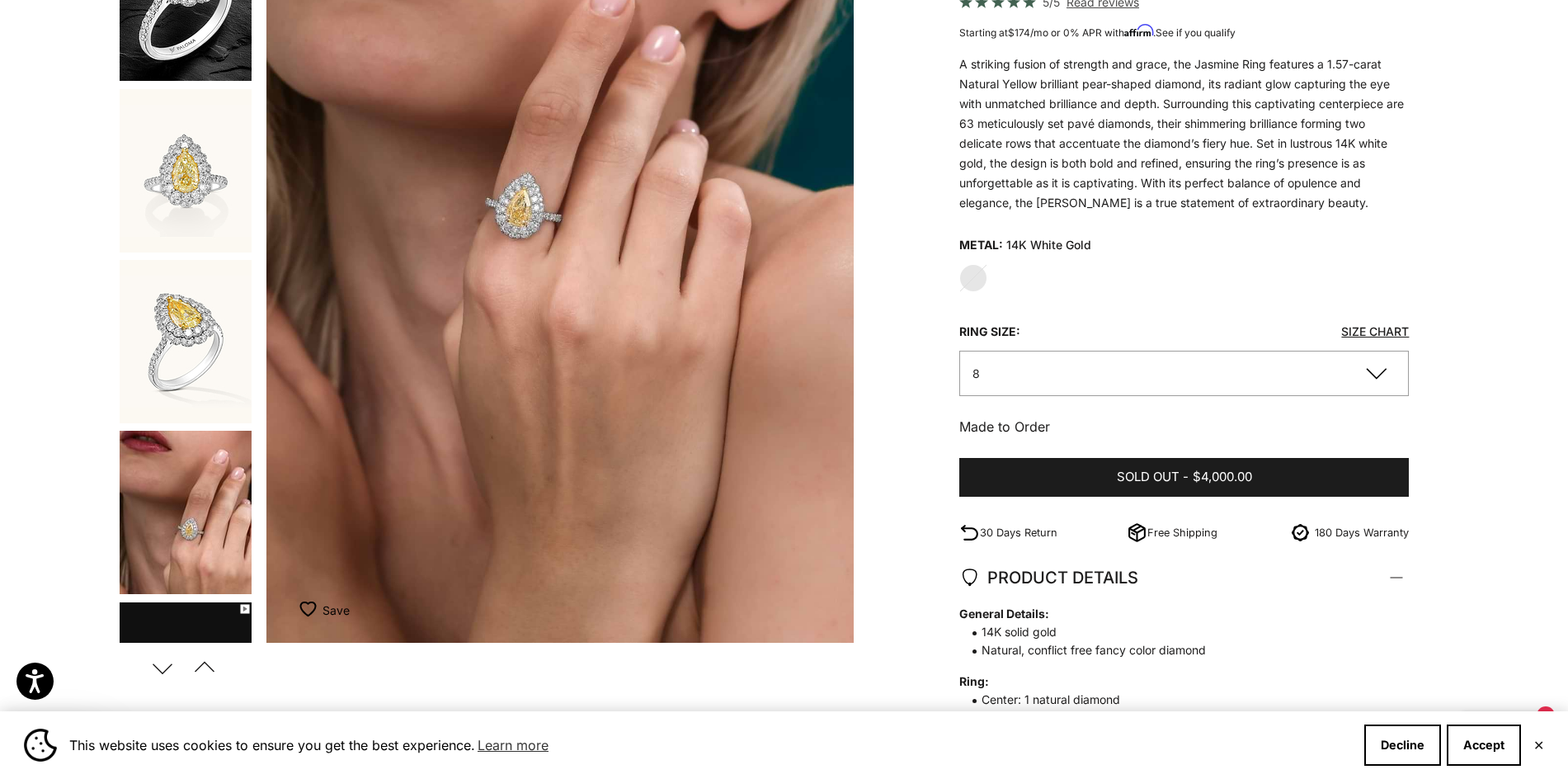
click at [160, 211] on img "Go to item 2" at bounding box center [185, 170] width 132 height 163
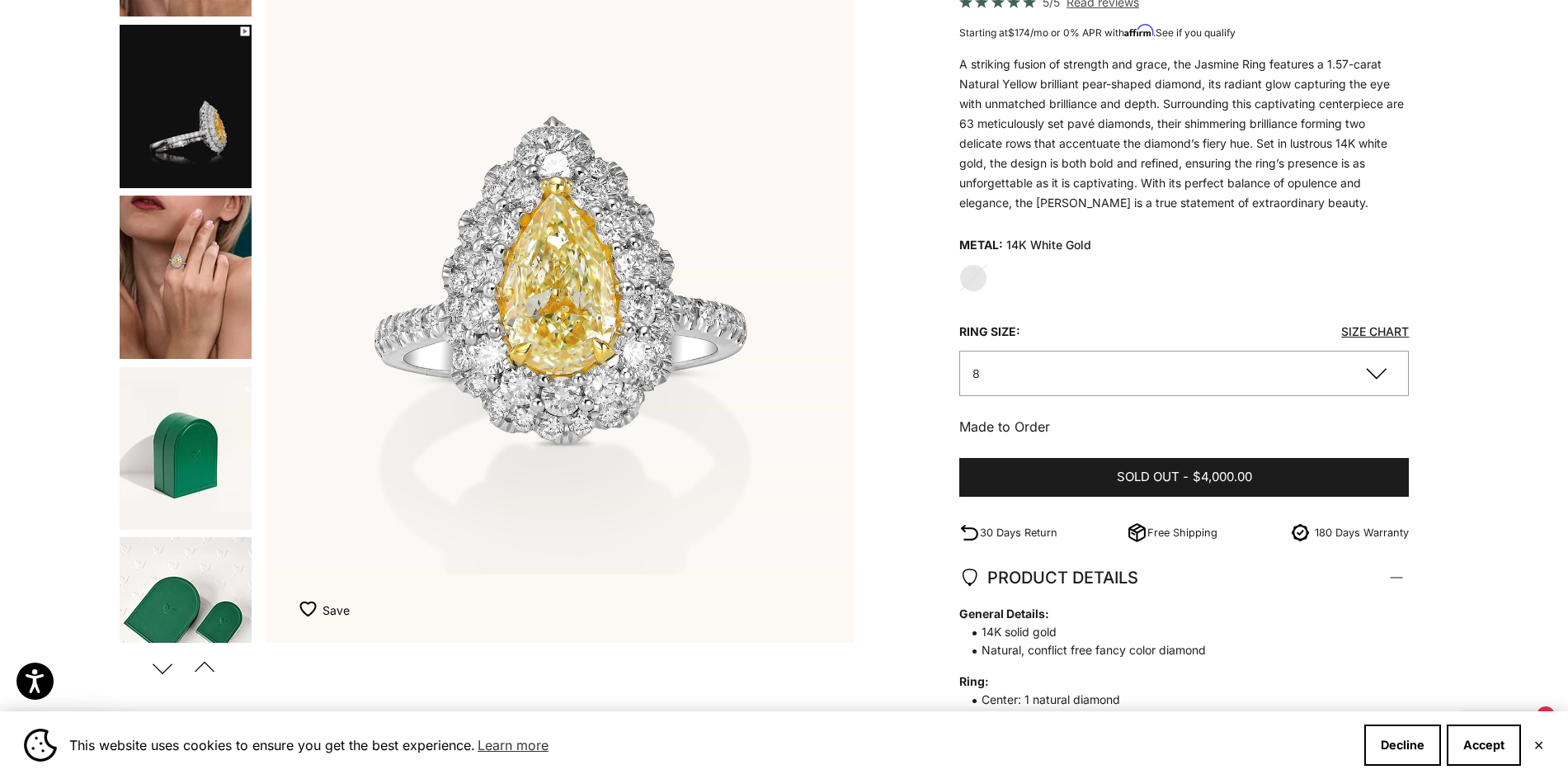
scroll to position [577, 0]
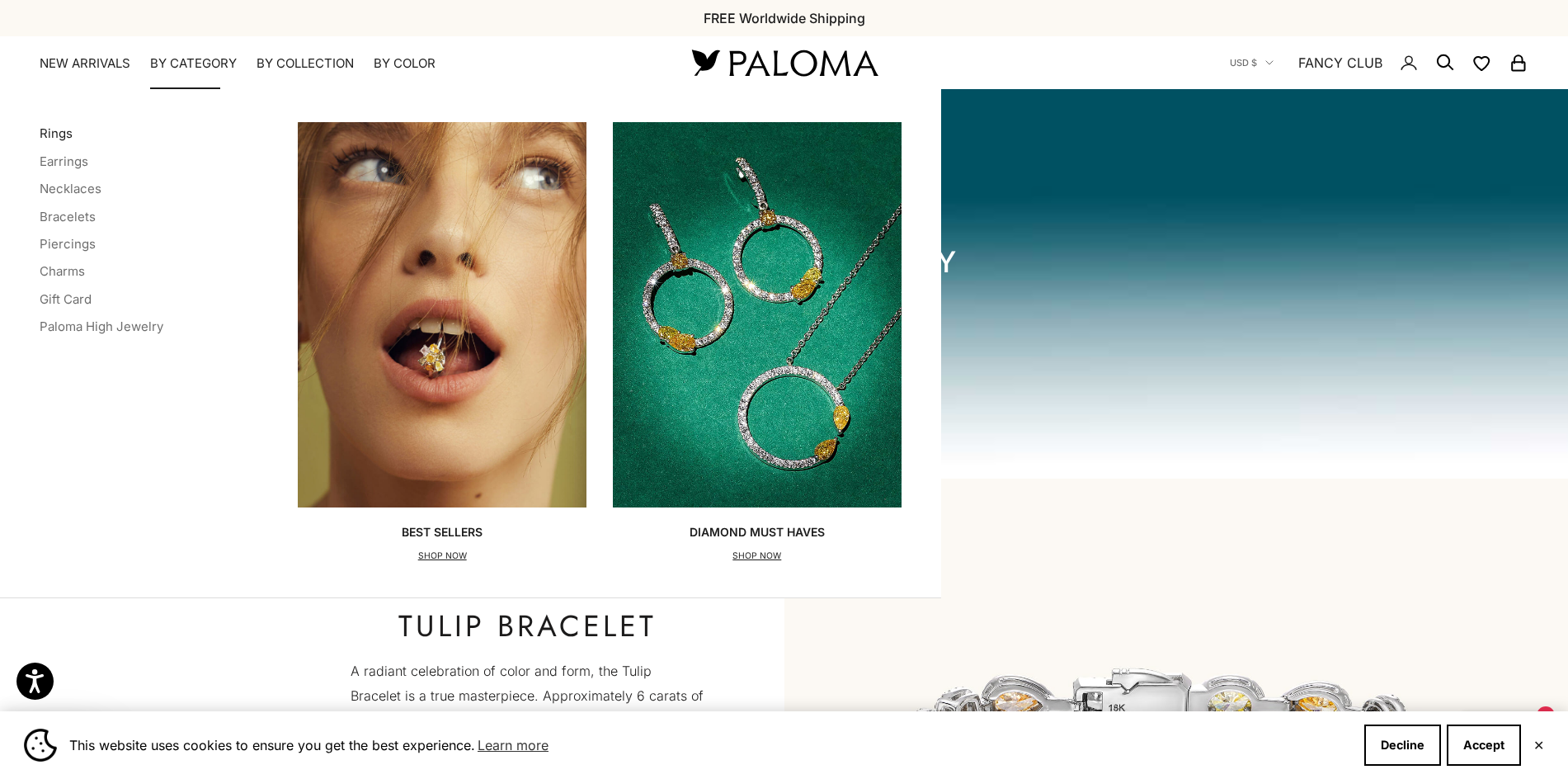
click at [67, 134] on link "Rings" at bounding box center [56, 133] width 33 height 16
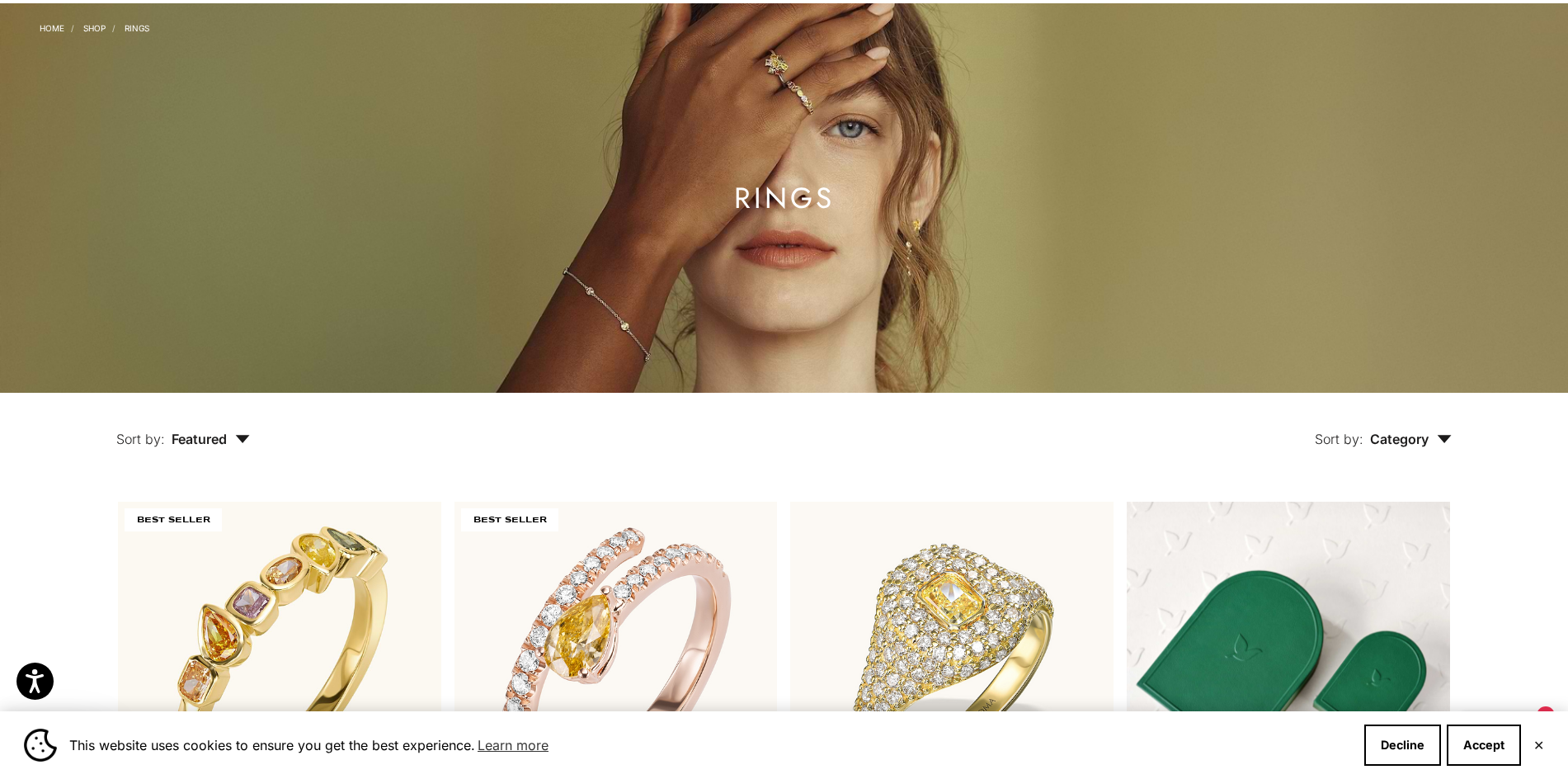
scroll to position [413, 0]
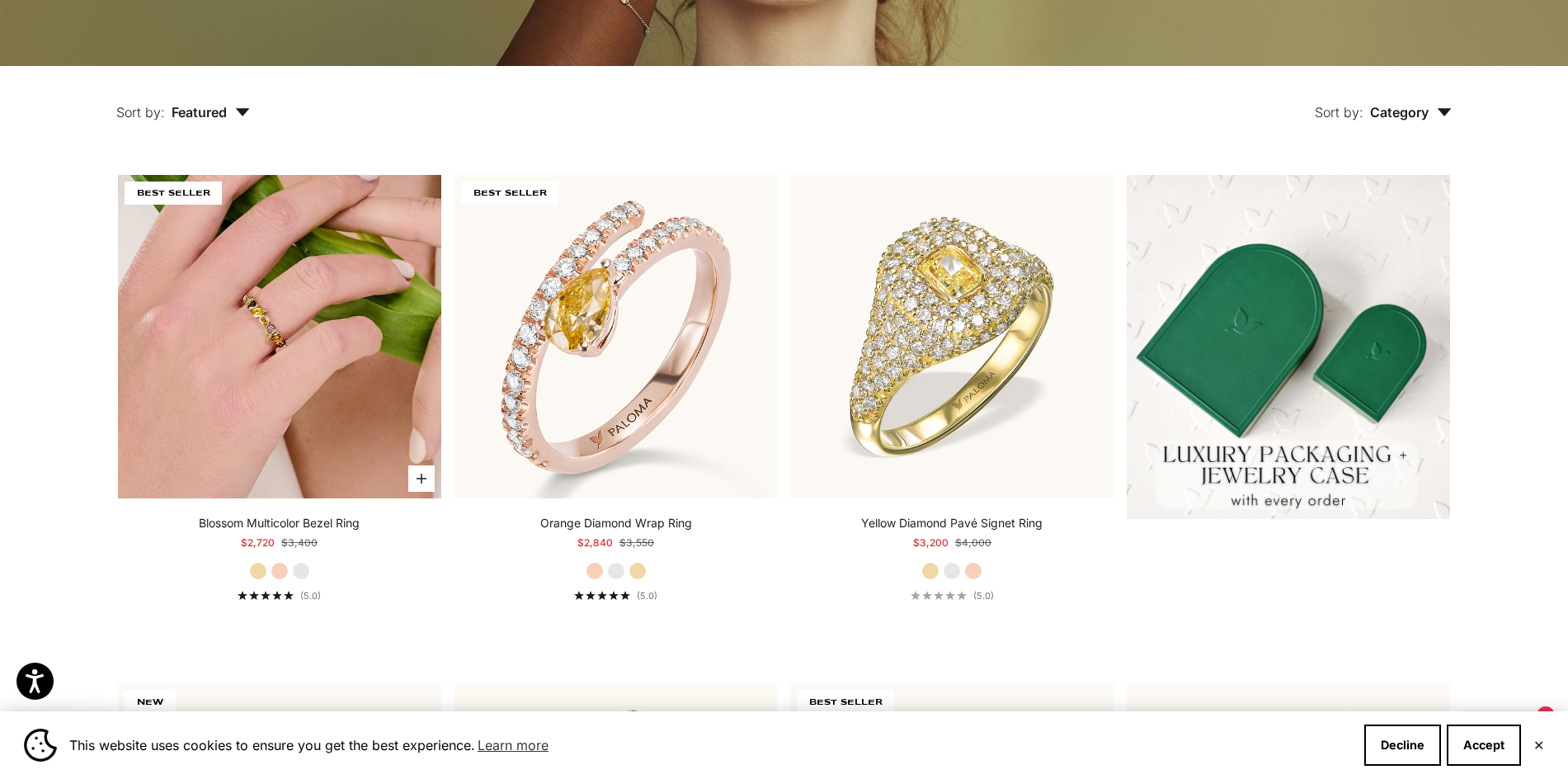
click at [325, 398] on img at bounding box center [280, 337] width 324 height 324
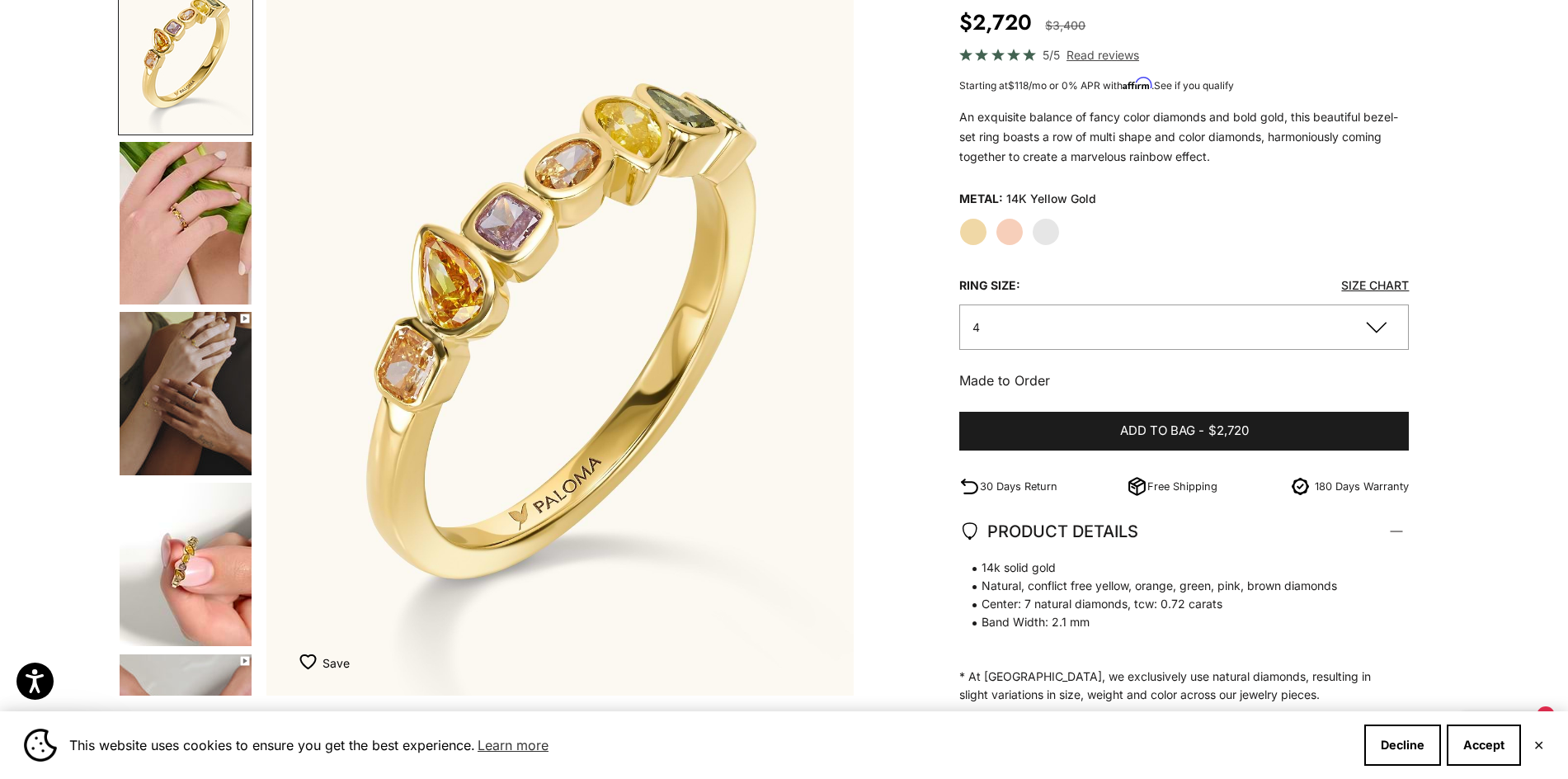
scroll to position [165, 0]
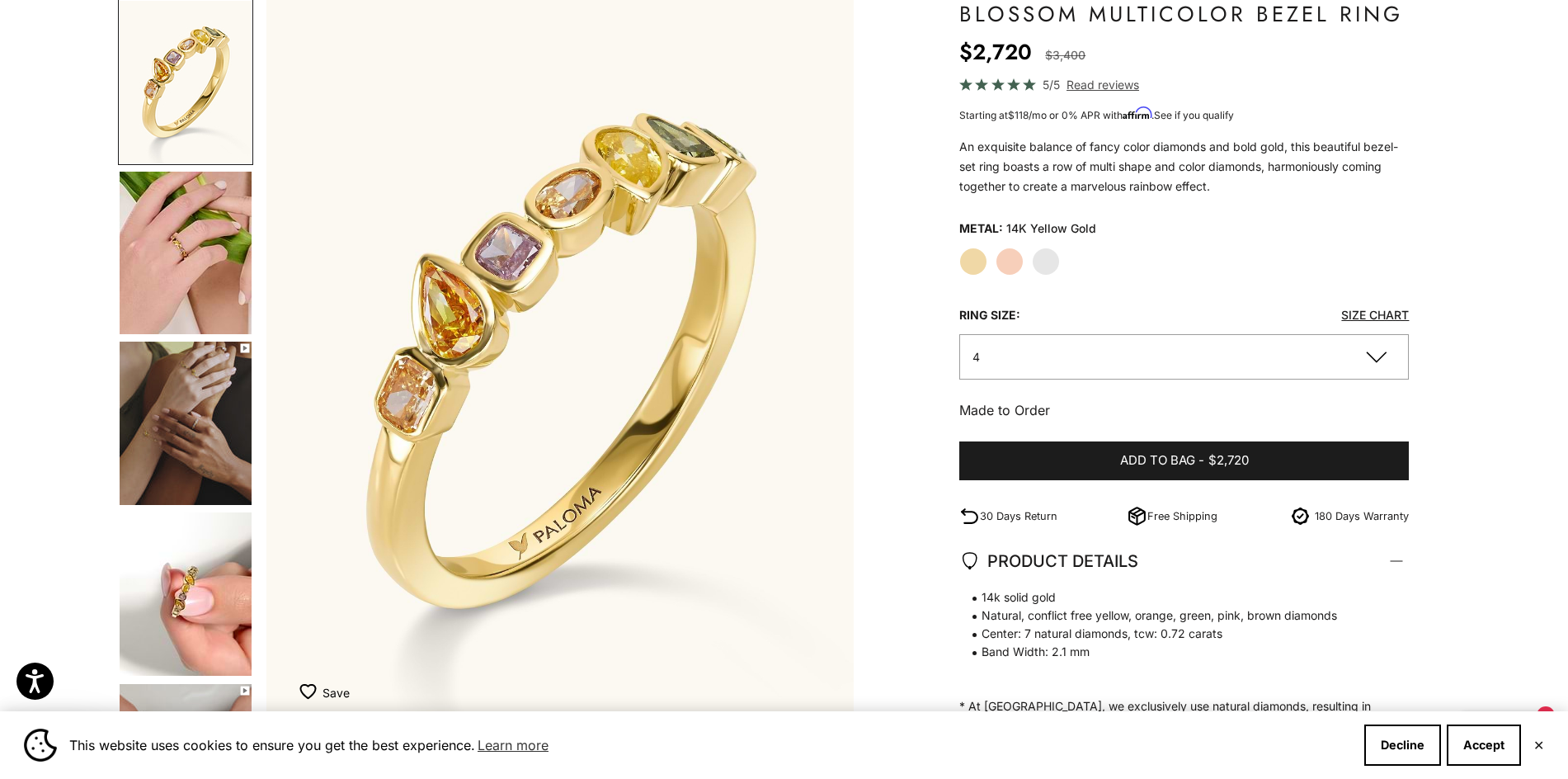
click at [193, 593] on img "Go to item 7" at bounding box center [185, 594] width 132 height 163
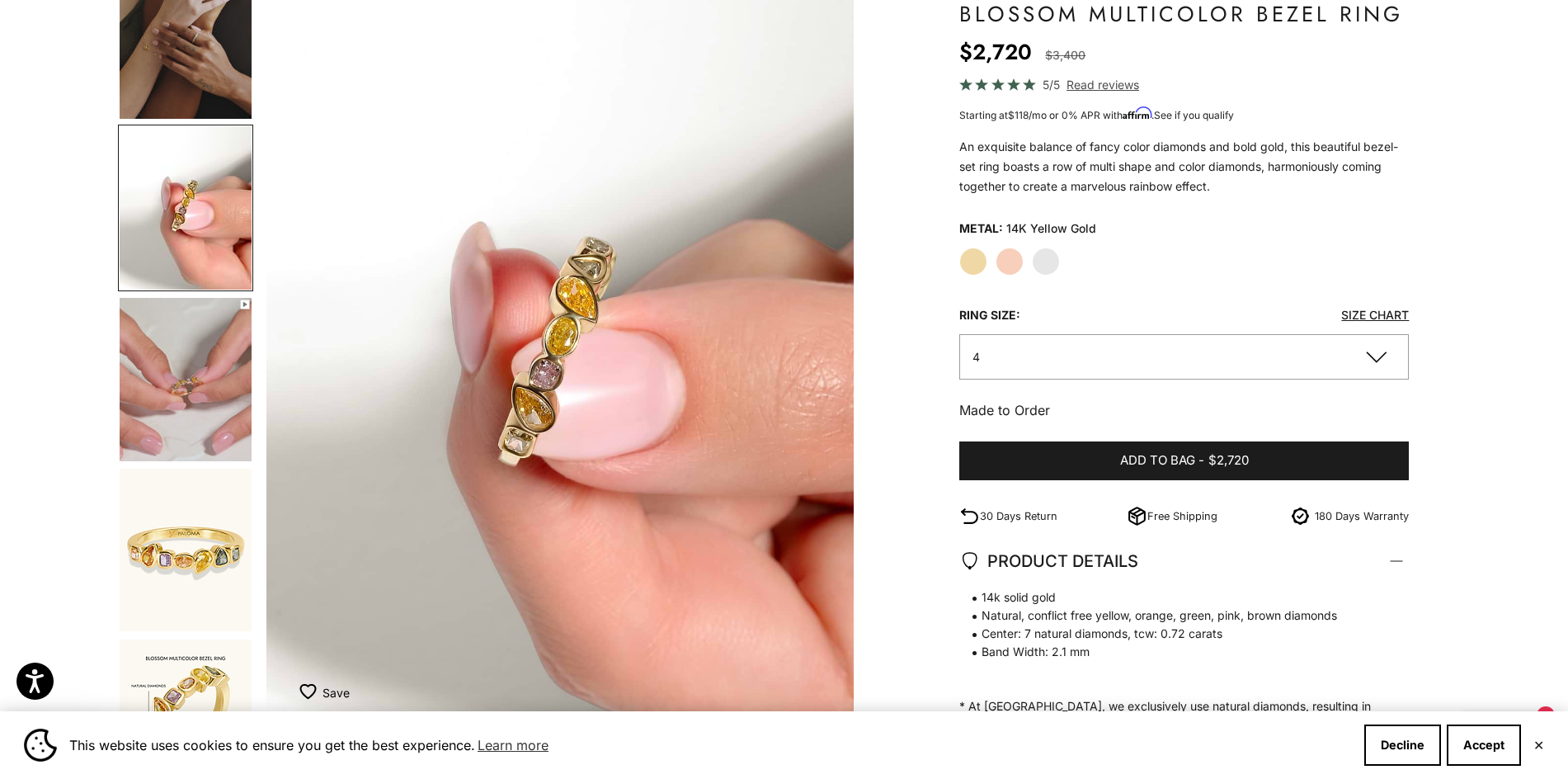
scroll to position [396, 0]
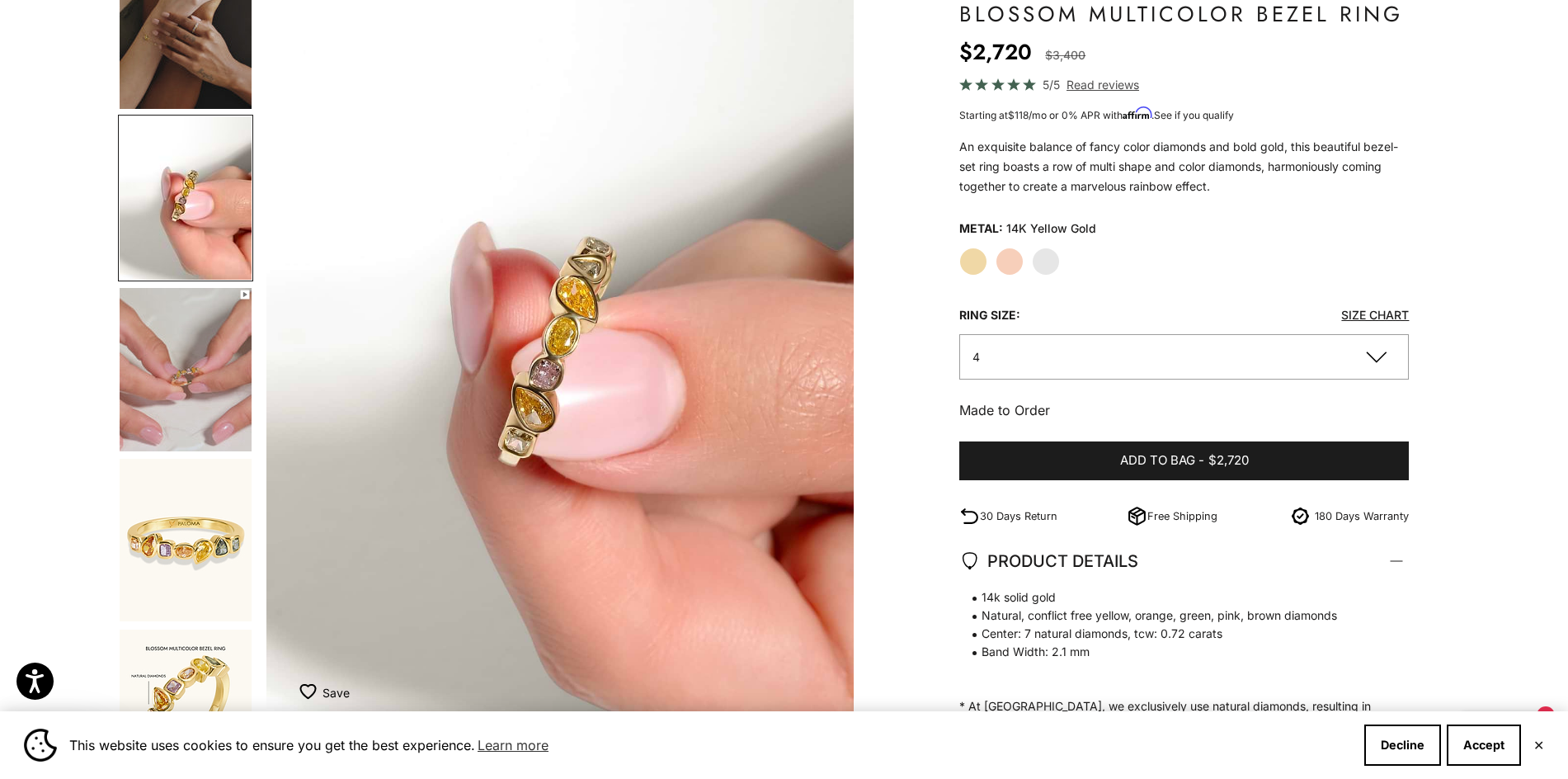
click at [187, 421] on img "Go to item 8" at bounding box center [185, 369] width 132 height 163
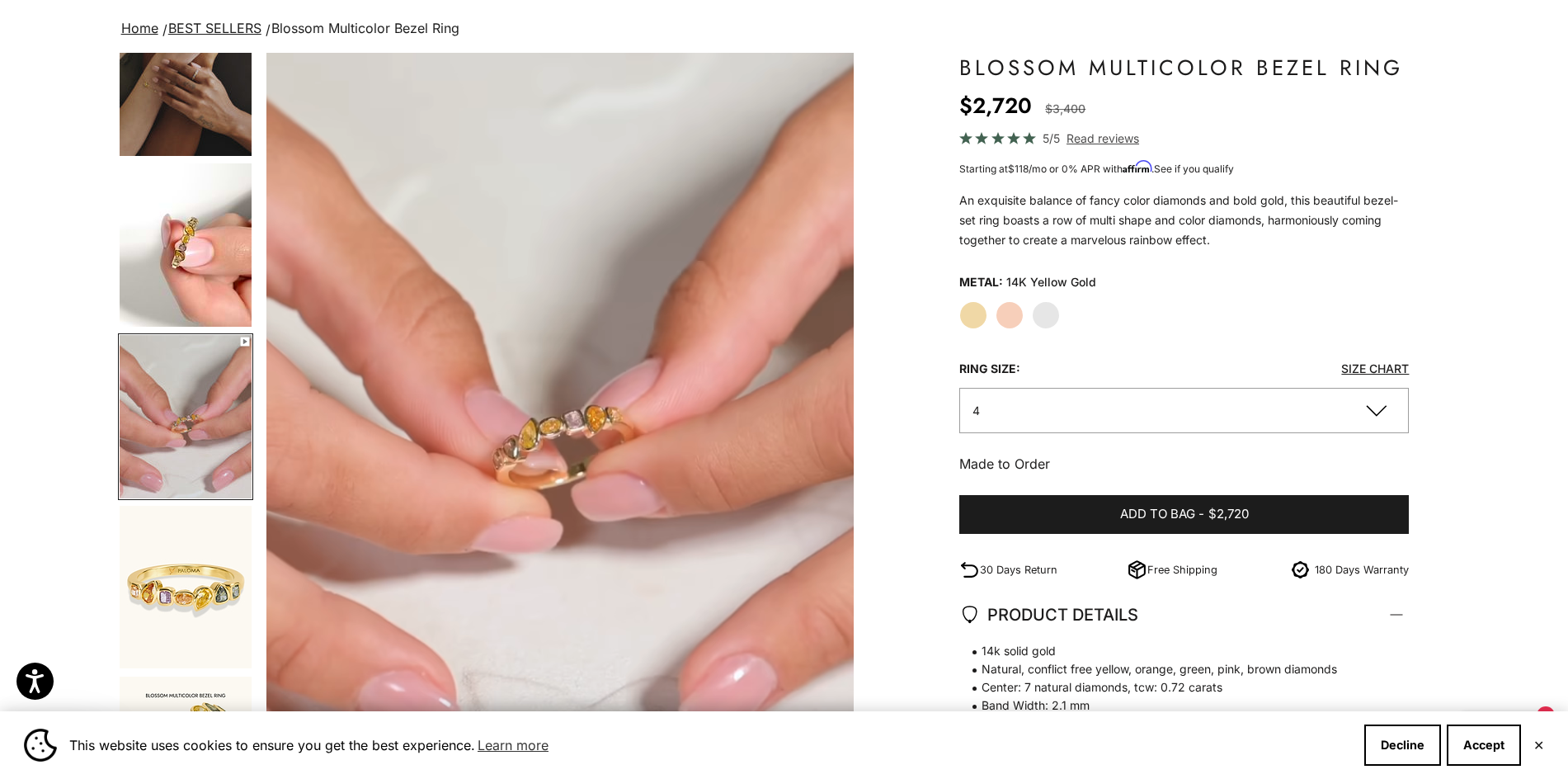
scroll to position [82, 0]
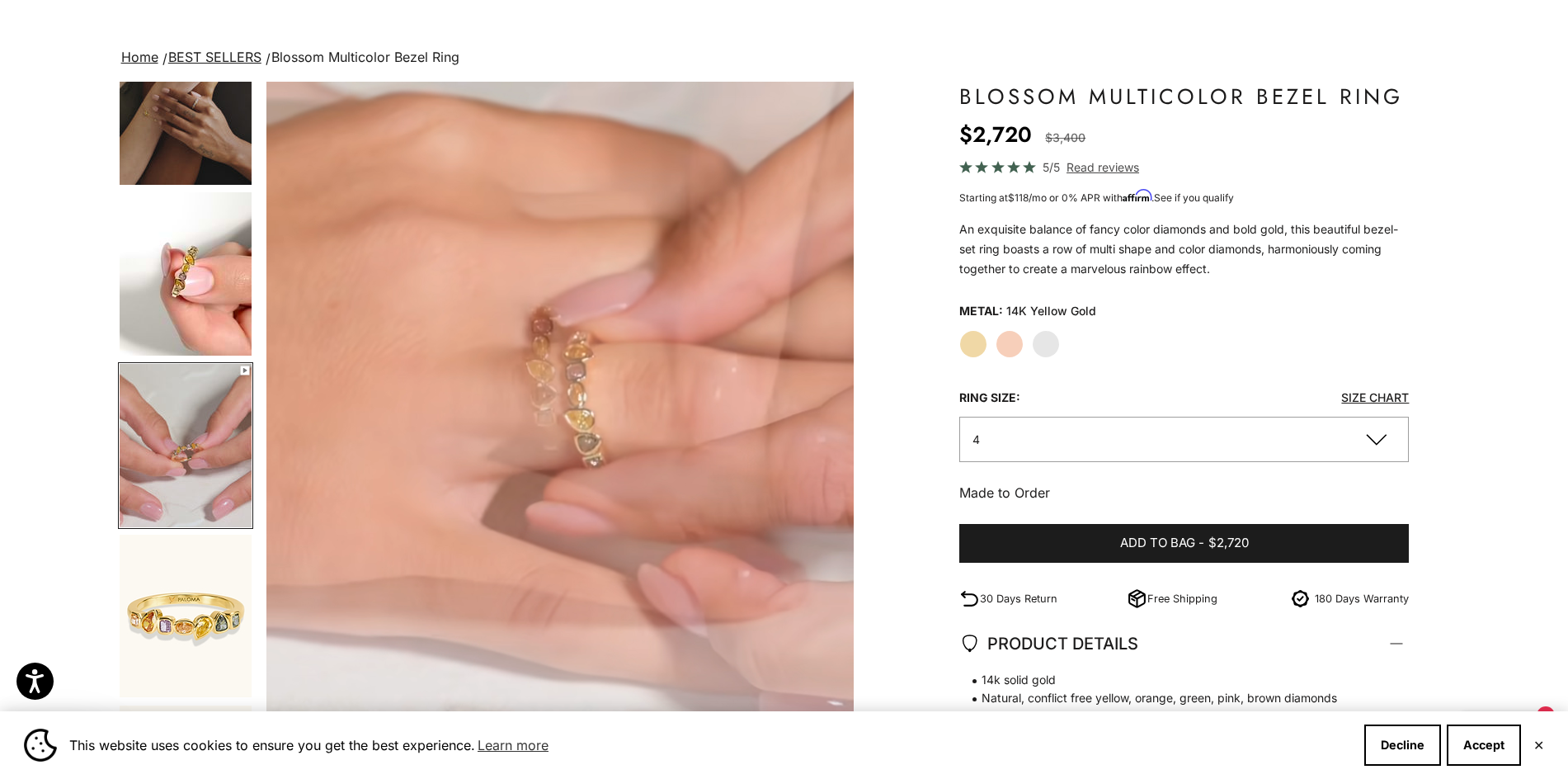
click at [179, 155] on img "Go to item 6" at bounding box center [185, 103] width 132 height 163
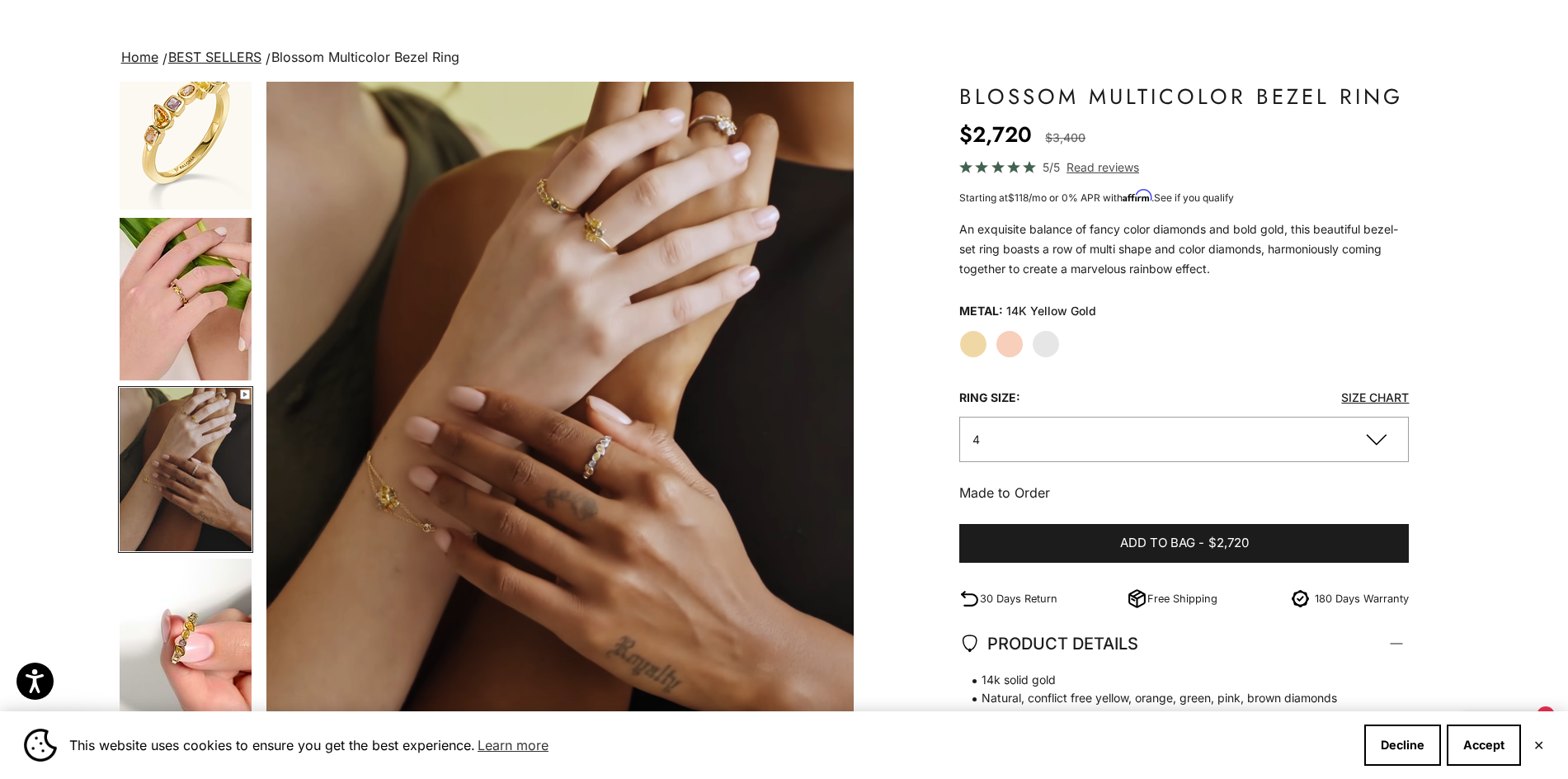
scroll to position [0, 0]
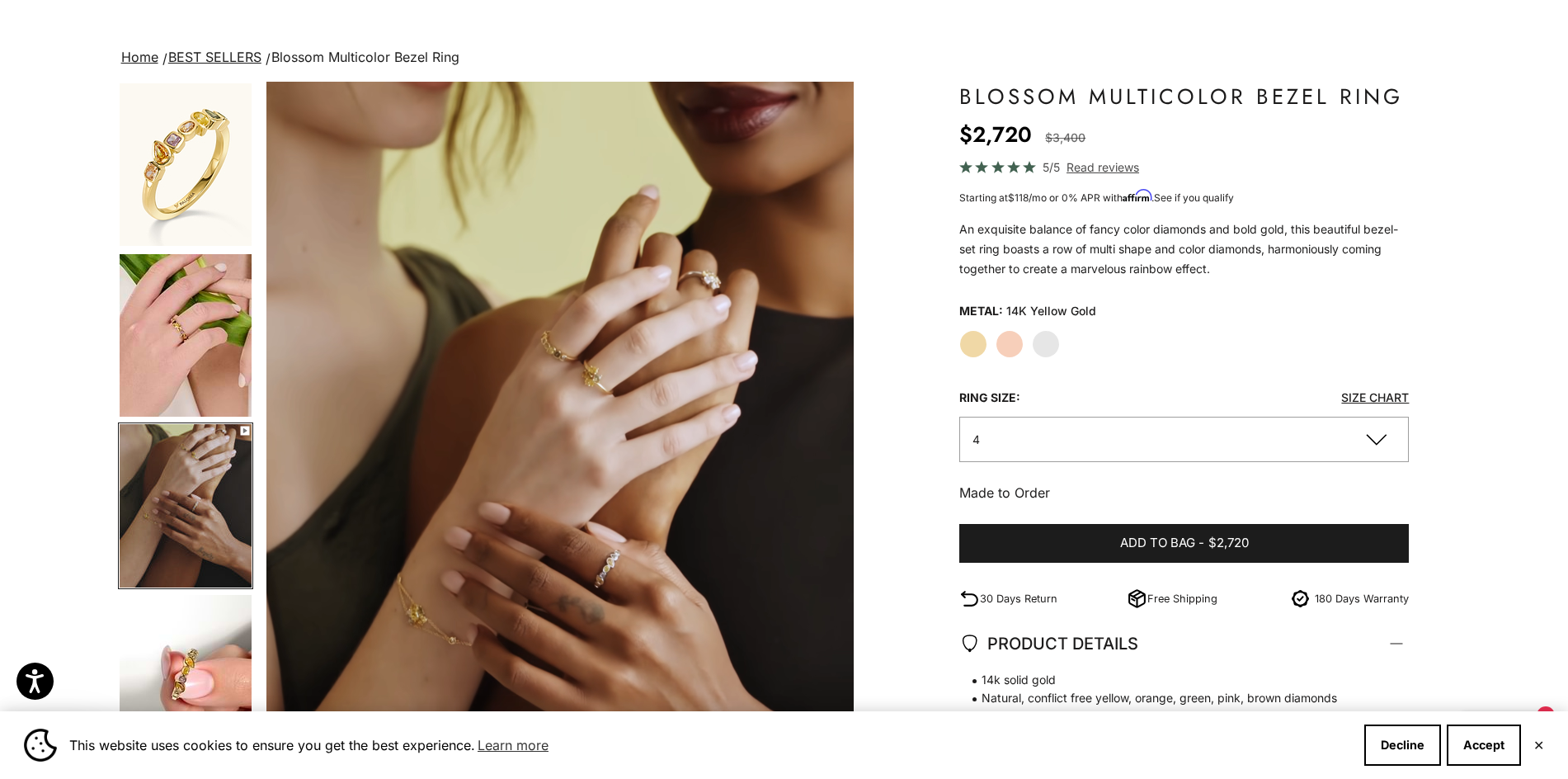
click at [193, 210] on img "Go to item 1" at bounding box center [185, 164] width 132 height 162
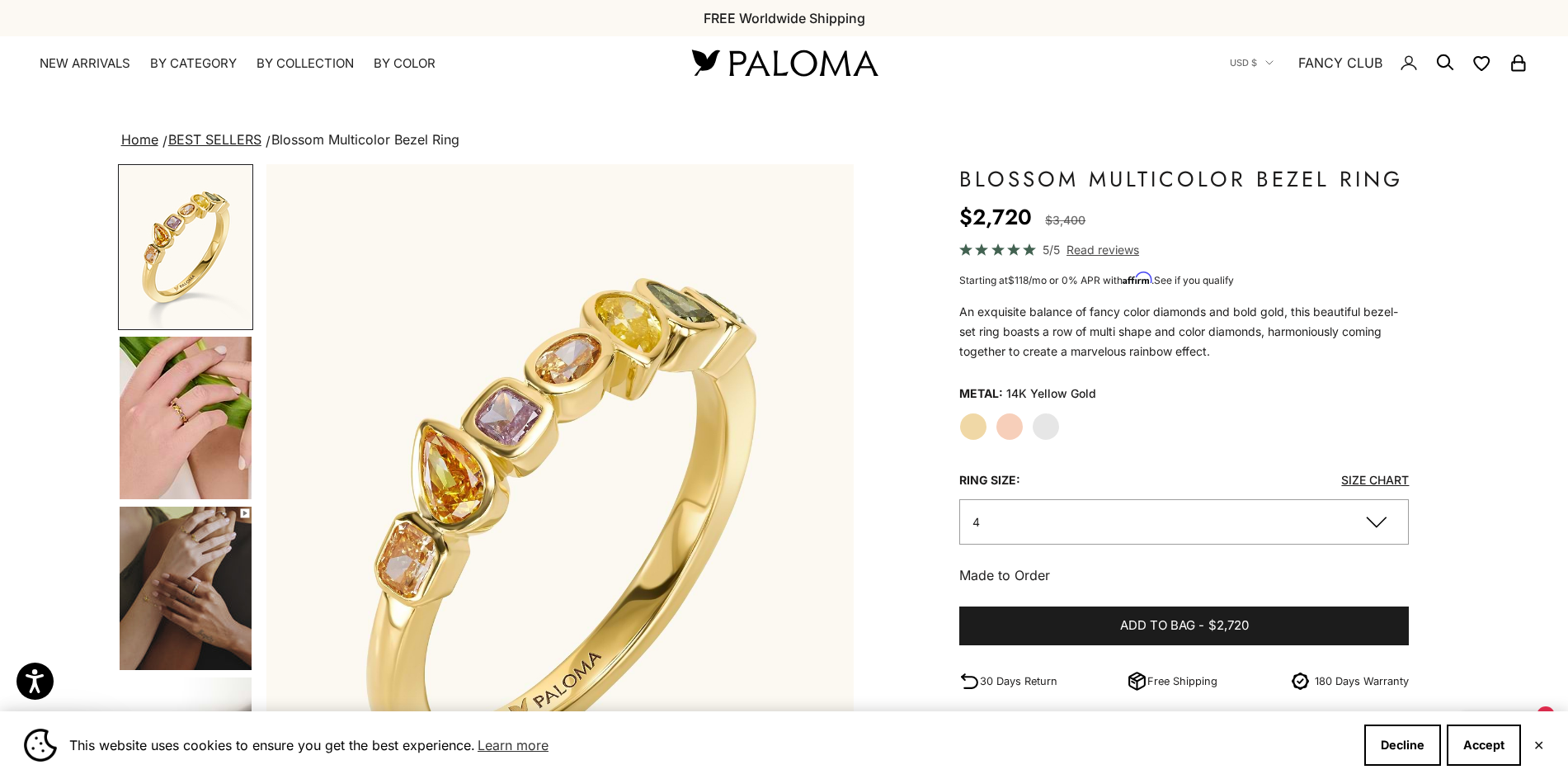
click at [789, 67] on img at bounding box center [784, 62] width 198 height 34
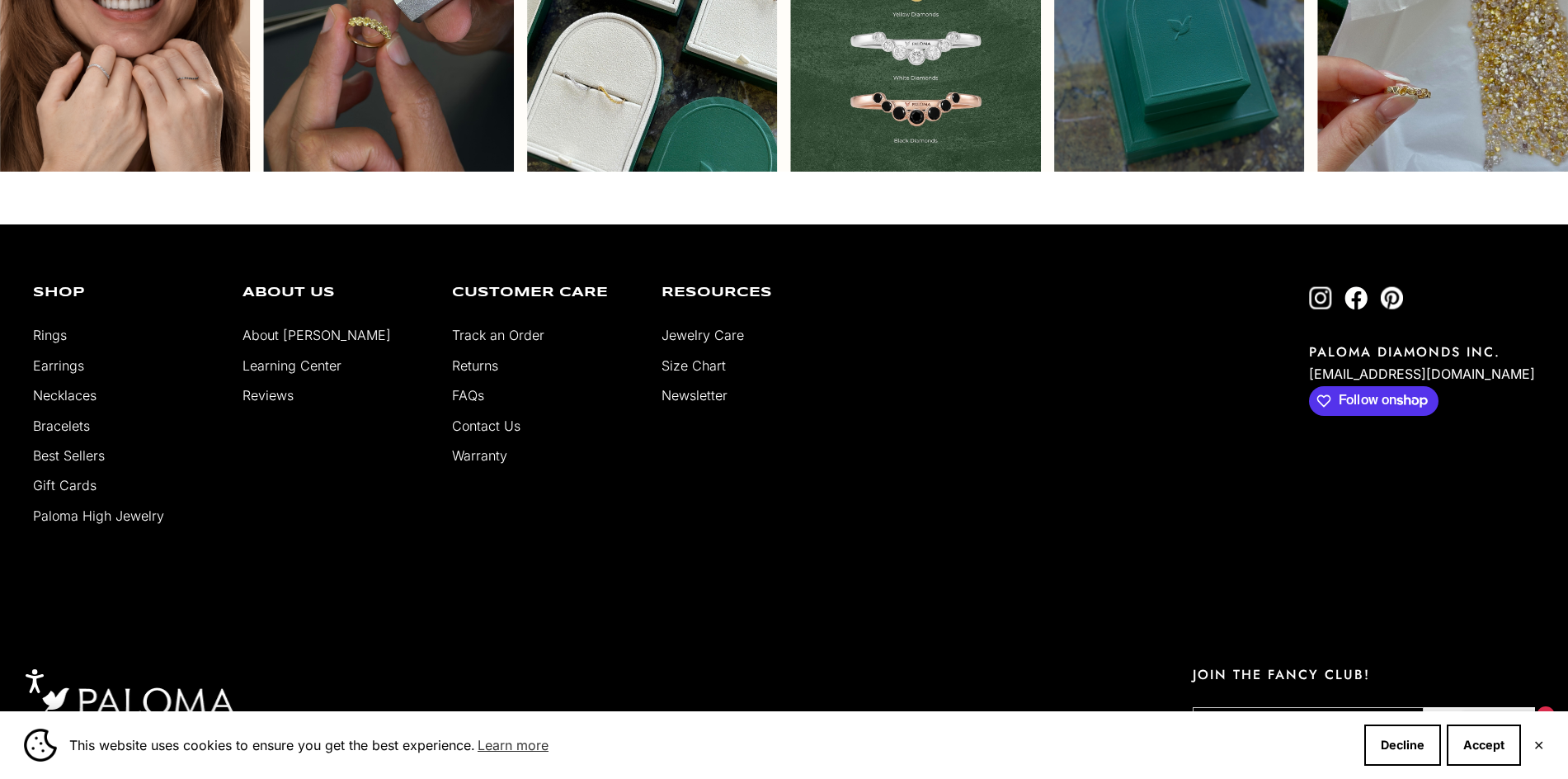
scroll to position [5123, 0]
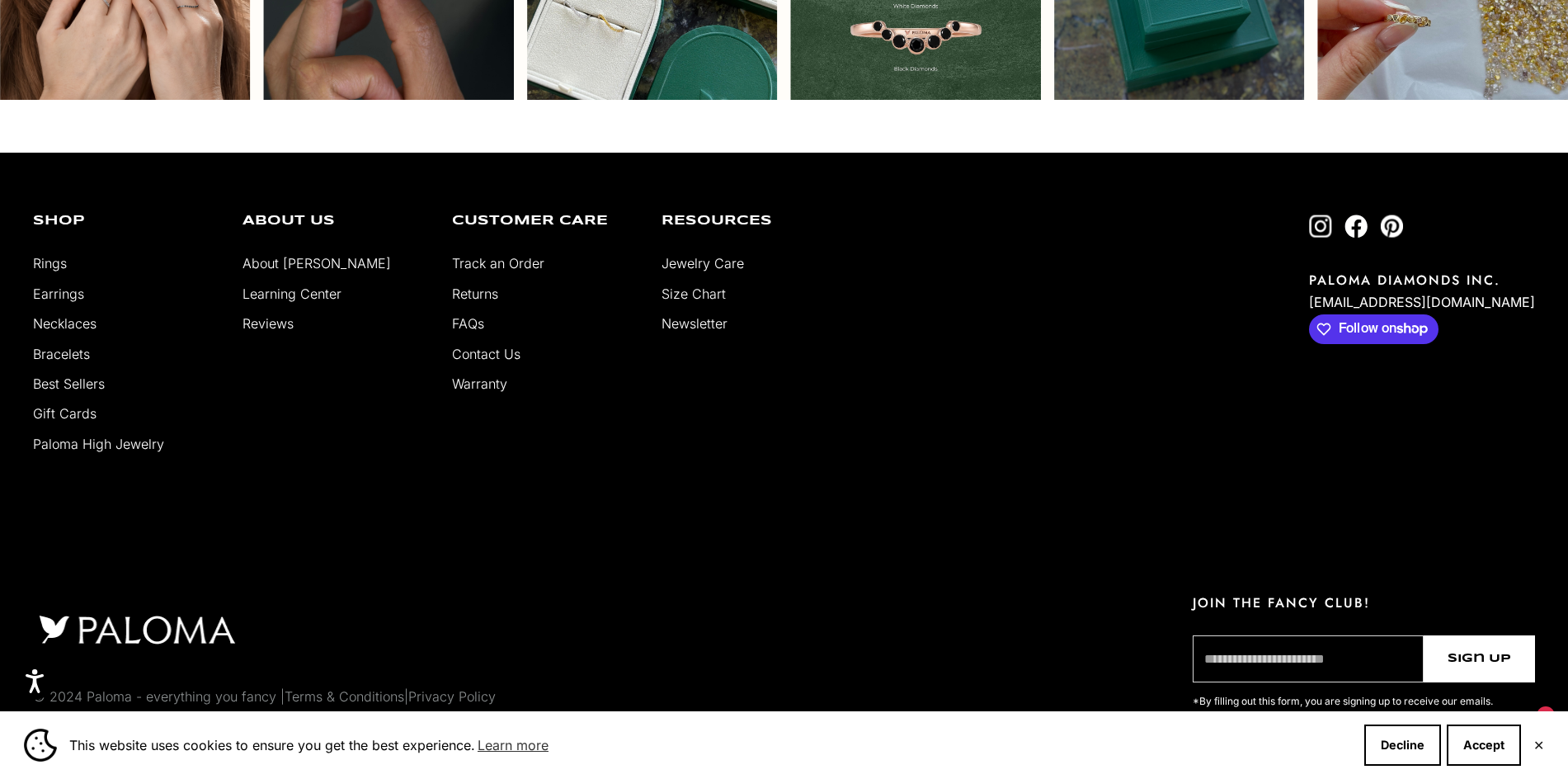
click at [295, 266] on link "About [PERSON_NAME]" at bounding box center [317, 263] width 149 height 17
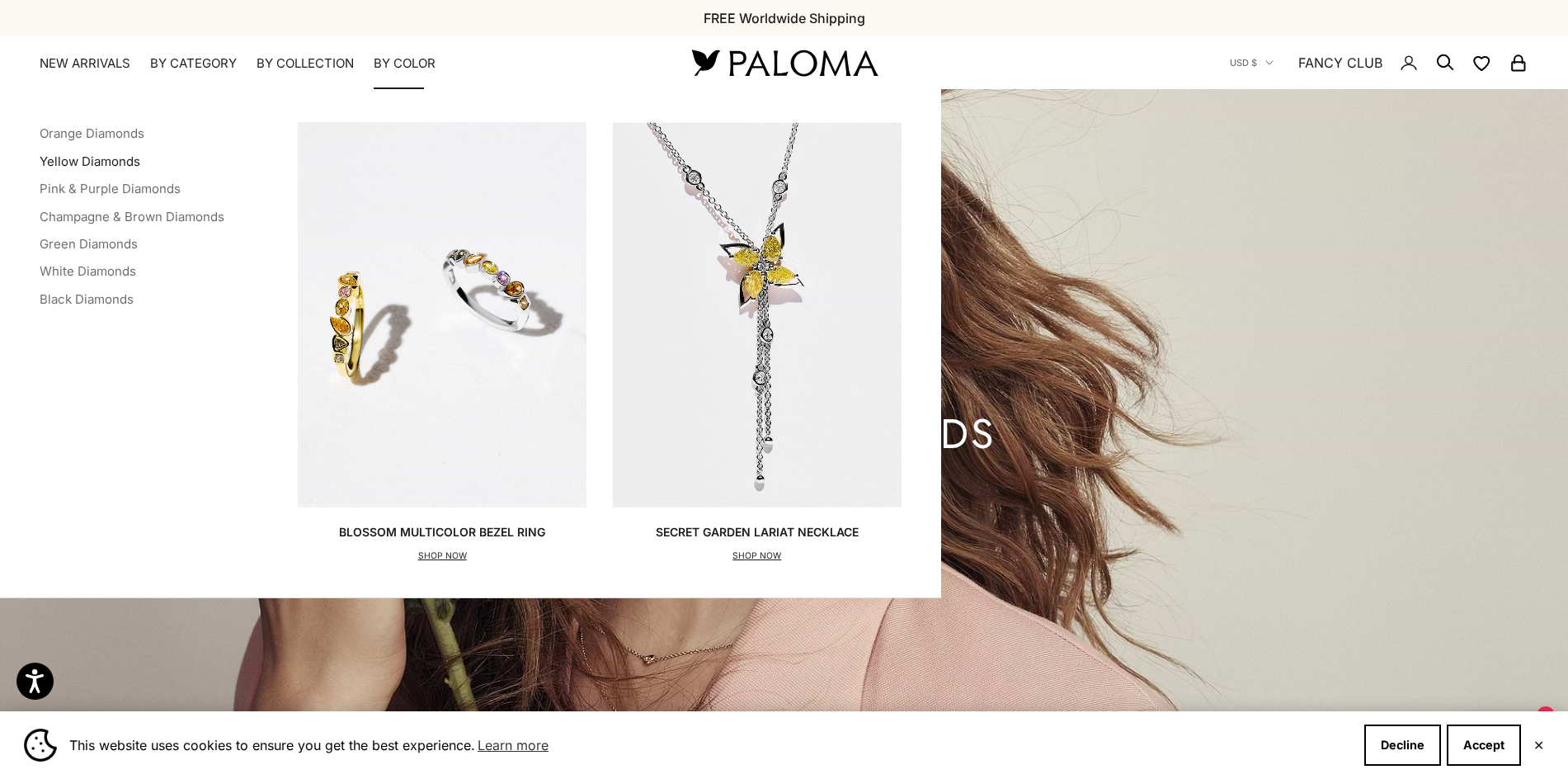
click at [114, 155] on link "Yellow Diamonds" at bounding box center [89, 161] width 101 height 16
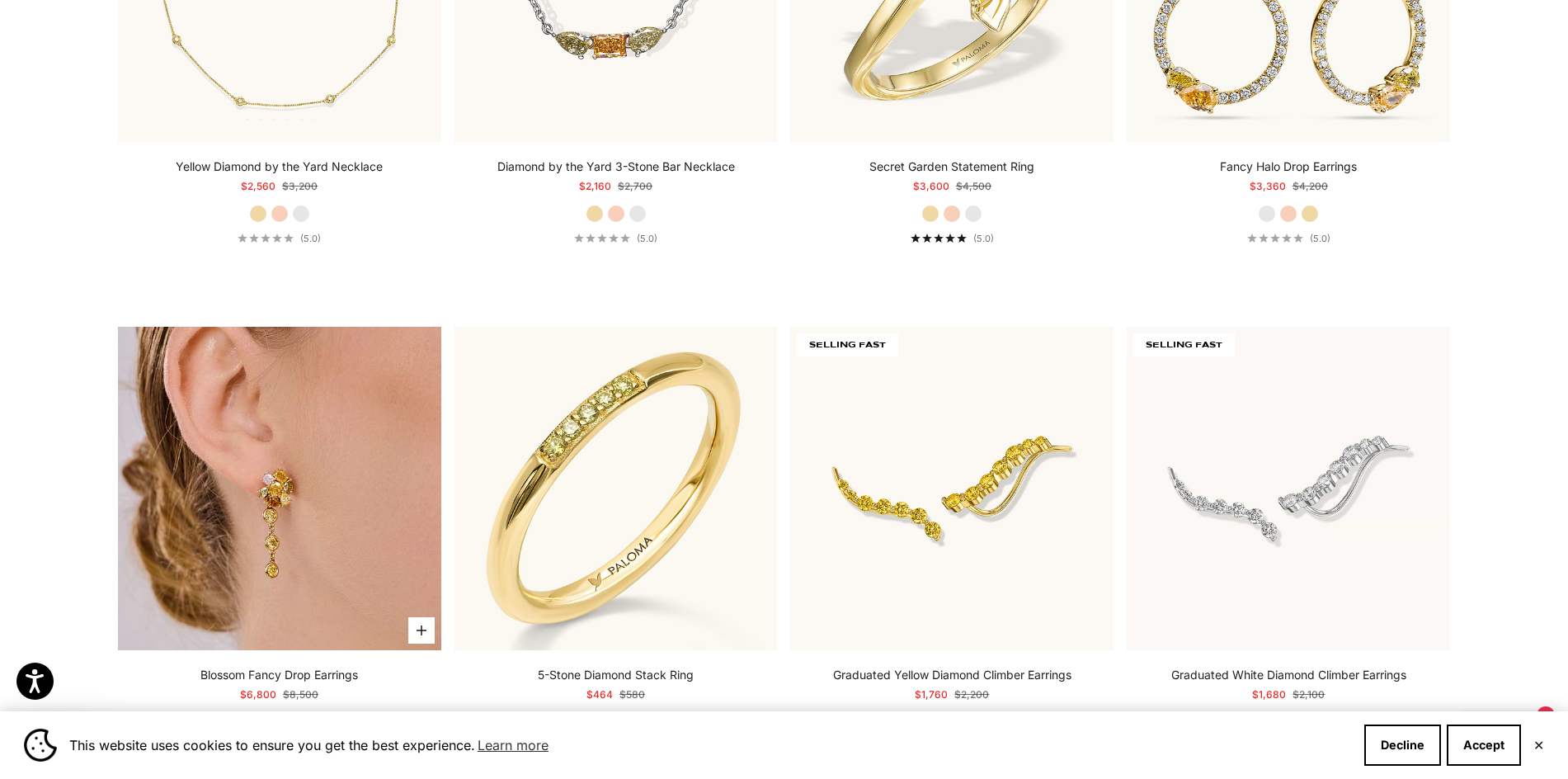
scroll to position [5943, 0]
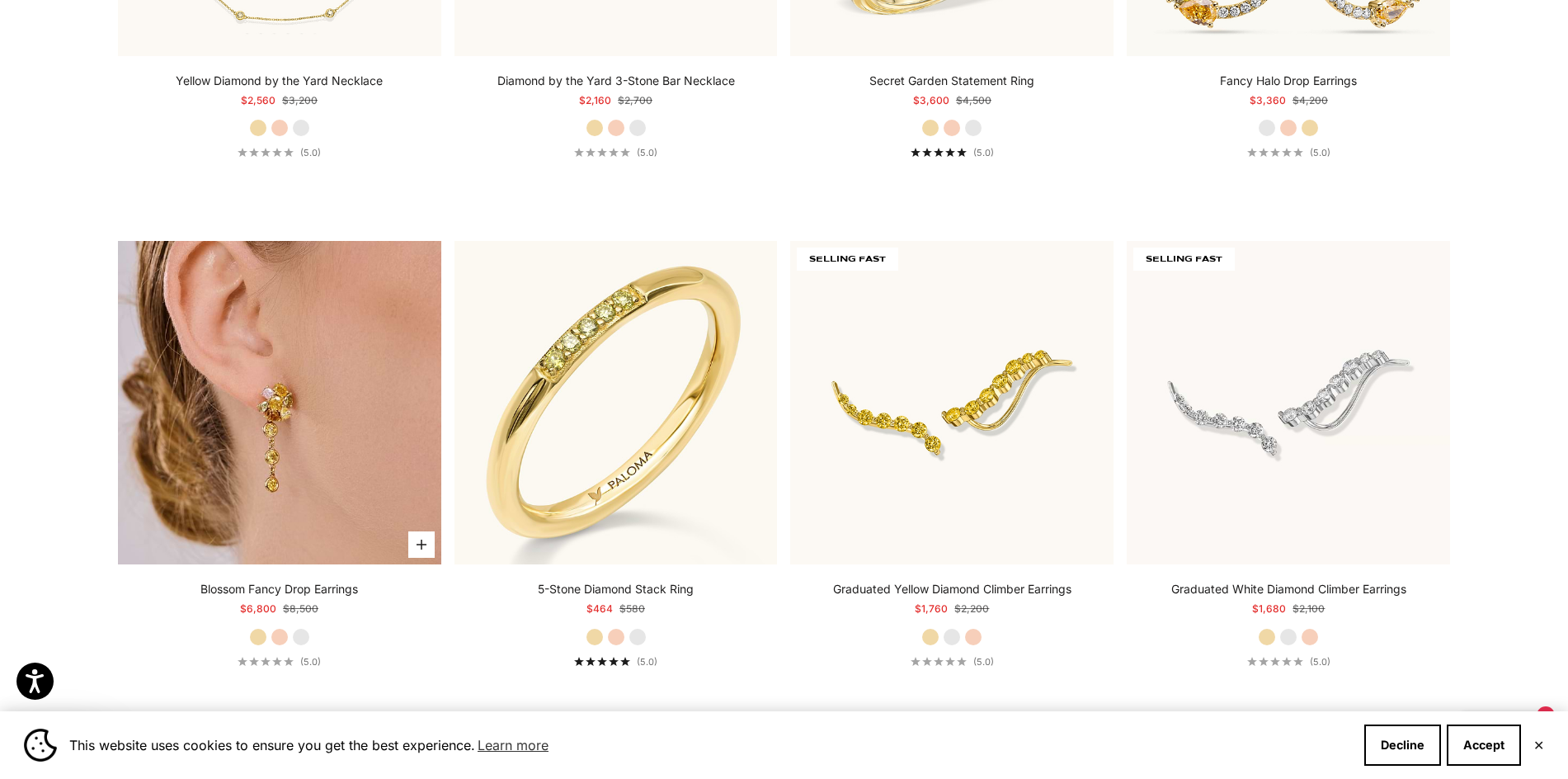
click at [297, 461] on img at bounding box center [280, 402] width 324 height 324
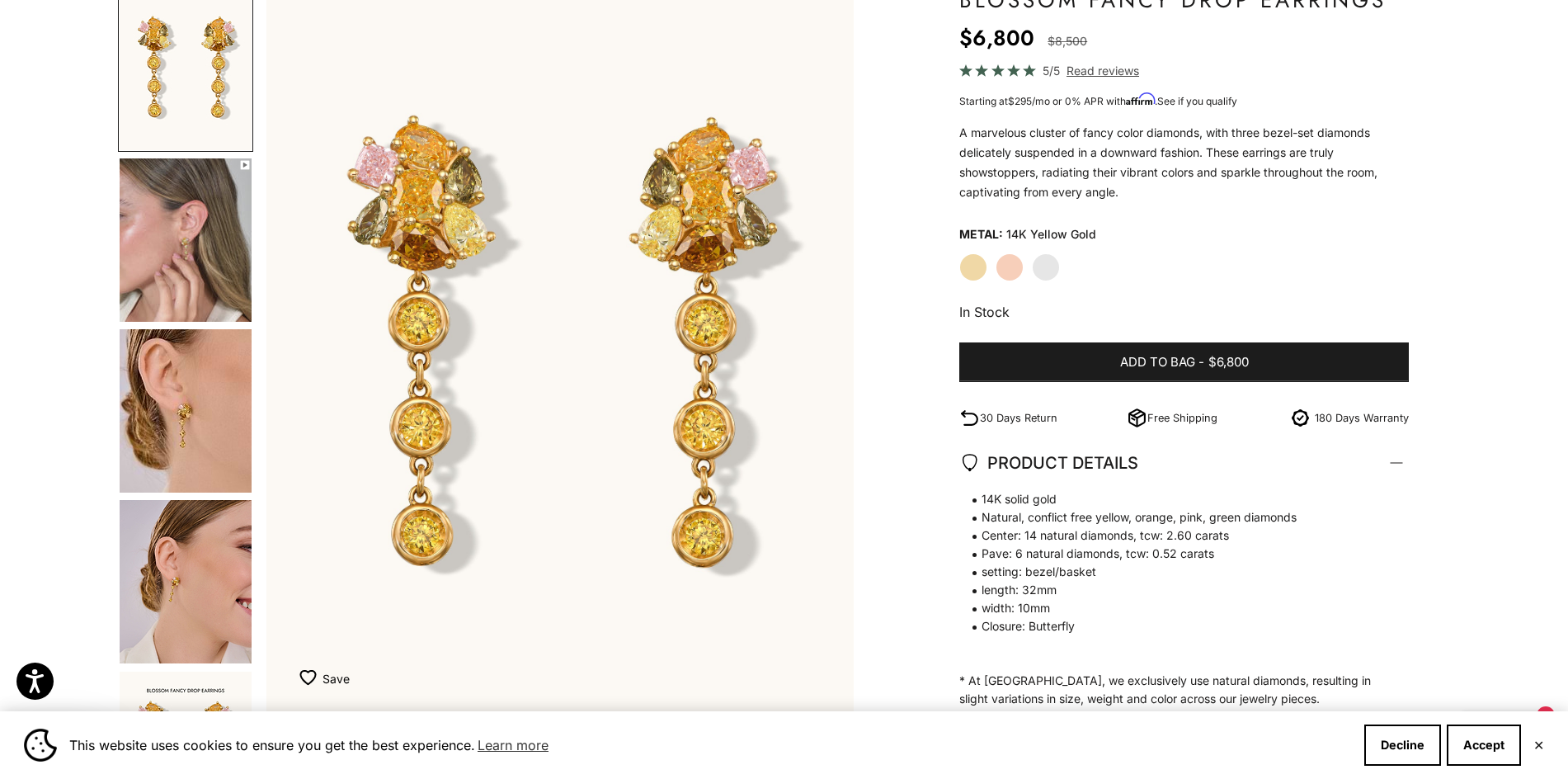
scroll to position [165, 0]
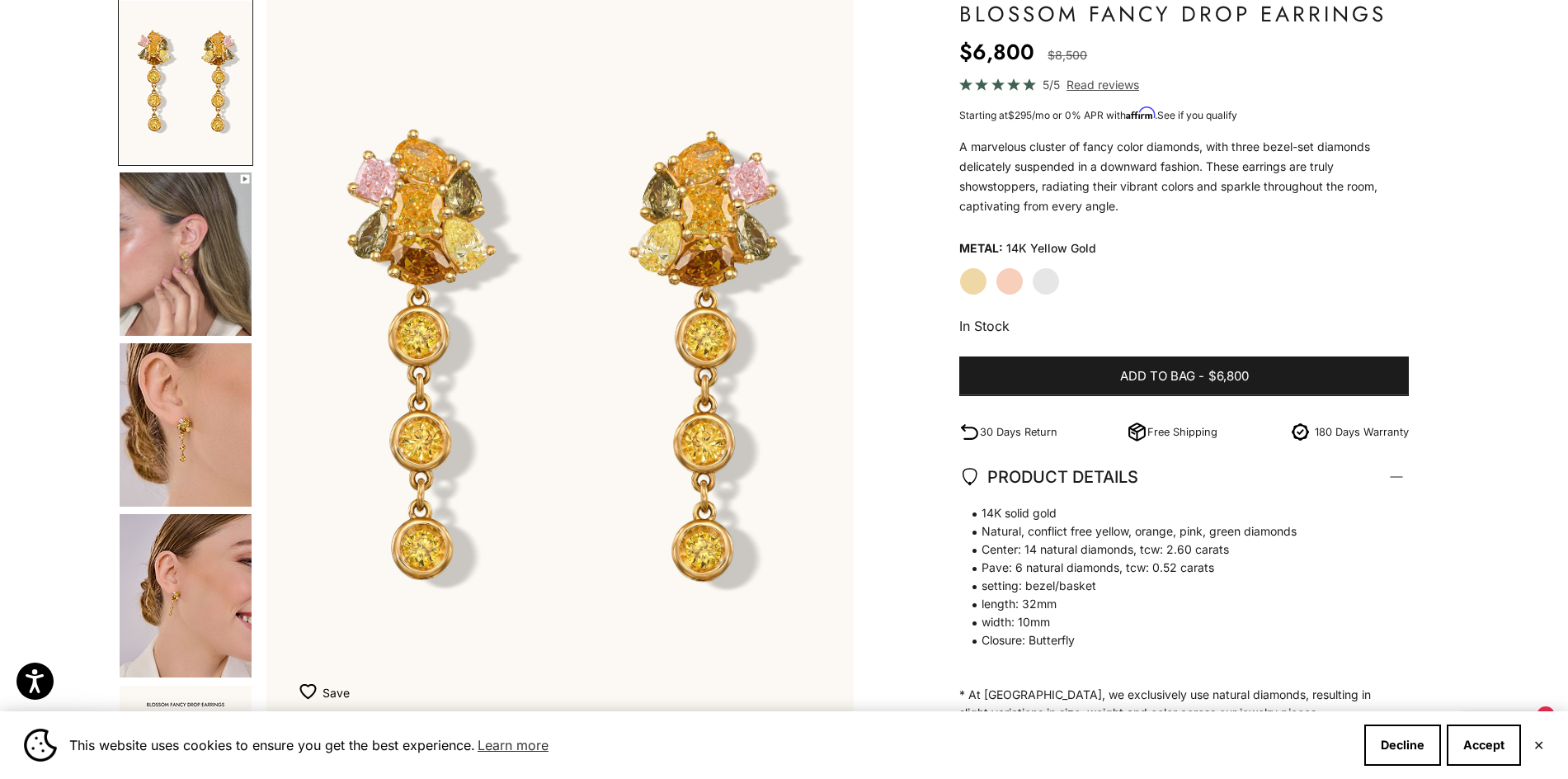
click at [165, 292] on img "Go to item 4" at bounding box center [185, 253] width 132 height 163
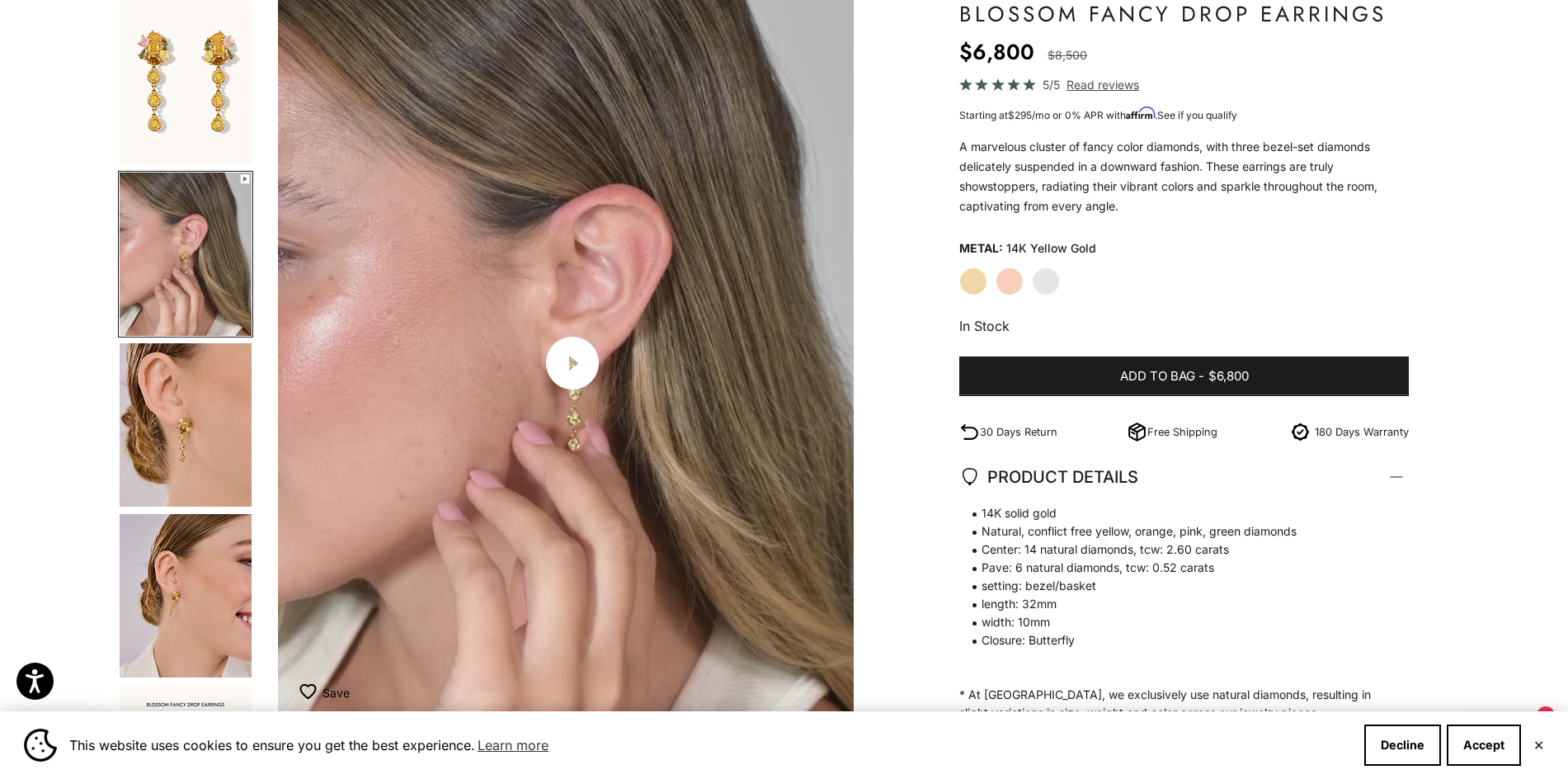
scroll to position [0, 608]
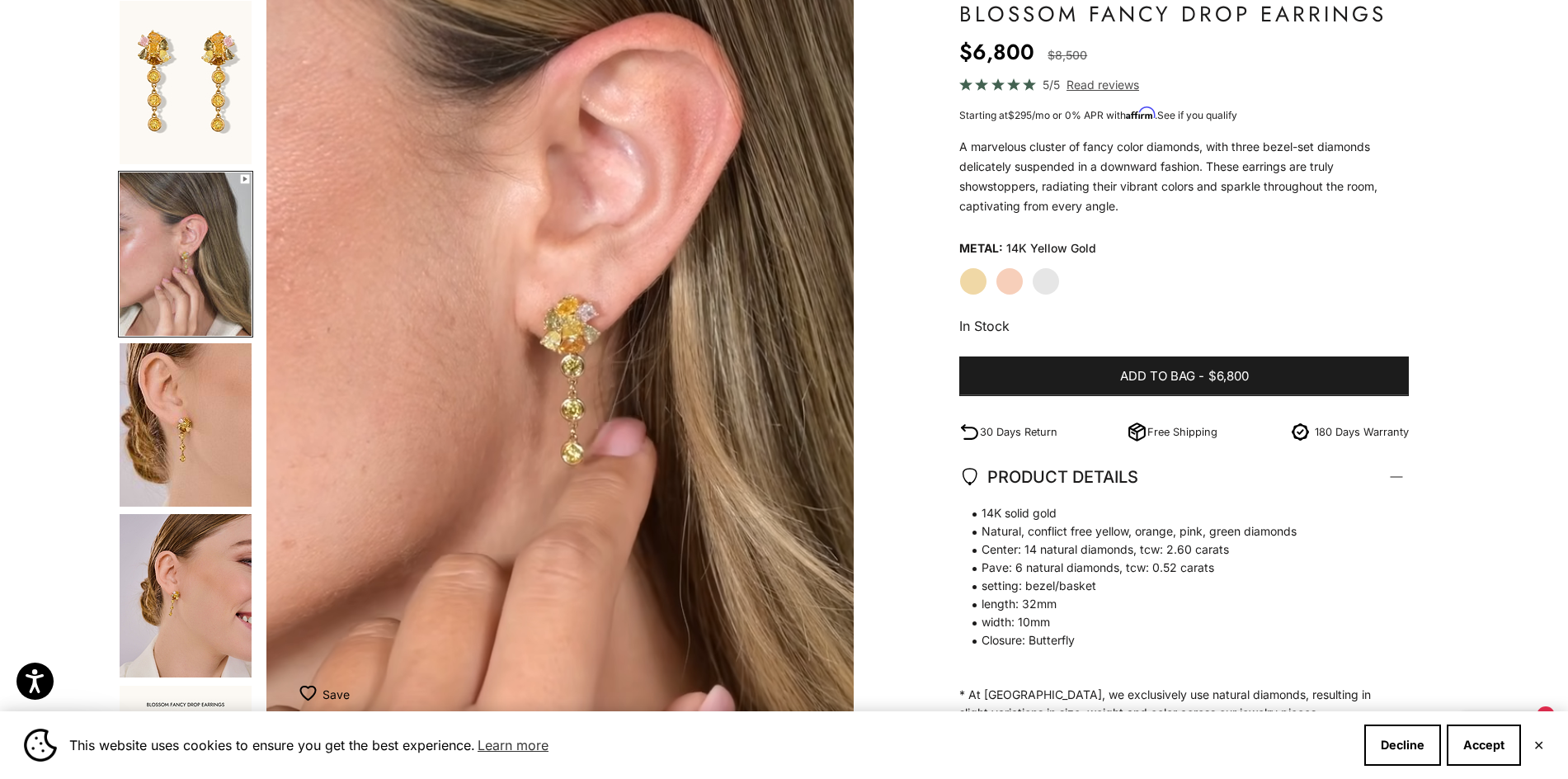
click at [173, 477] on img "Go to item 5" at bounding box center [185, 425] width 132 height 163
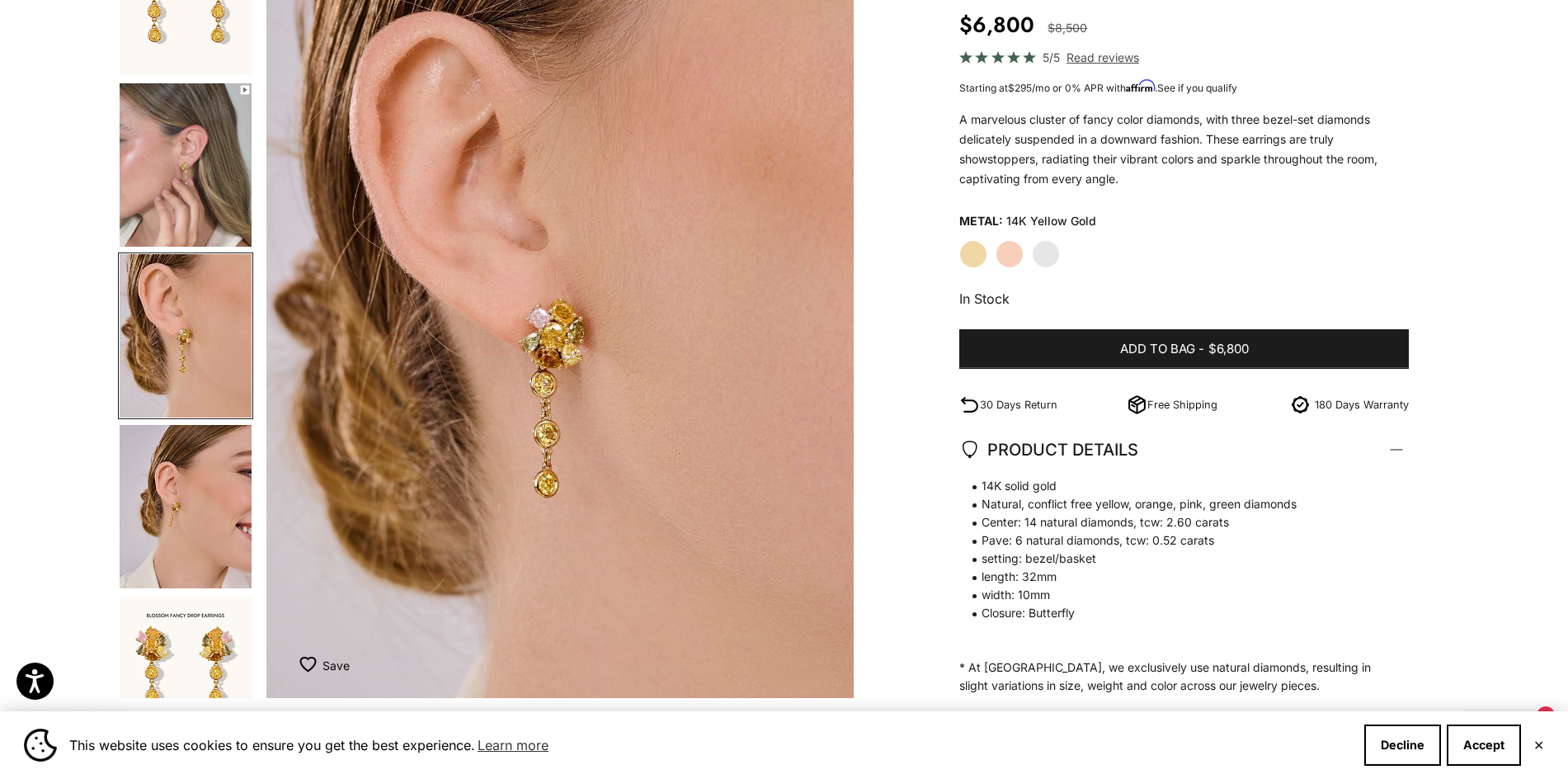
scroll to position [165, 0]
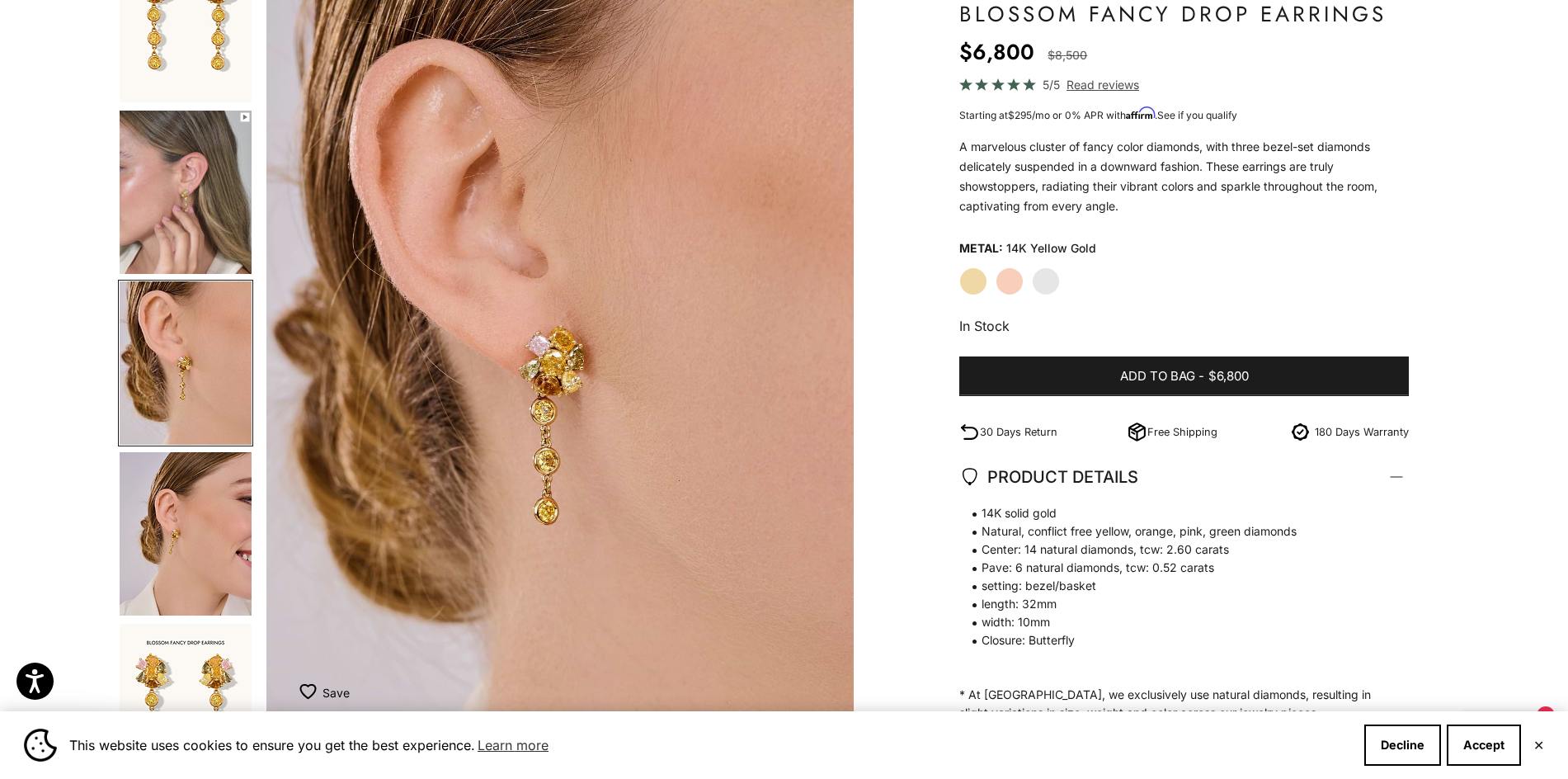
click at [167, 560] on img "Go to item 6" at bounding box center [185, 533] width 132 height 163
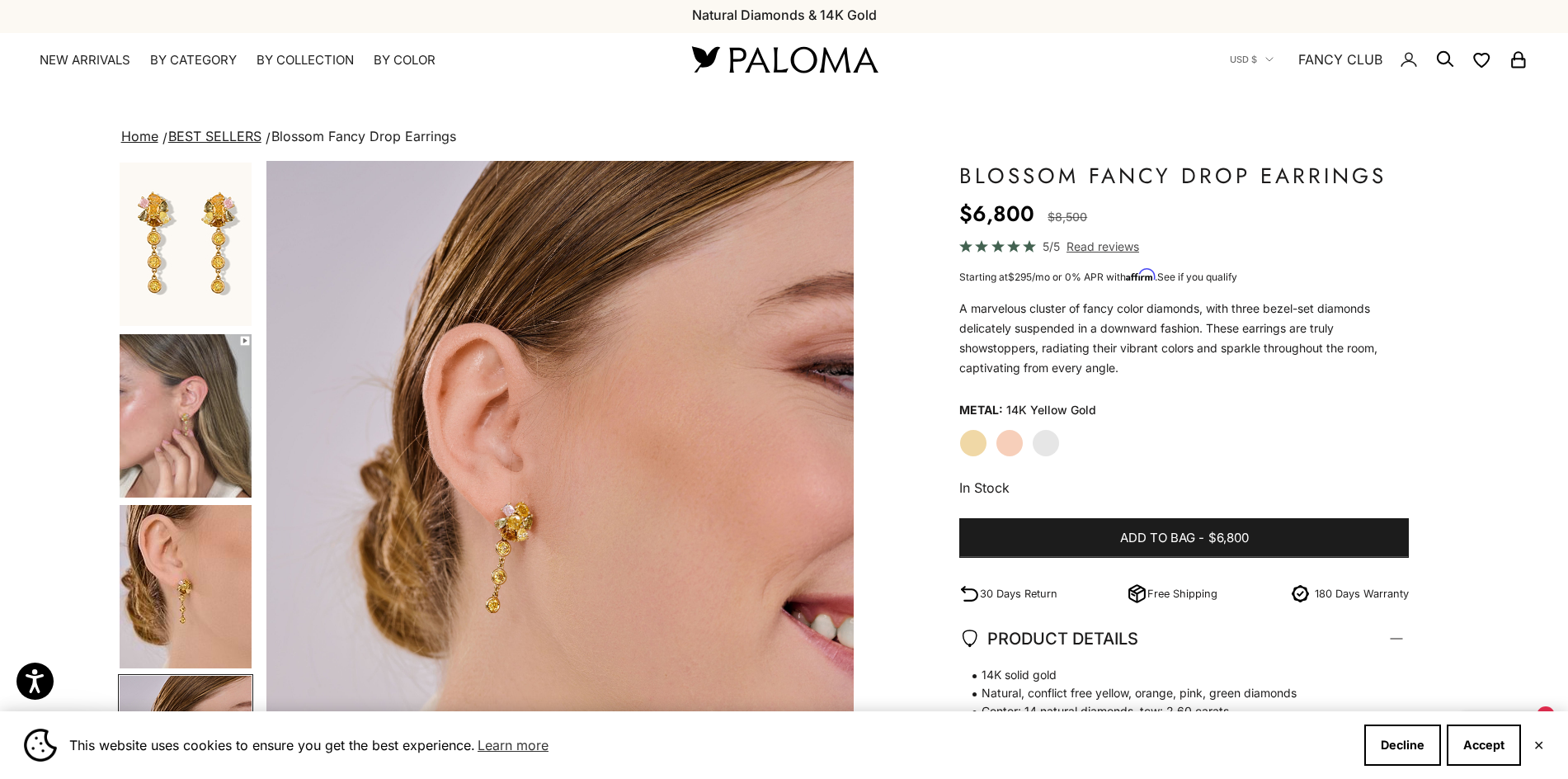
scroll to position [0, 0]
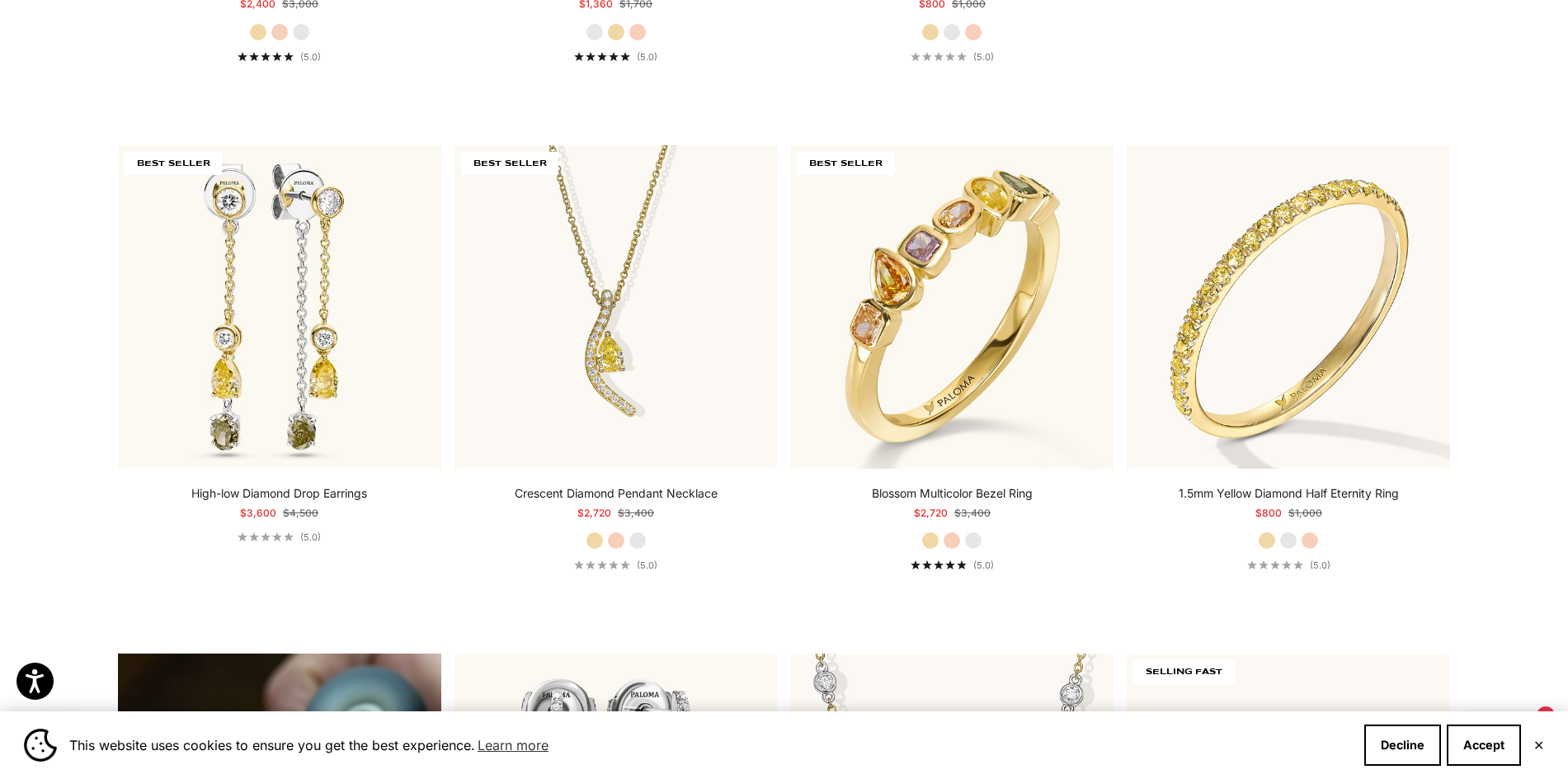
scroll to position [946, 0]
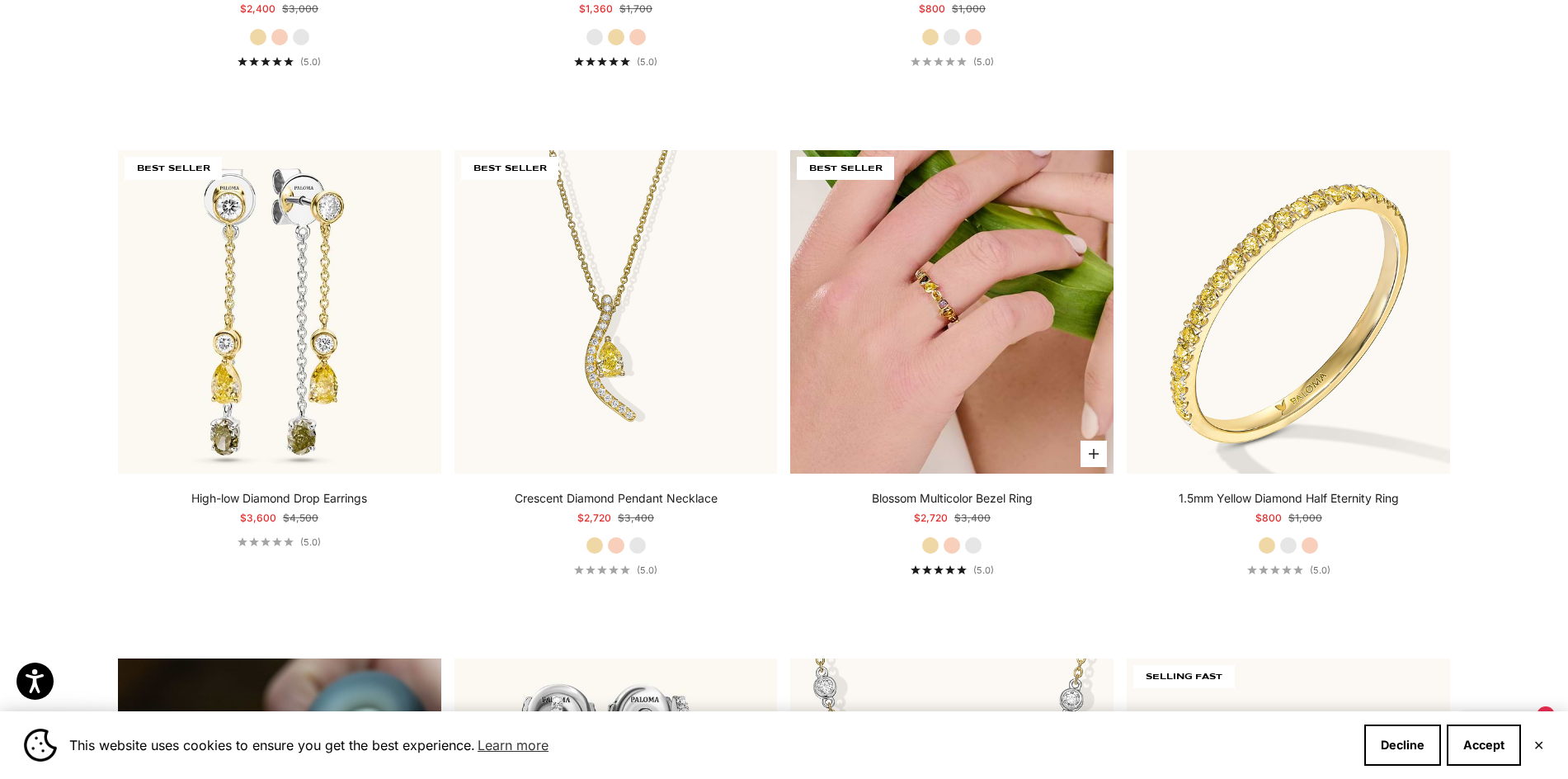
click at [942, 336] on img at bounding box center [952, 312] width 324 height 324
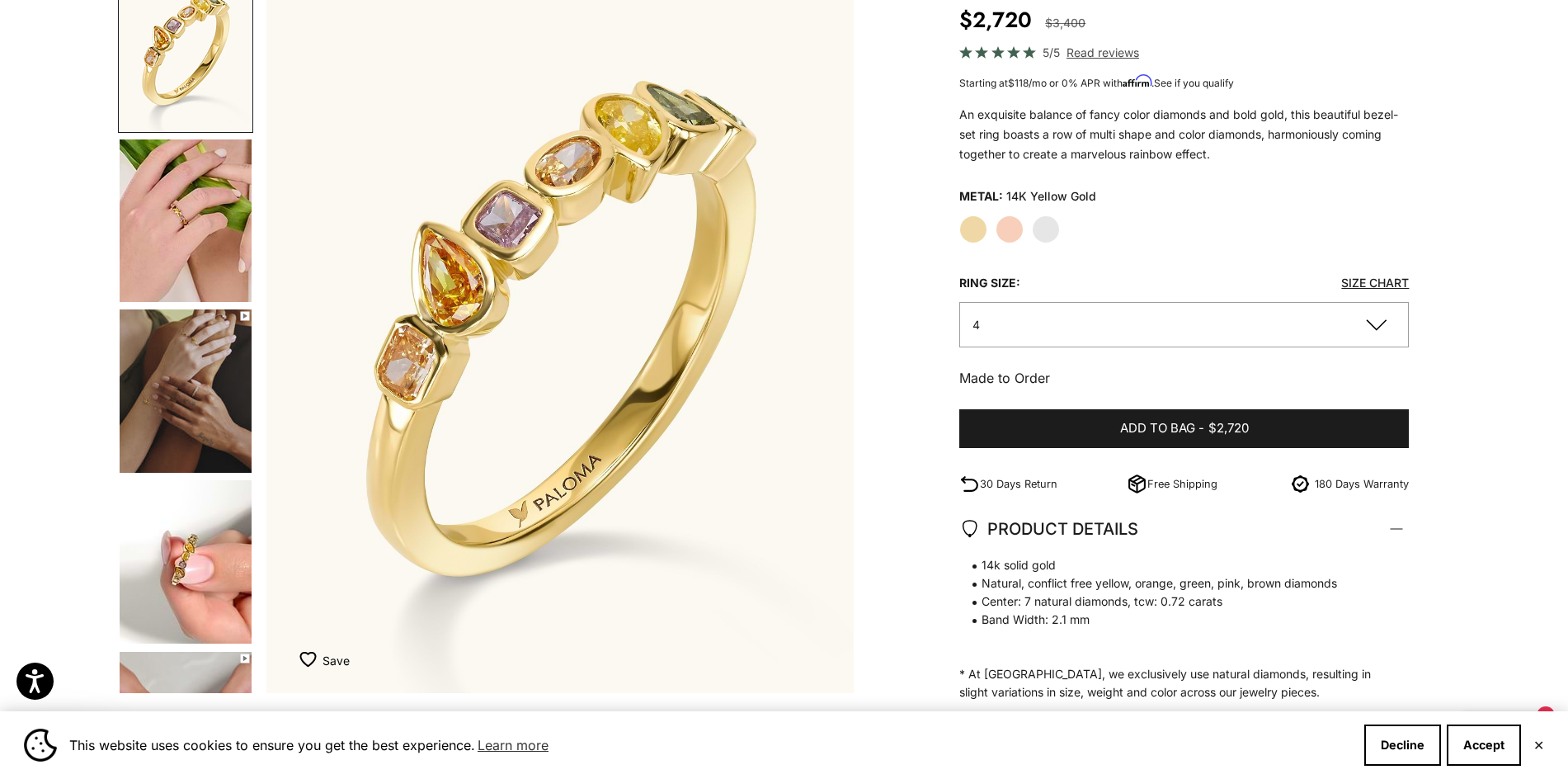
scroll to position [3, 0]
